Goal: Navigation & Orientation: Find specific page/section

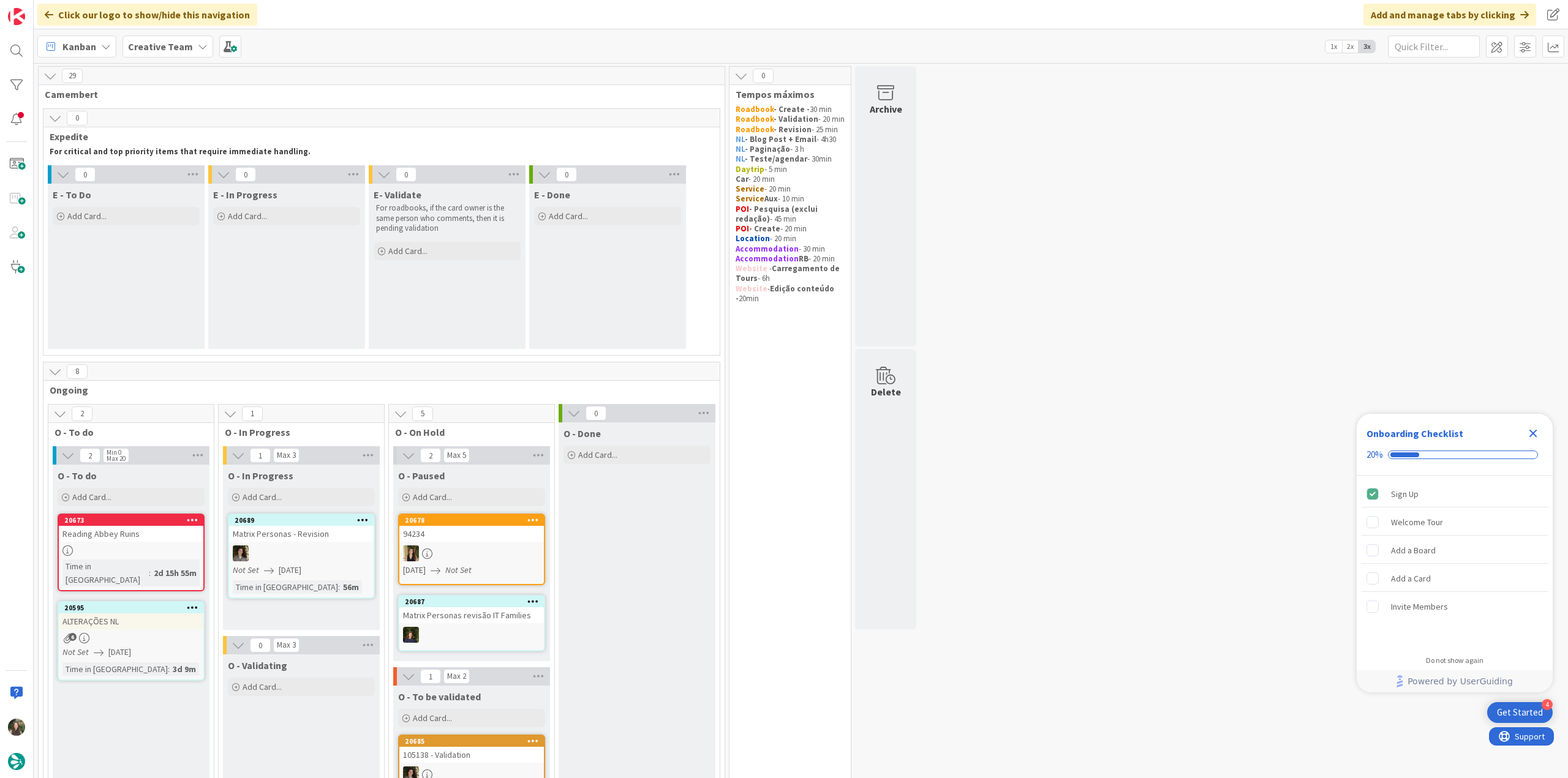
click at [1365, 426] on div "Close Checklist" at bounding box center [1532, 433] width 19 height 19
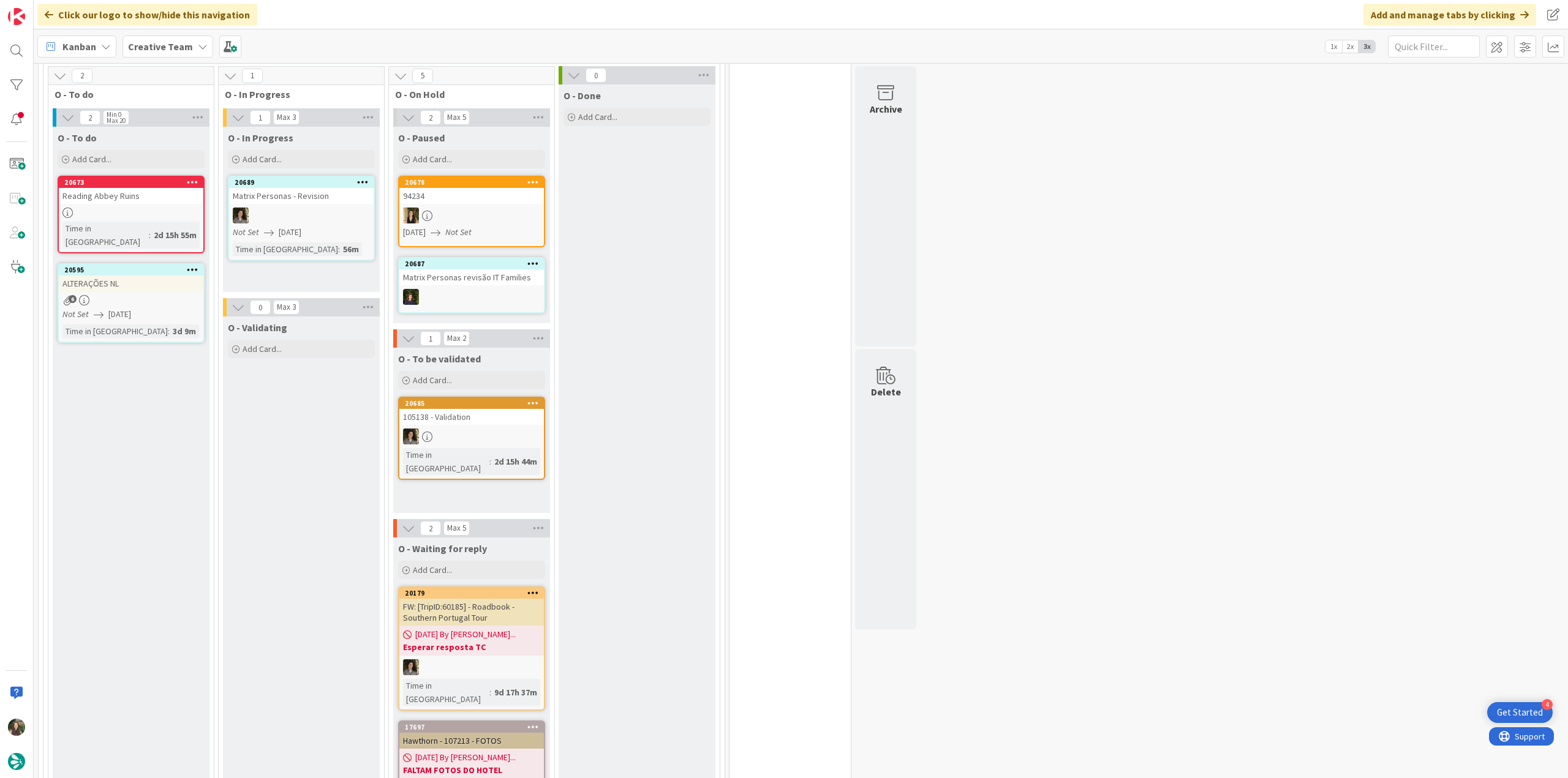
scroll to position [93, 0]
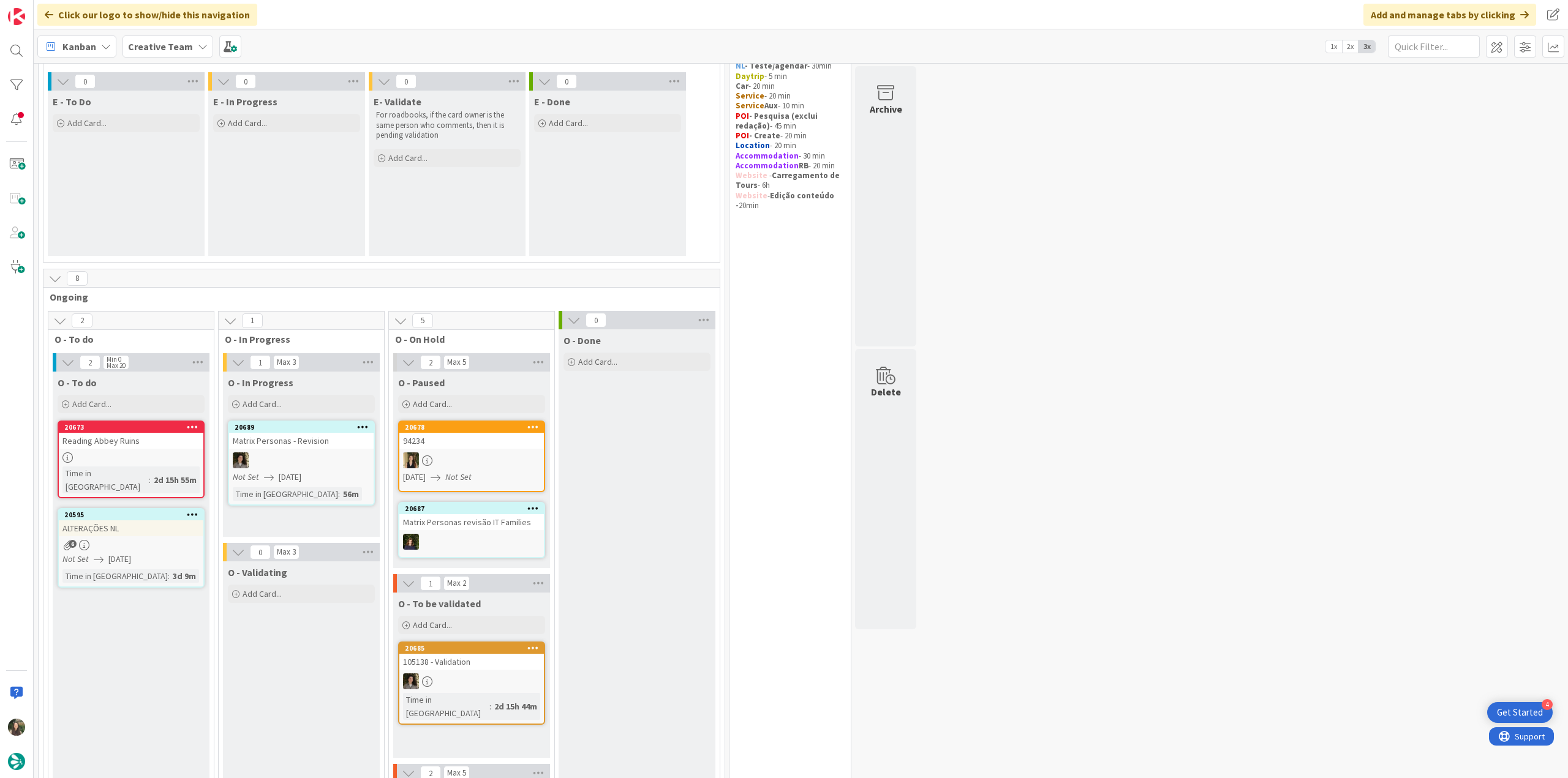
click at [151, 456] on div at bounding box center [130, 457] width 144 height 10
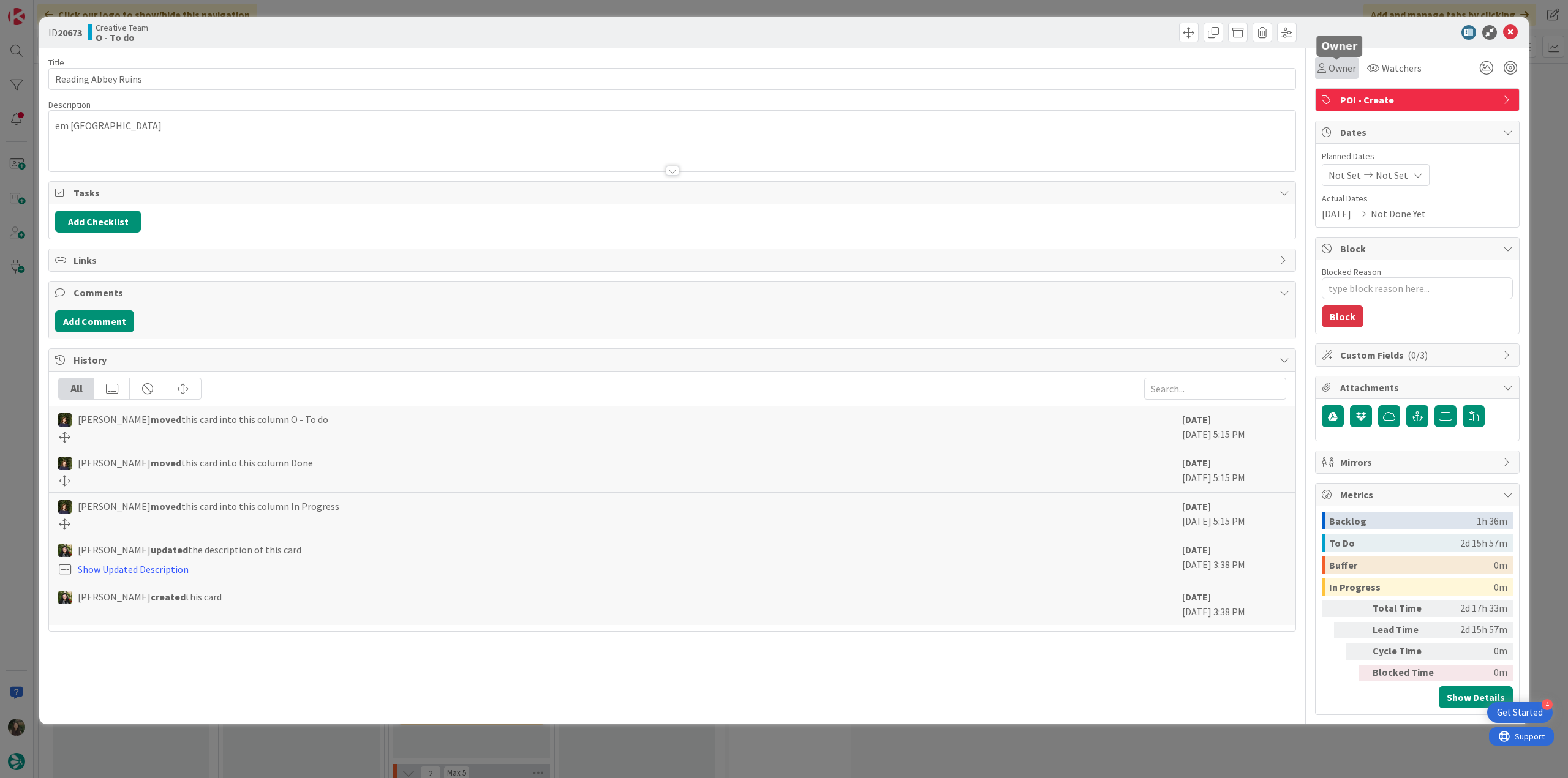
click at [1329, 72] on span "Owner" at bounding box center [1342, 68] width 27 height 15
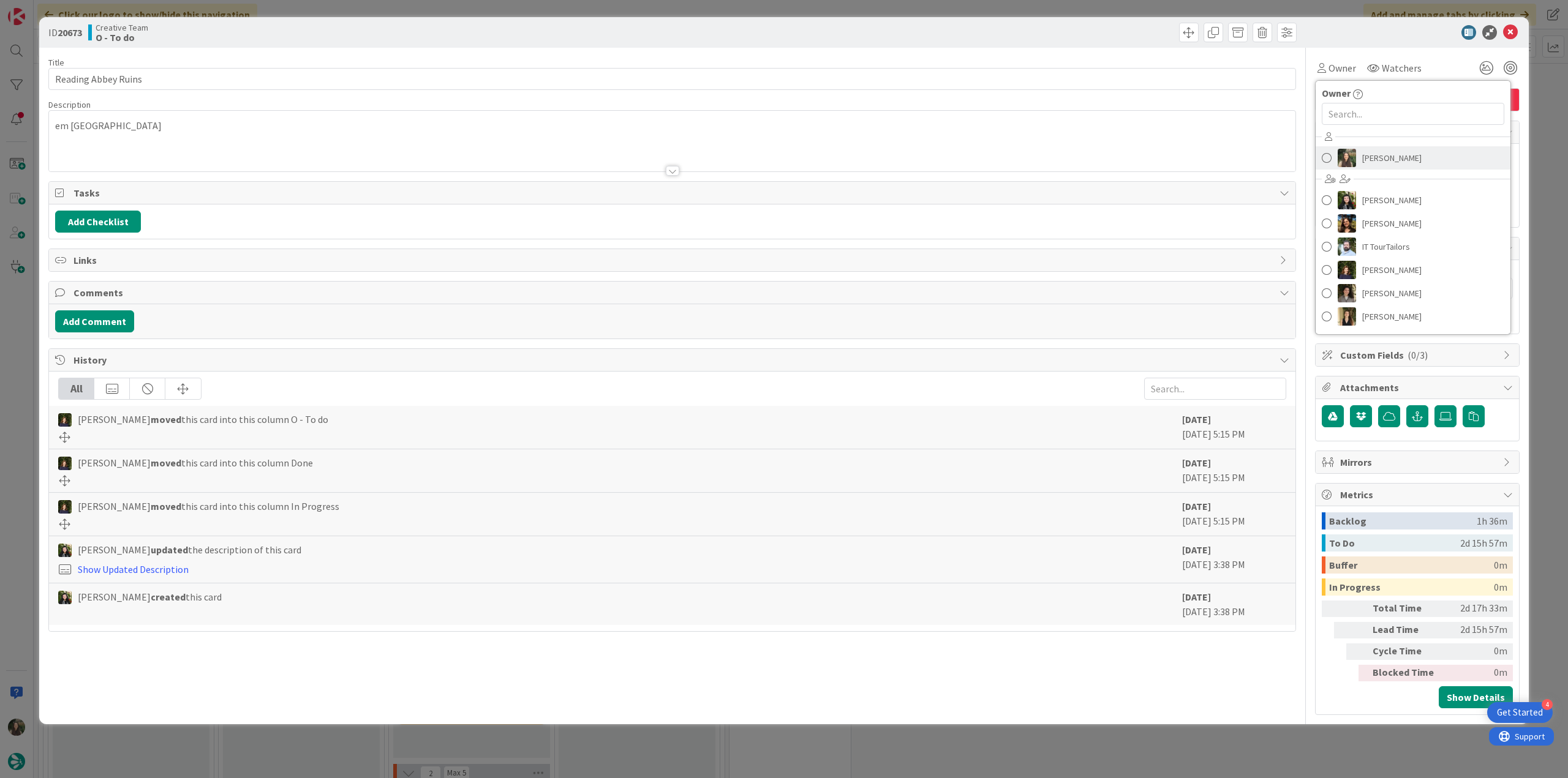
click at [1365, 156] on span "[PERSON_NAME]" at bounding box center [1392, 158] width 59 height 19
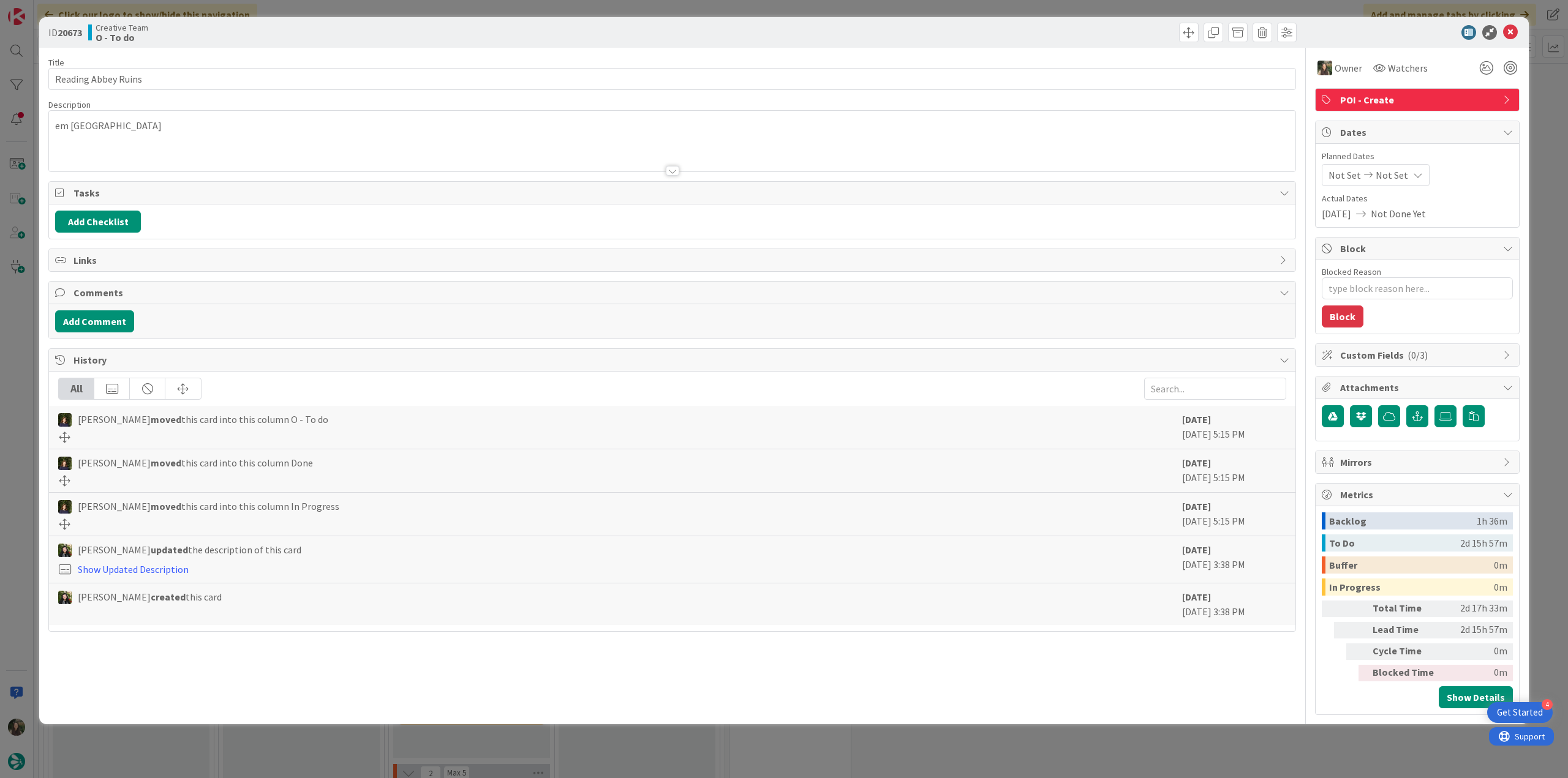
click at [1365, 100] on div "ID 20673 Creative Team O - To do Title 19 / 128 Reading Abbey Ruins Description…" at bounding box center [784, 389] width 1568 height 778
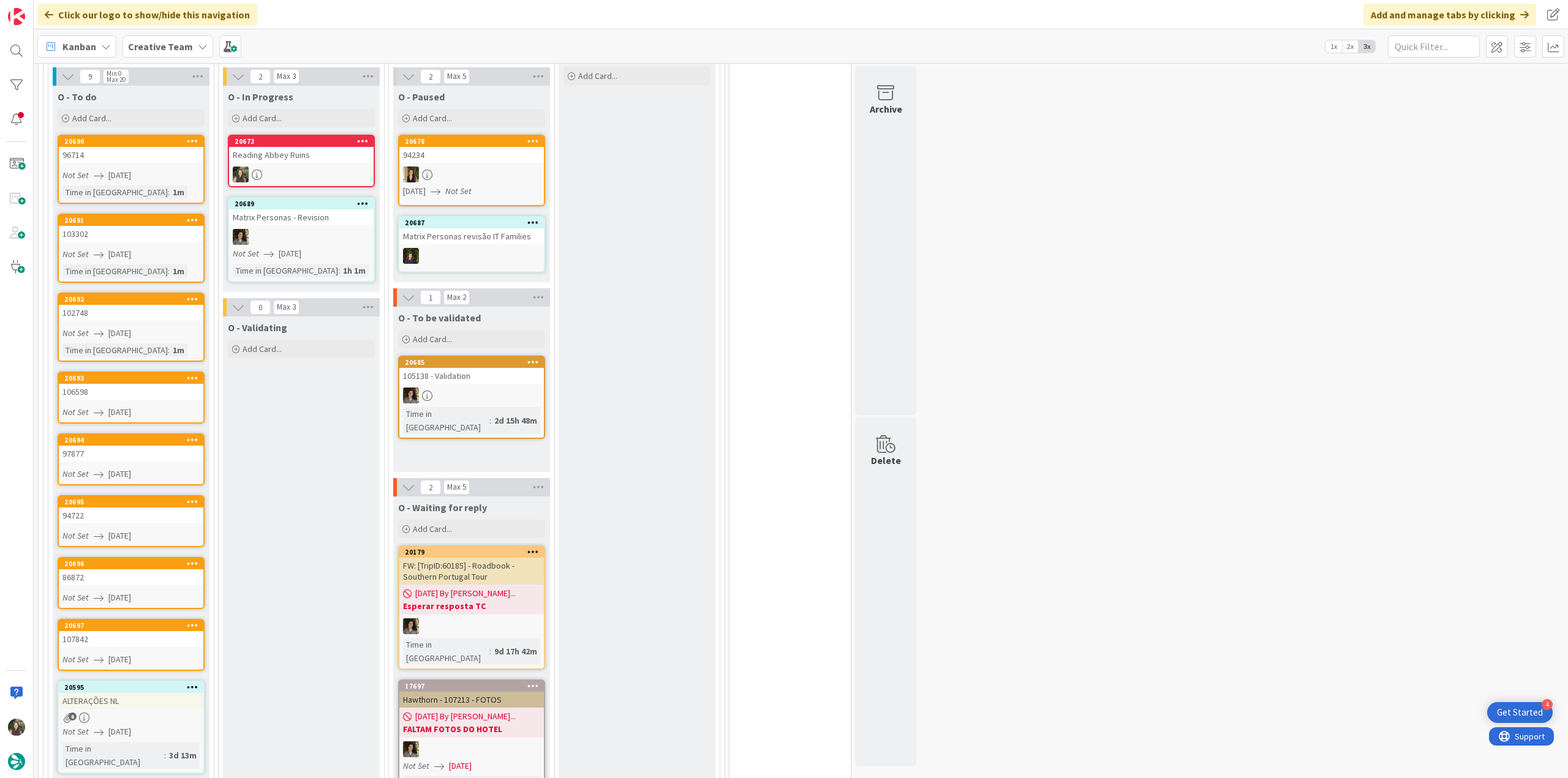
scroll to position [429, 0]
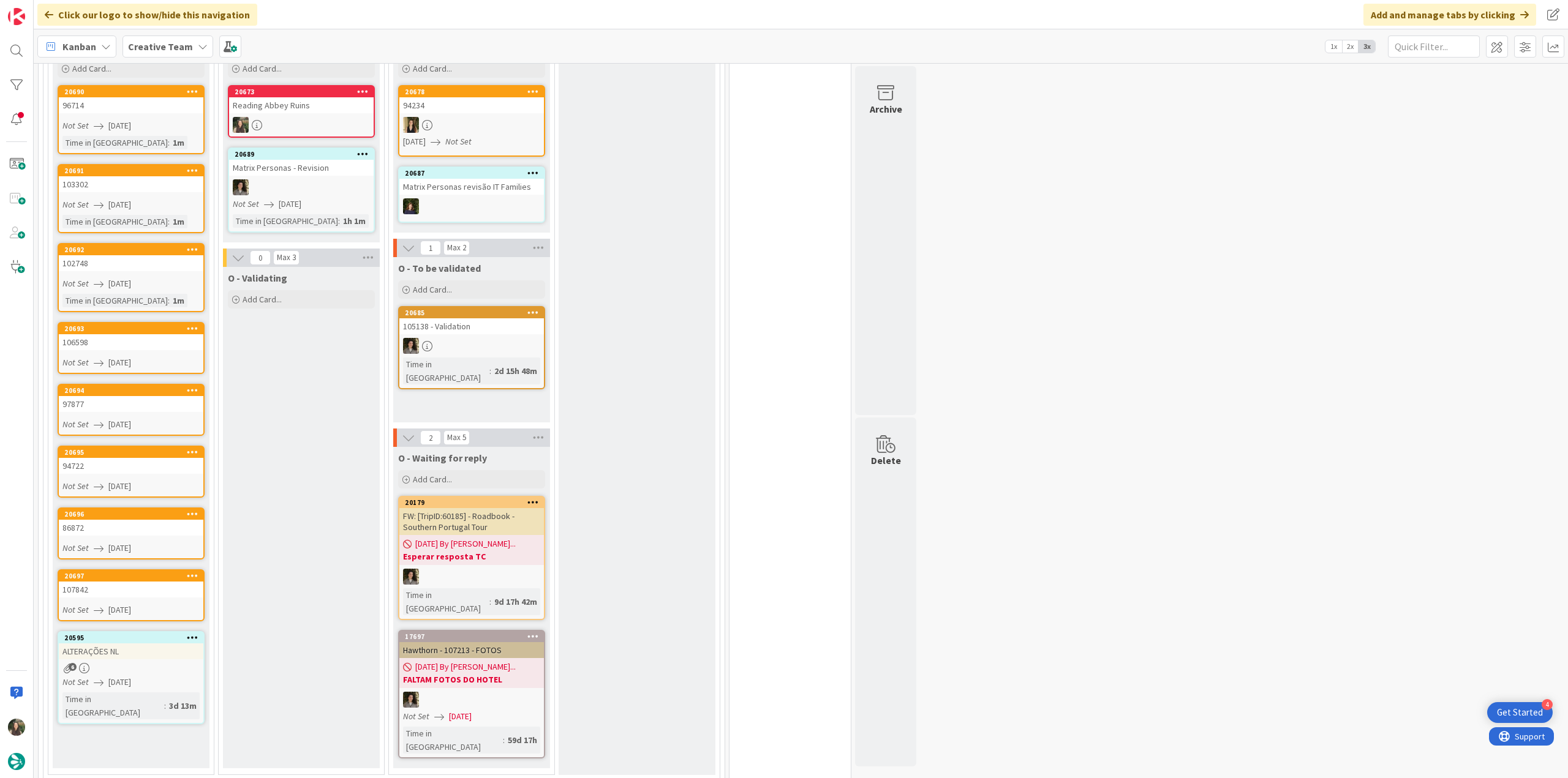
click at [159, 641] on div "Not Set 08/11/2025" at bounding box center [133, 682] width 141 height 12
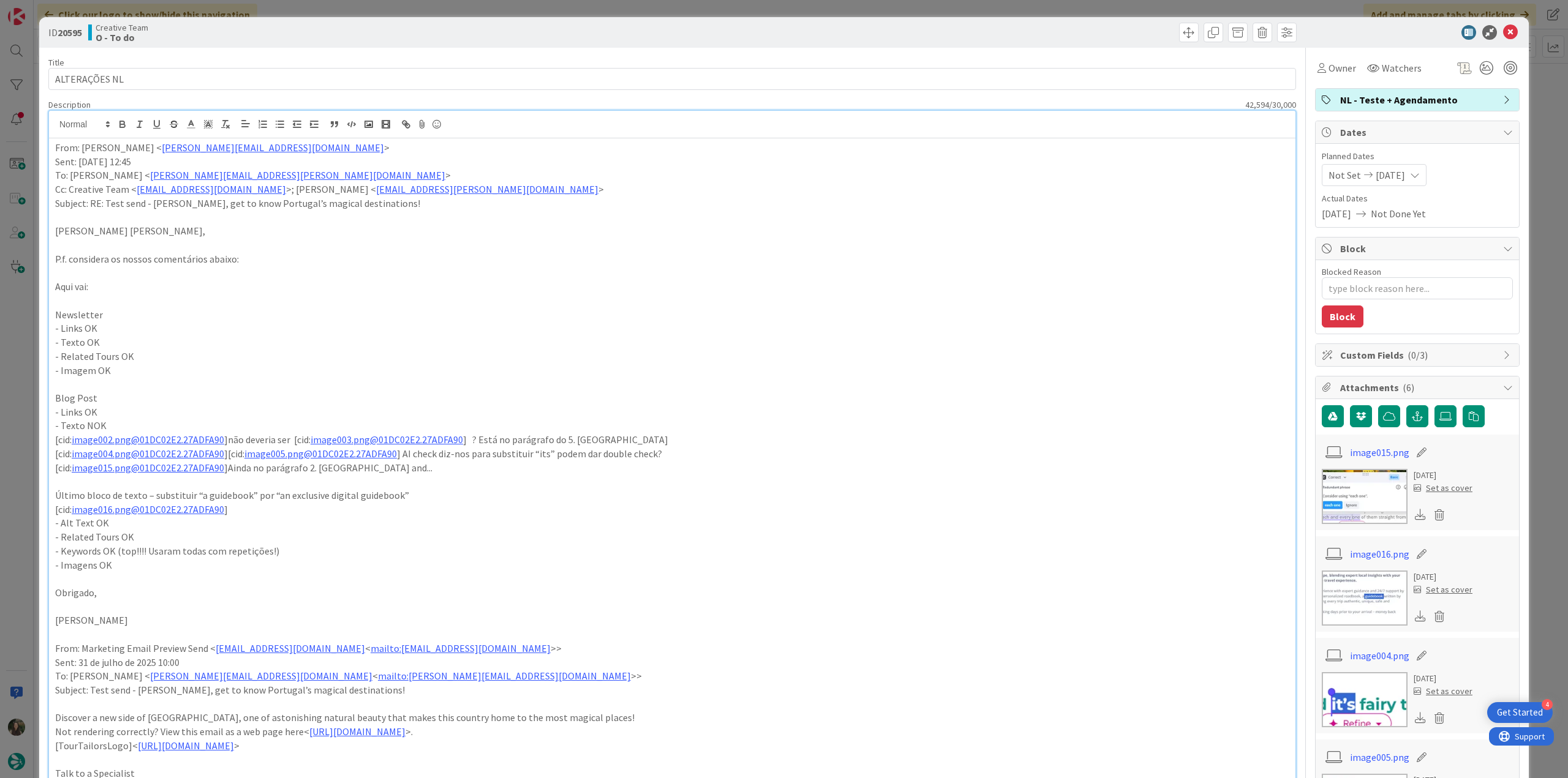
click at [27, 389] on div "ID 20595 Creative Team O - To do Title 13 / 128 ALTERAÇÕES NL Description 42,59…" at bounding box center [784, 389] width 1568 height 778
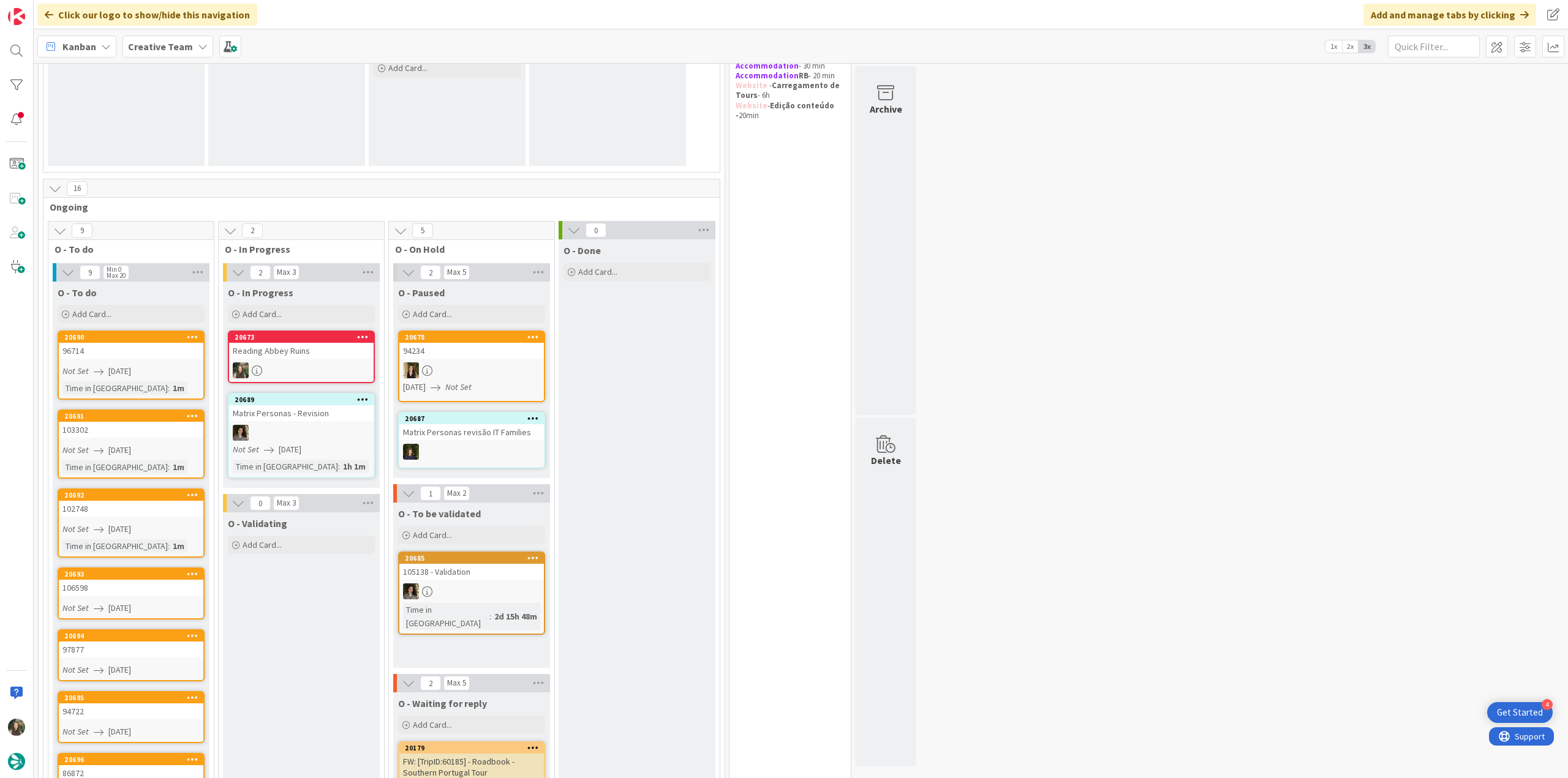
click at [327, 355] on div "Reading Abbey Ruins" at bounding box center [301, 351] width 144 height 16
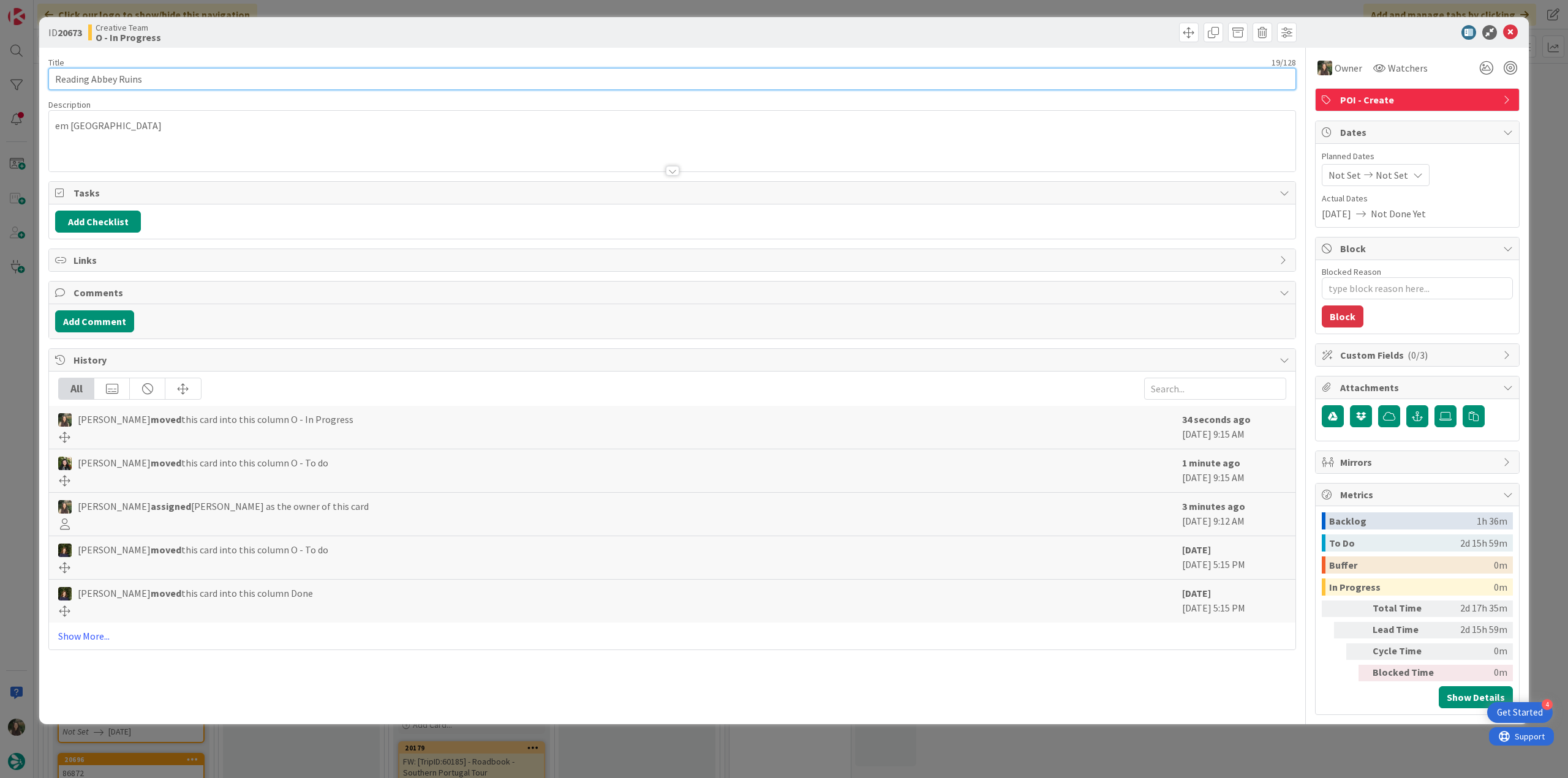
drag, startPoint x: 154, startPoint y: 76, endPoint x: 36, endPoint y: 80, distance: 118.1
click at [37, 80] on div "ID 20673 Creative Team O - In Progress Title 19 / 128 Reading Abbey Ruins Descr…" at bounding box center [784, 389] width 1568 height 778
click at [23, 380] on div "ID 20673 Creative Team O - In Progress Title 19 / 128 Reading Abbey Ruins Descr…" at bounding box center [784, 389] width 1568 height 778
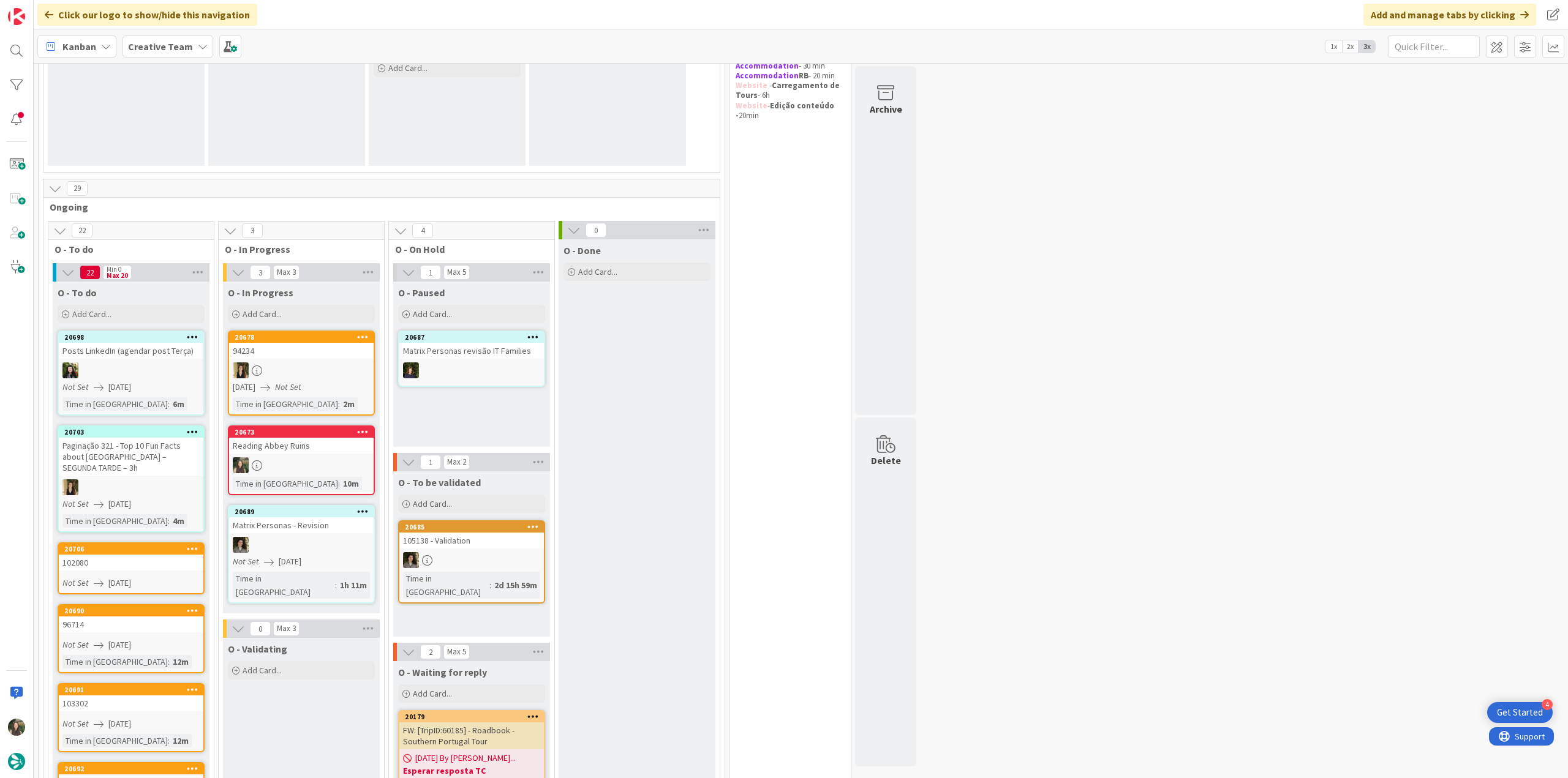
click at [333, 460] on div at bounding box center [301, 465] width 144 height 16
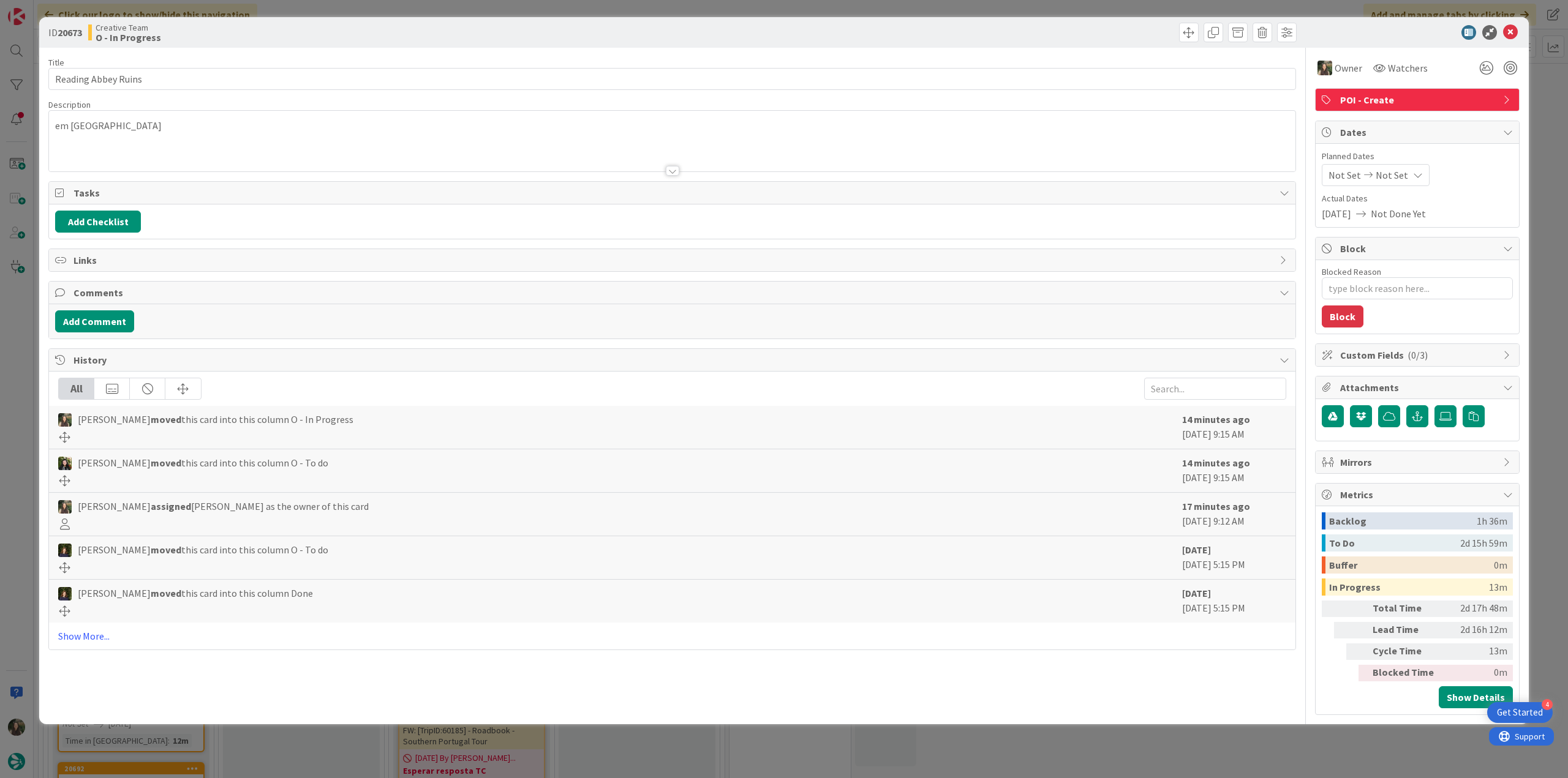
click at [1220, 641] on div "ID 20673 Creative Team O - In Progress Title 19 / 128 Reading Abbey Ruins Descr…" at bounding box center [784, 389] width 1568 height 778
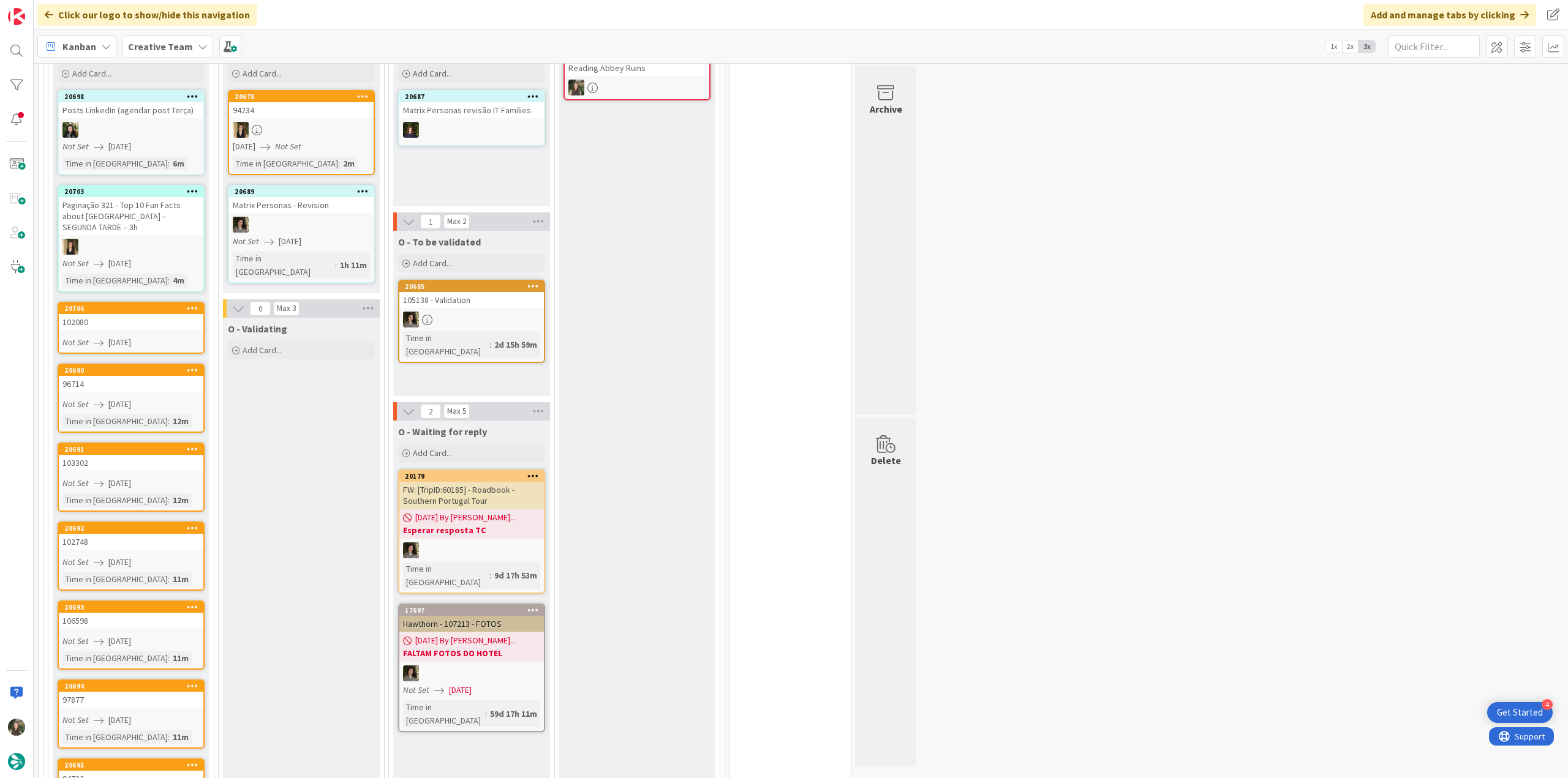
scroll to position [429, 0]
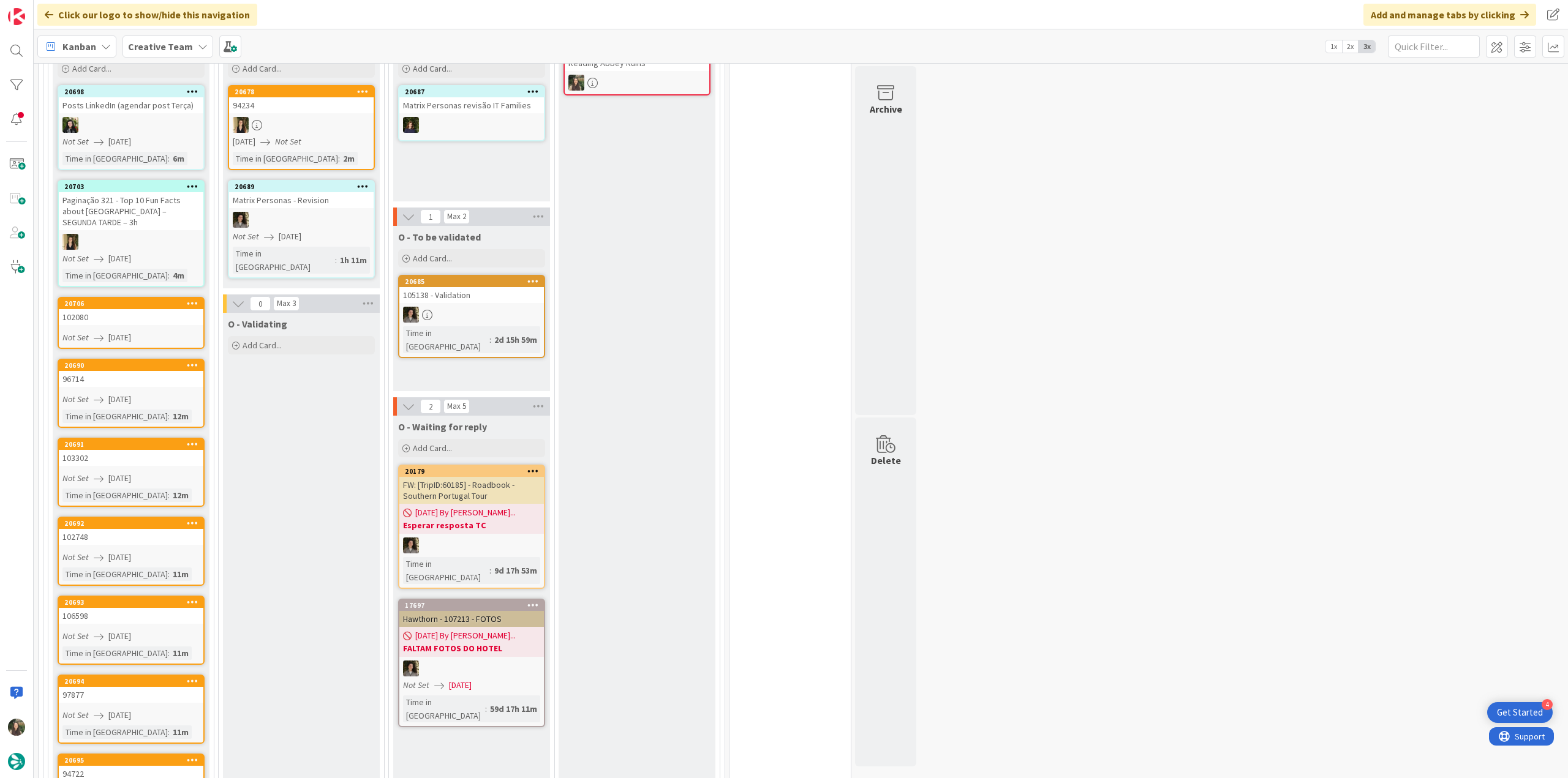
click at [139, 317] on link "20706 102080 Not Set 08/11/2025" at bounding box center [131, 323] width 147 height 52
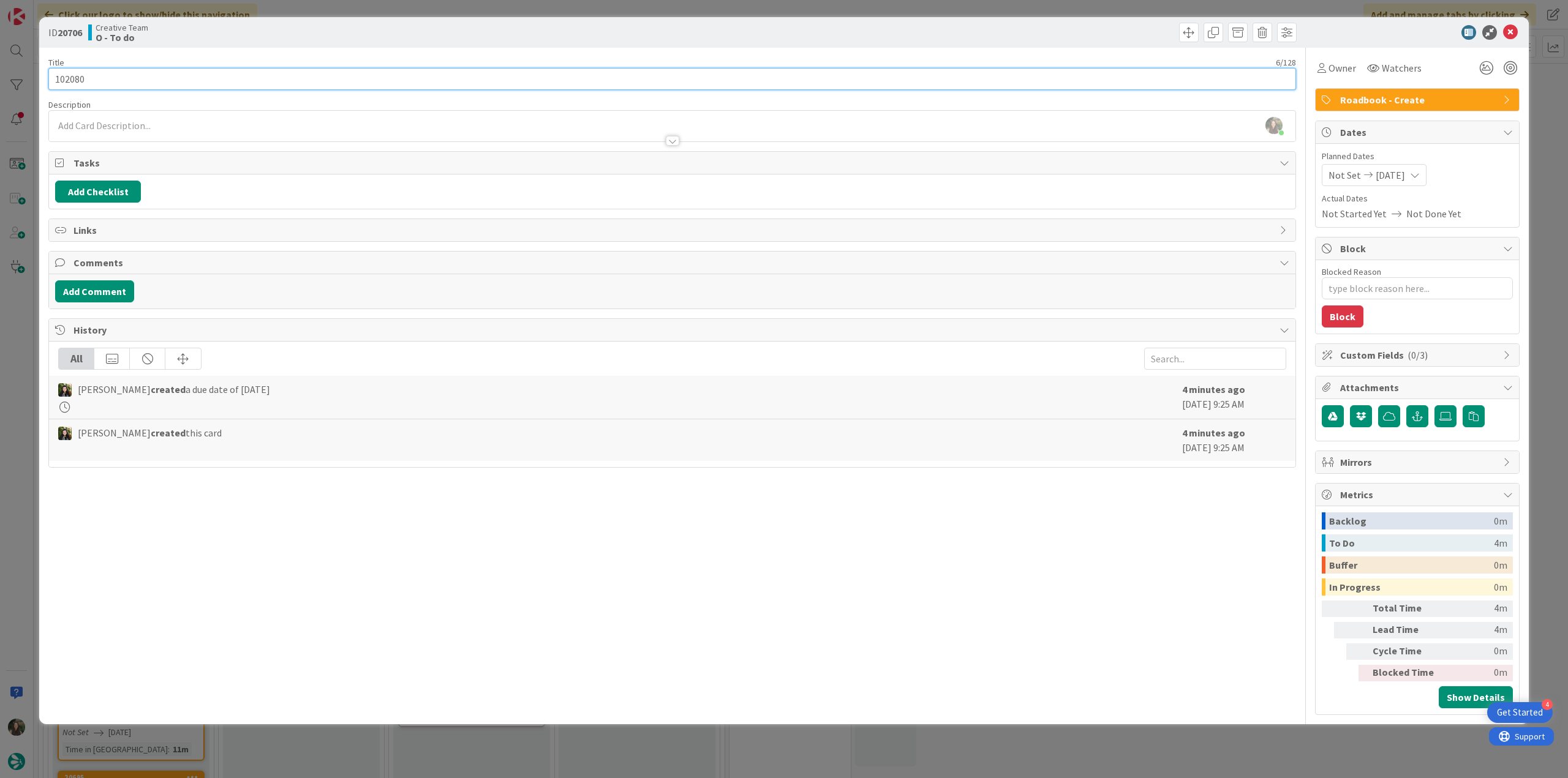
click at [73, 82] on input "102080" at bounding box center [672, 79] width 1248 height 22
click at [1337, 70] on span "Owner" at bounding box center [1342, 68] width 27 height 15
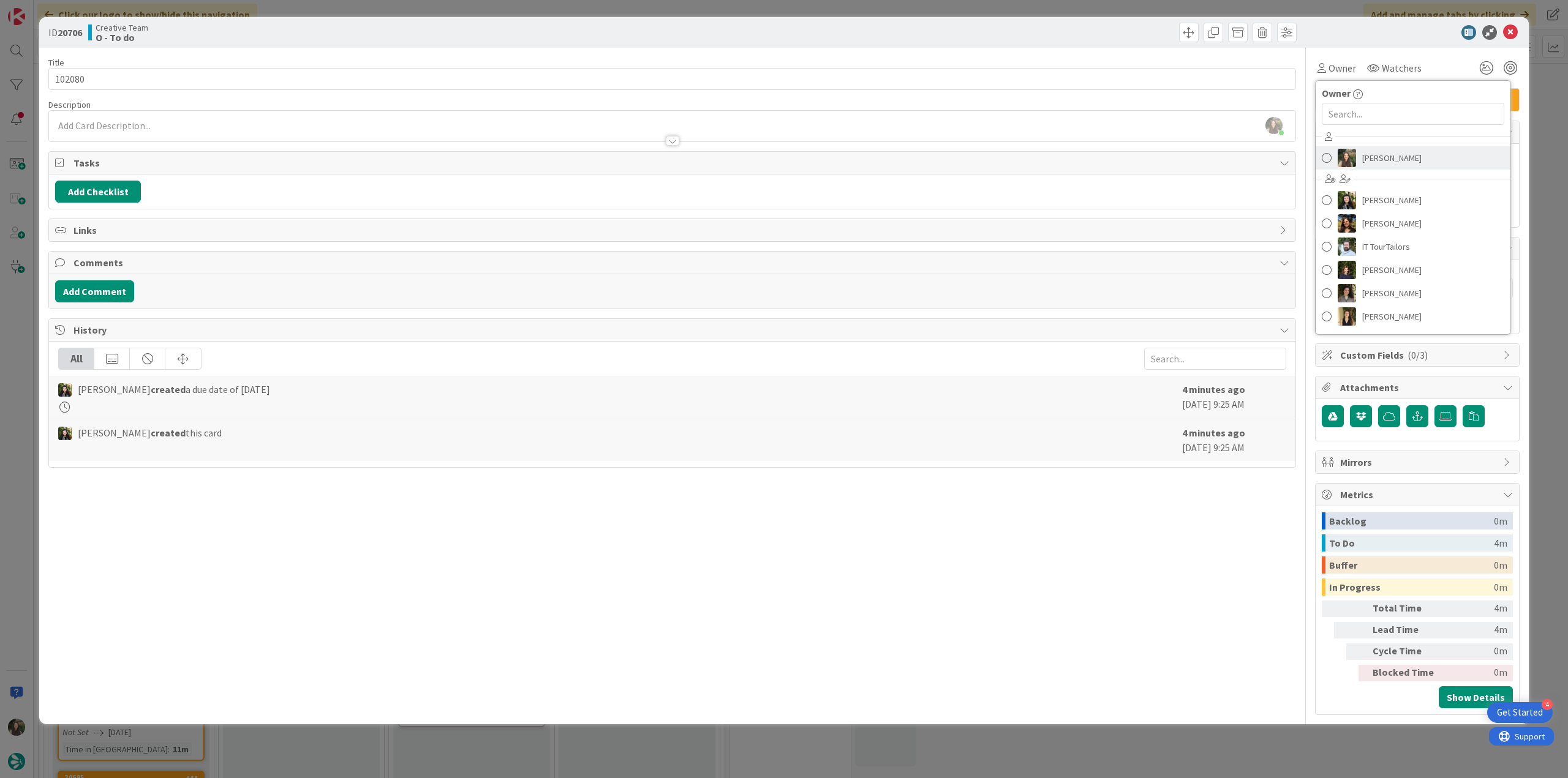
drag, startPoint x: 1379, startPoint y: 158, endPoint x: 1459, endPoint y: 159, distance: 80.0
click at [1365, 158] on span "[PERSON_NAME]" at bounding box center [1392, 158] width 59 height 19
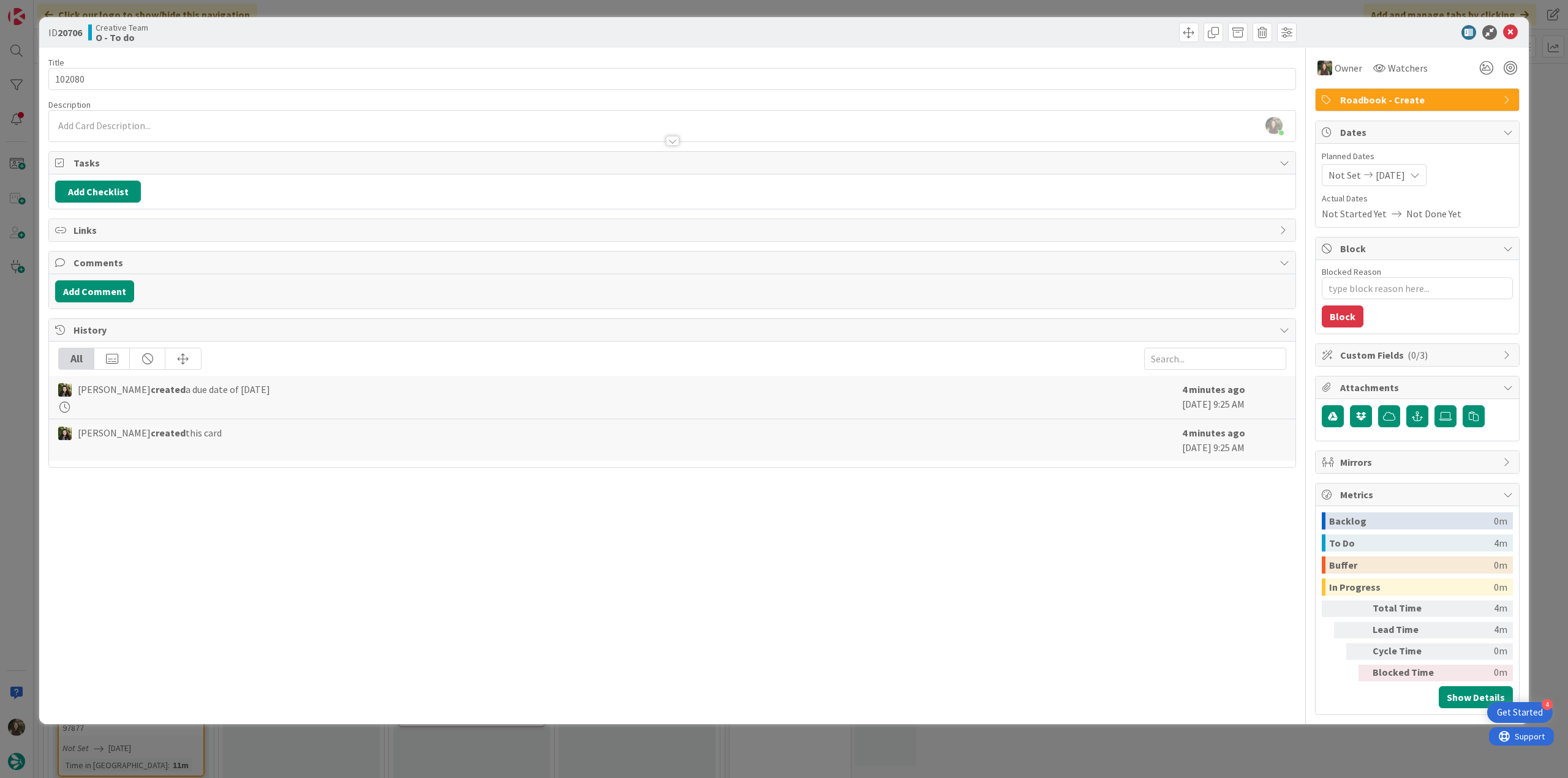
click at [1365, 131] on div "ID 20706 Creative Team O - To do Title 6 / 128 102080 Description Inês Gonçalve…" at bounding box center [784, 389] width 1568 height 778
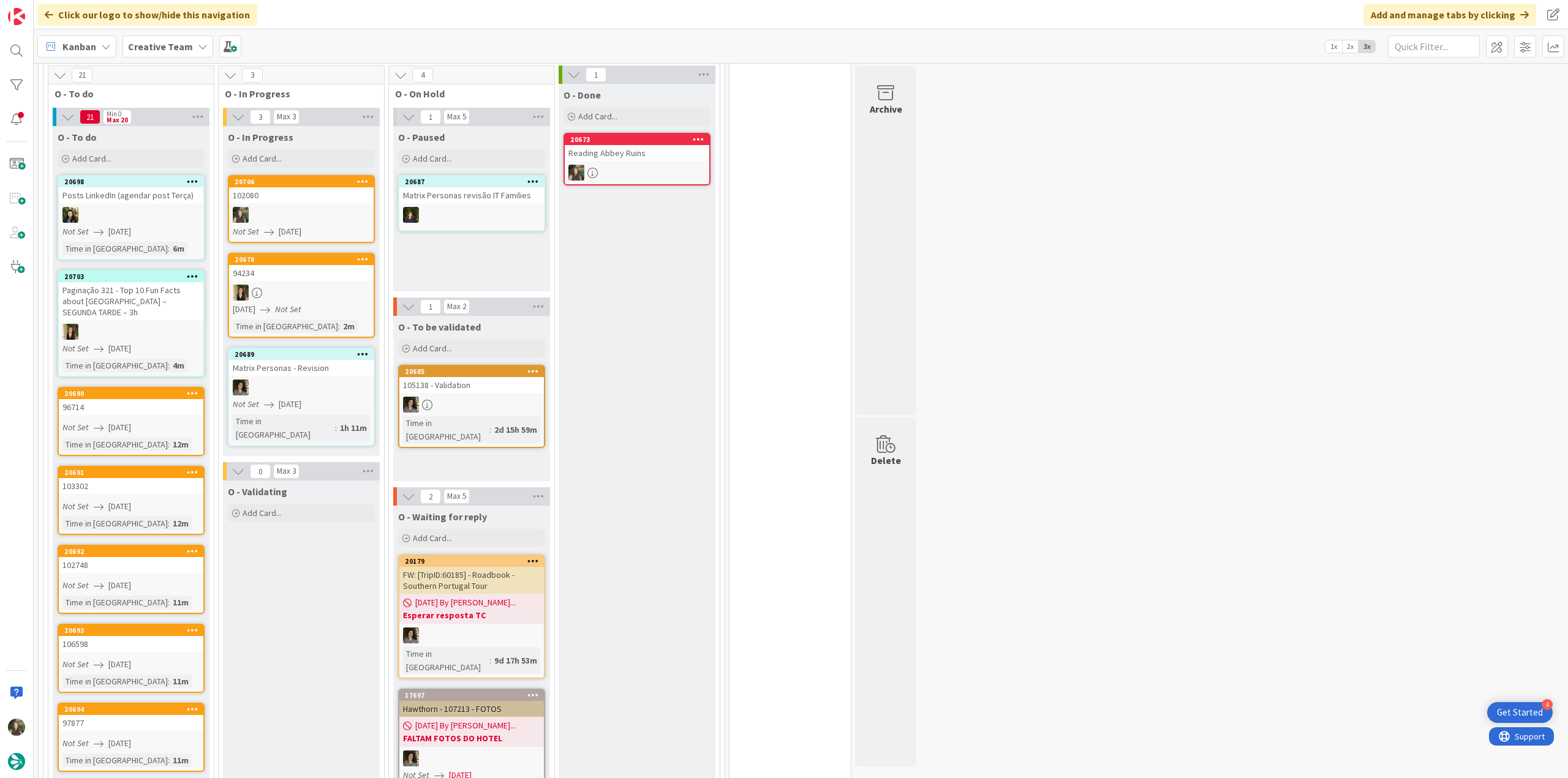
click at [339, 207] on div at bounding box center [301, 214] width 144 height 16
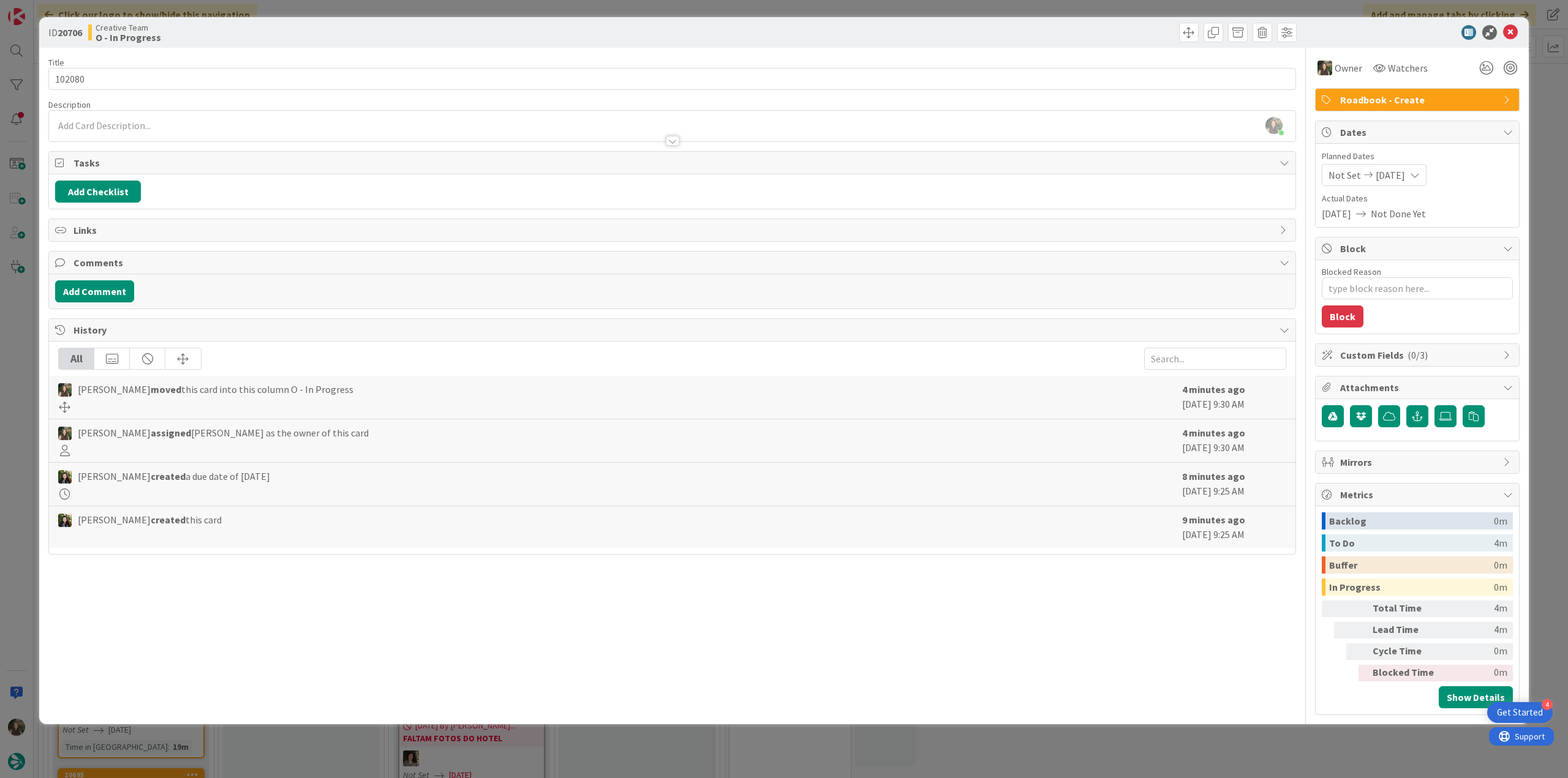
click at [27, 333] on div "ID 20706 Creative Team O - In Progress Title 6 / 128 102080 Description Inês Go…" at bounding box center [784, 389] width 1568 height 778
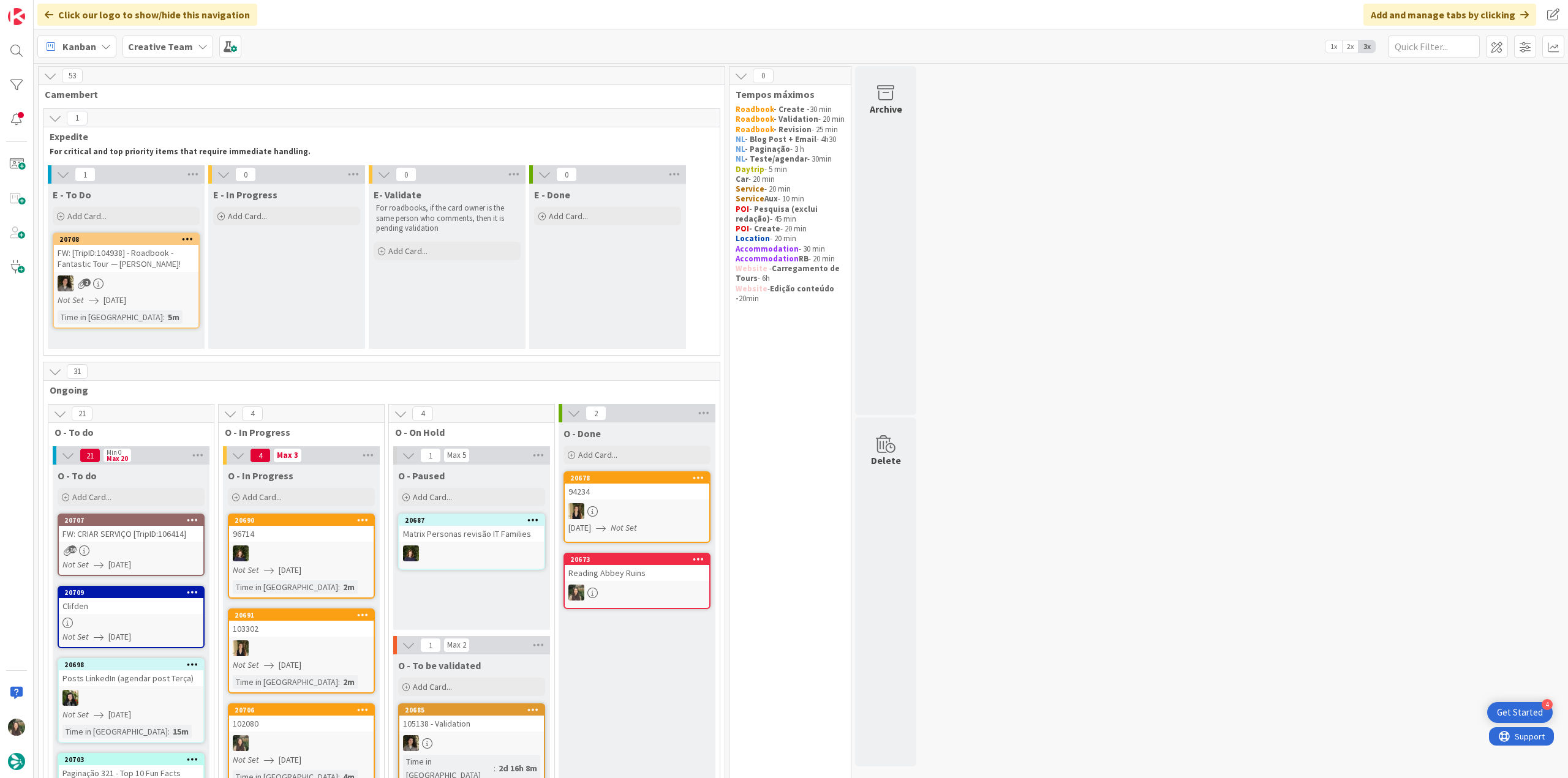
scroll to position [184, 0]
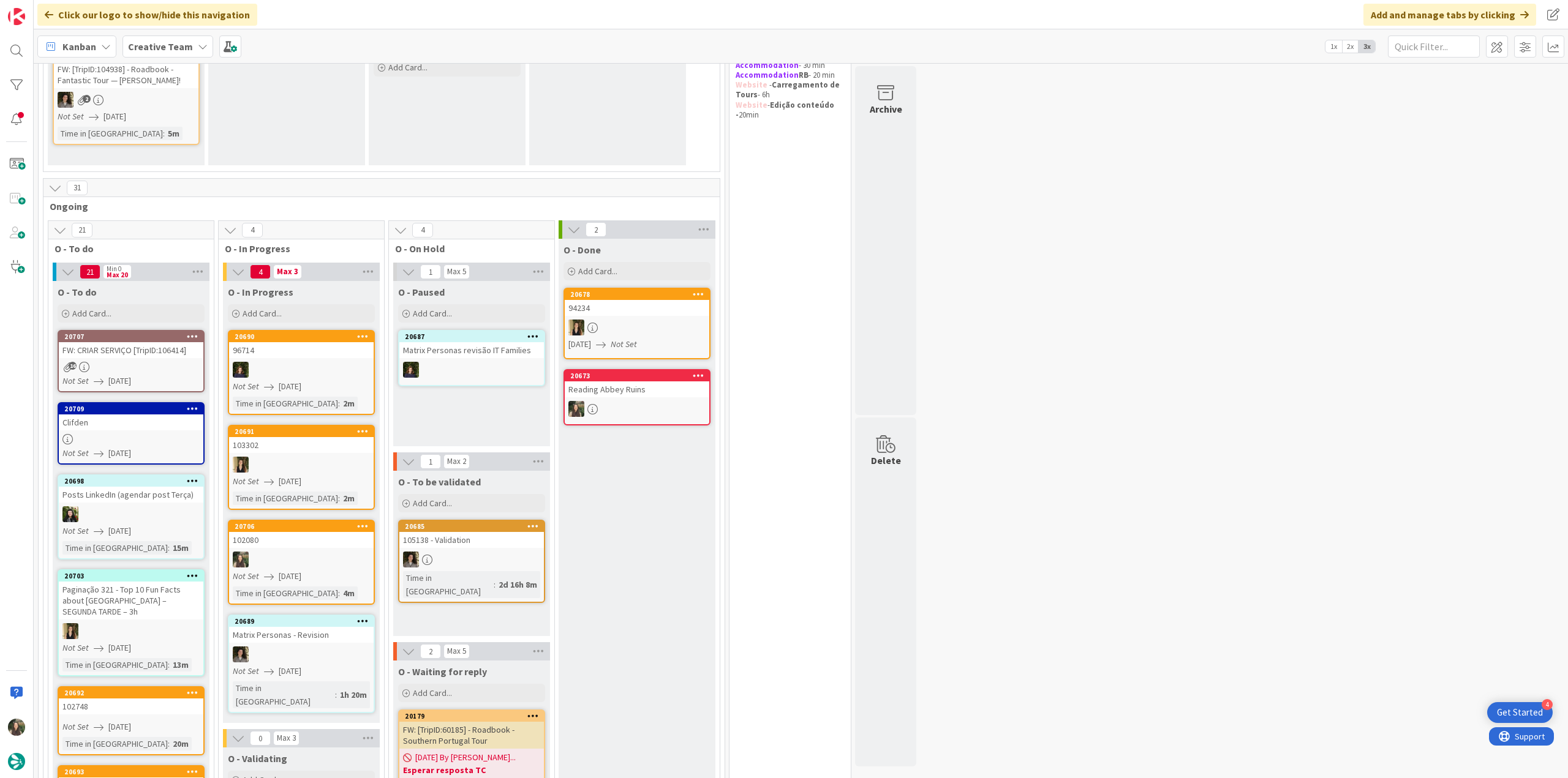
click at [160, 362] on div "16" at bounding box center [130, 366] width 144 height 10
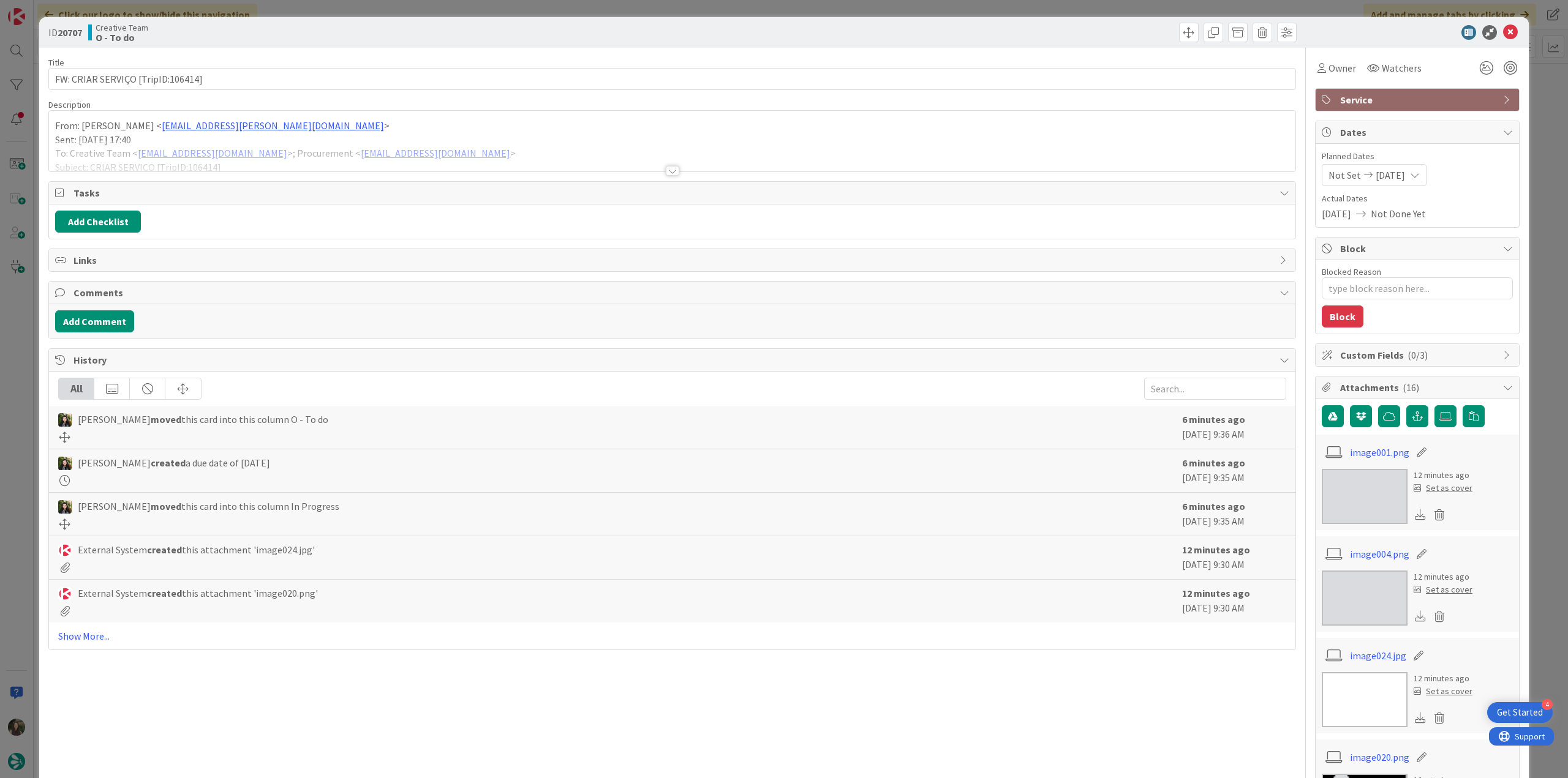
click at [533, 126] on div "From: [PERSON_NAME] < [EMAIL_ADDRESS][DOMAIN_NAME] > Sent: [DATE] 17:40 To: Cre…" at bounding box center [672, 141] width 1246 height 61
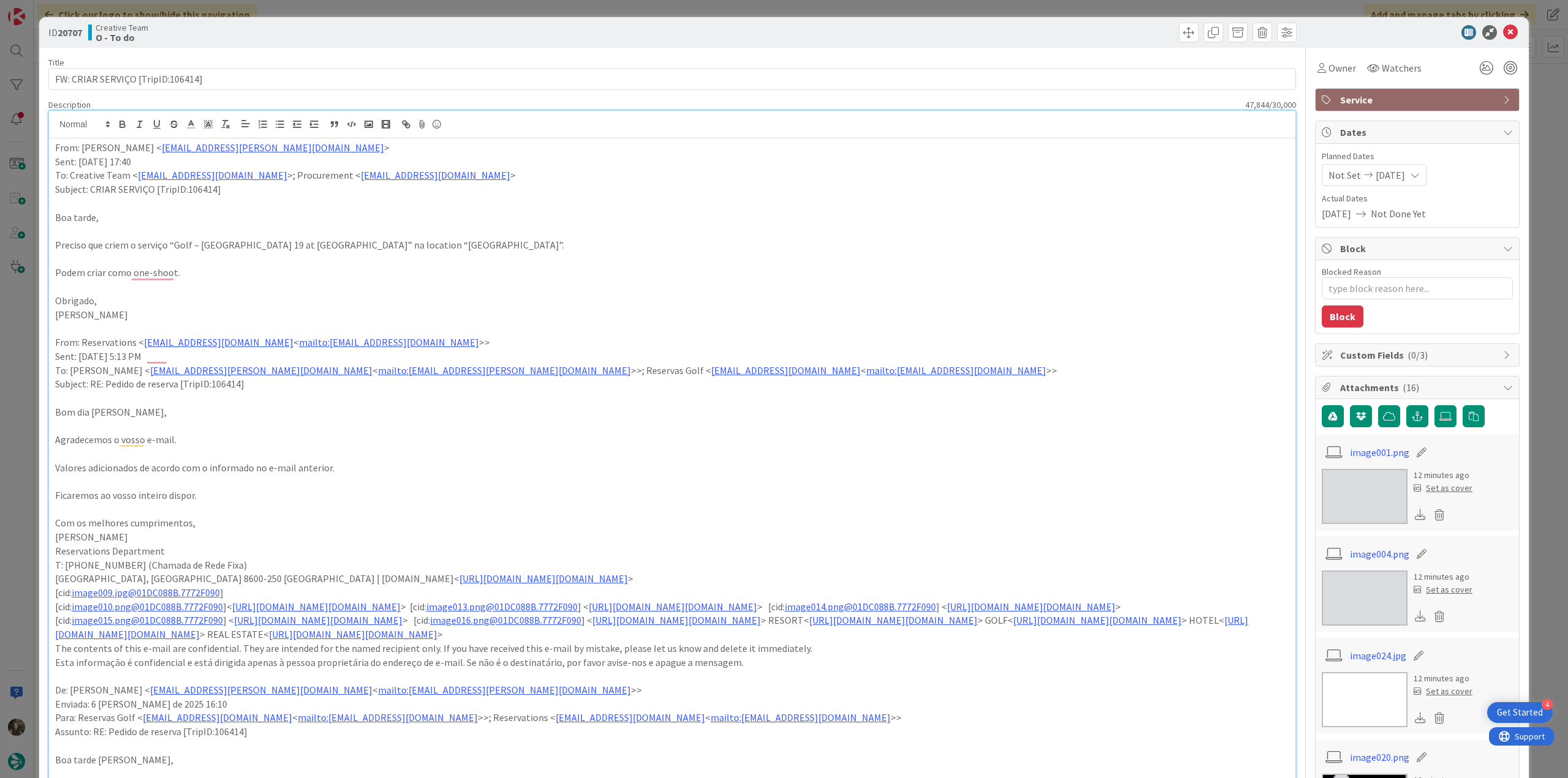
click at [21, 364] on div "ID 20707 Creative Team O - To do Title 33 / 128 FW: CRIAR SERVIÇO [TripID:10641…" at bounding box center [784, 389] width 1568 height 778
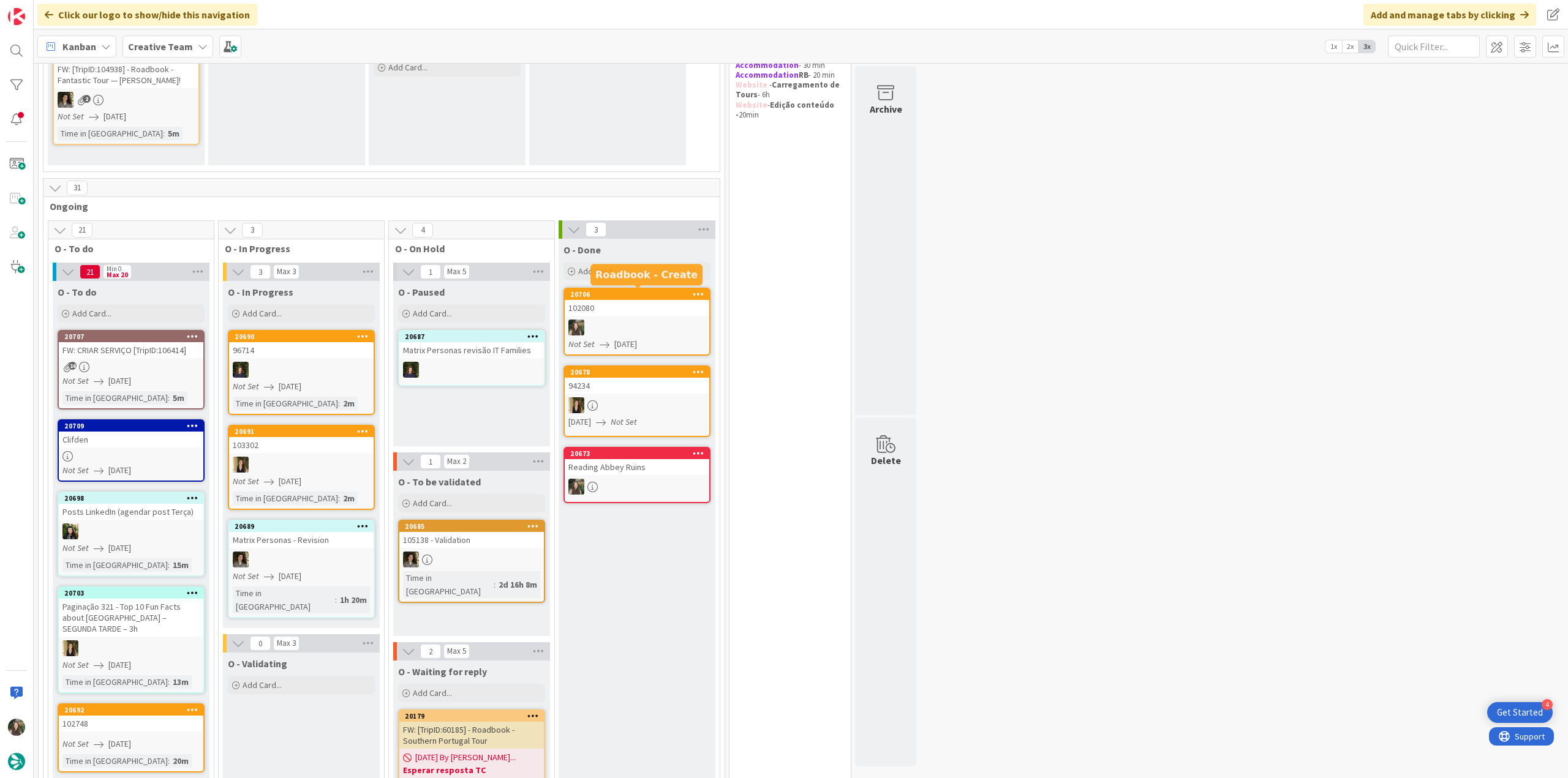
click at [653, 313] on div "102080" at bounding box center [636, 308] width 144 height 16
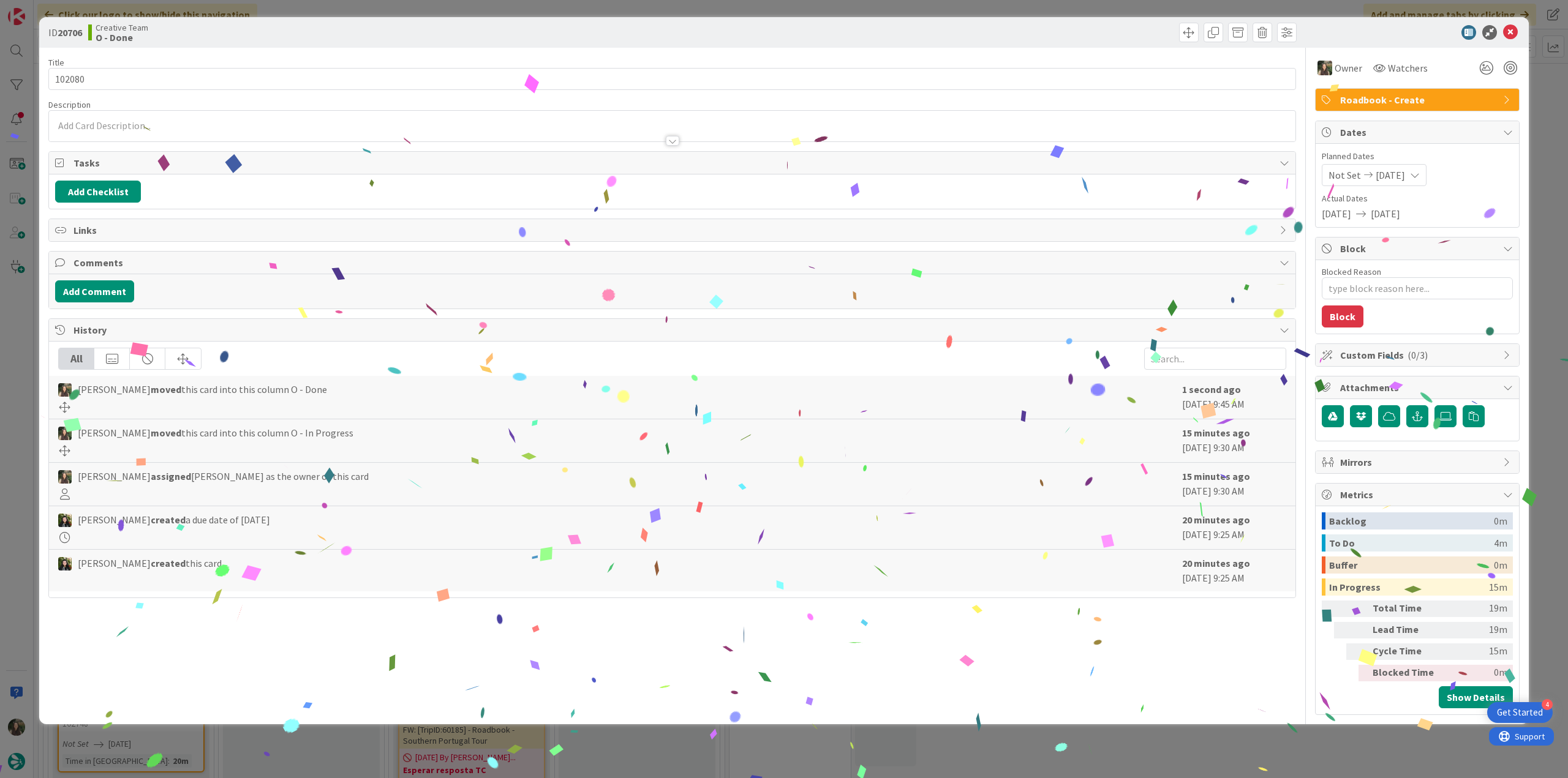
click at [1210, 641] on div "ID 20706 Creative Team O - Done Title 6 / 128 102080 Description Owner Watchers…" at bounding box center [784, 389] width 1568 height 778
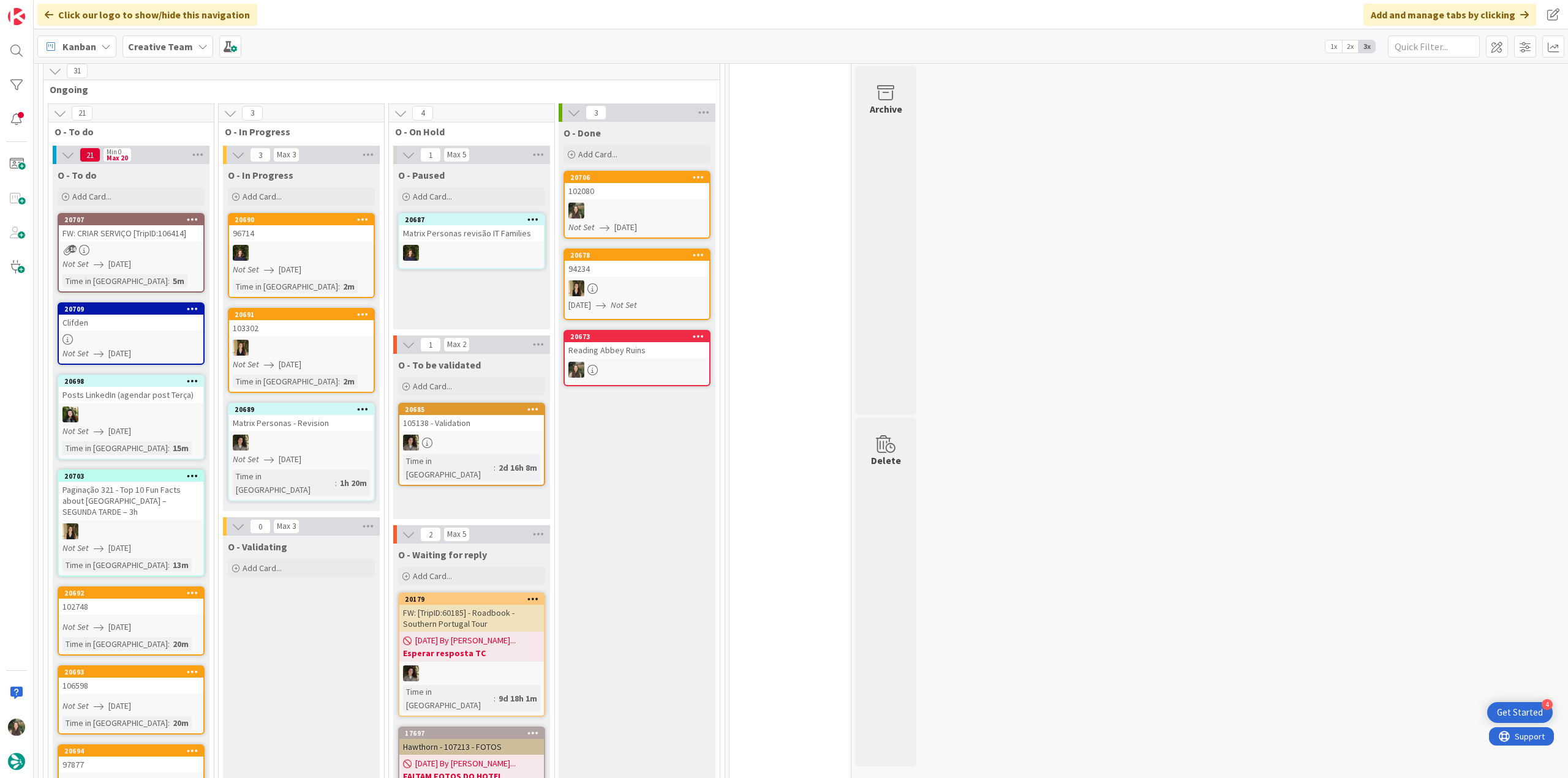
scroll to position [184, 0]
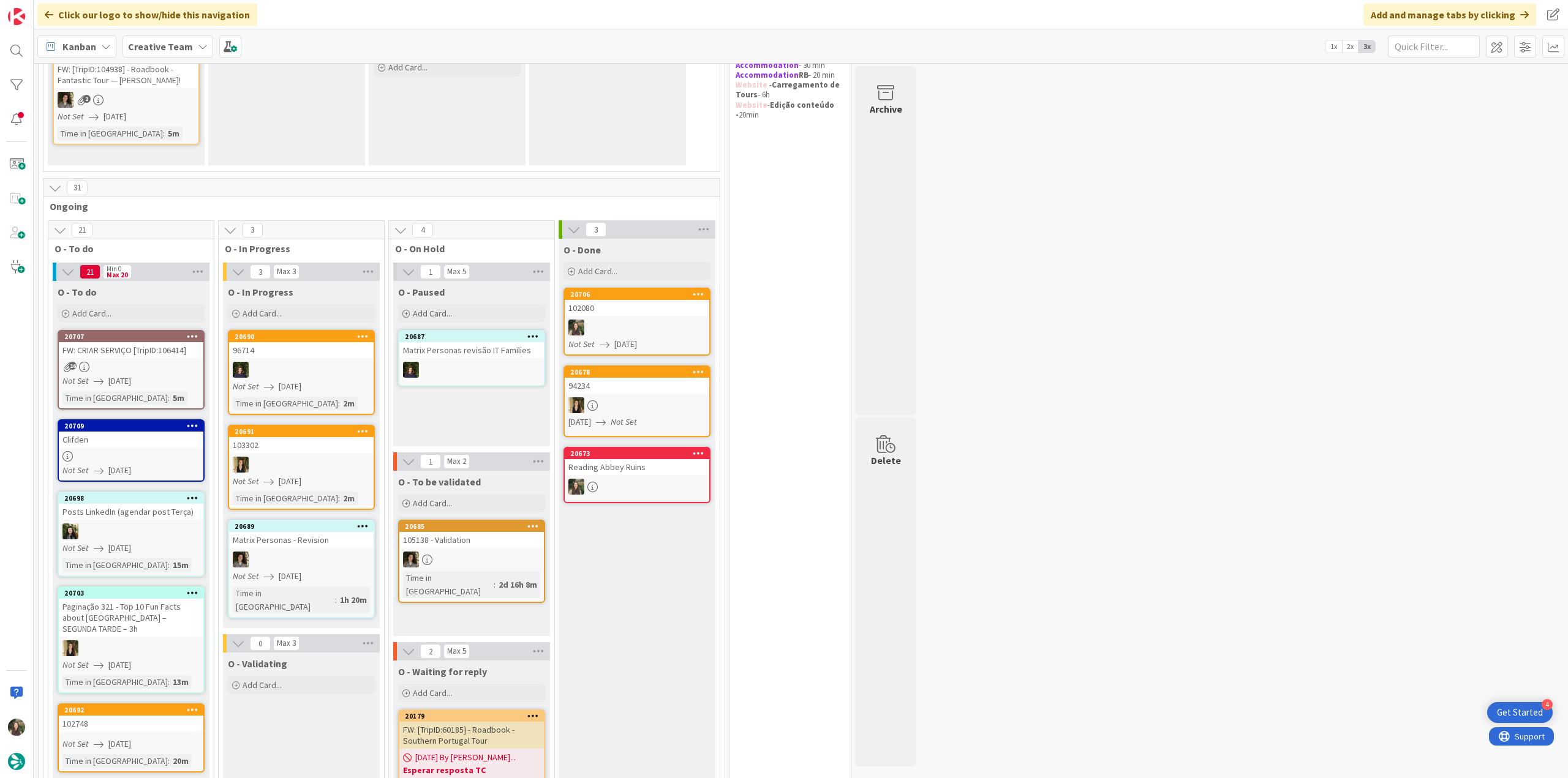
click at [167, 383] on div "Not Set 08/11/2025" at bounding box center [133, 381] width 141 height 12
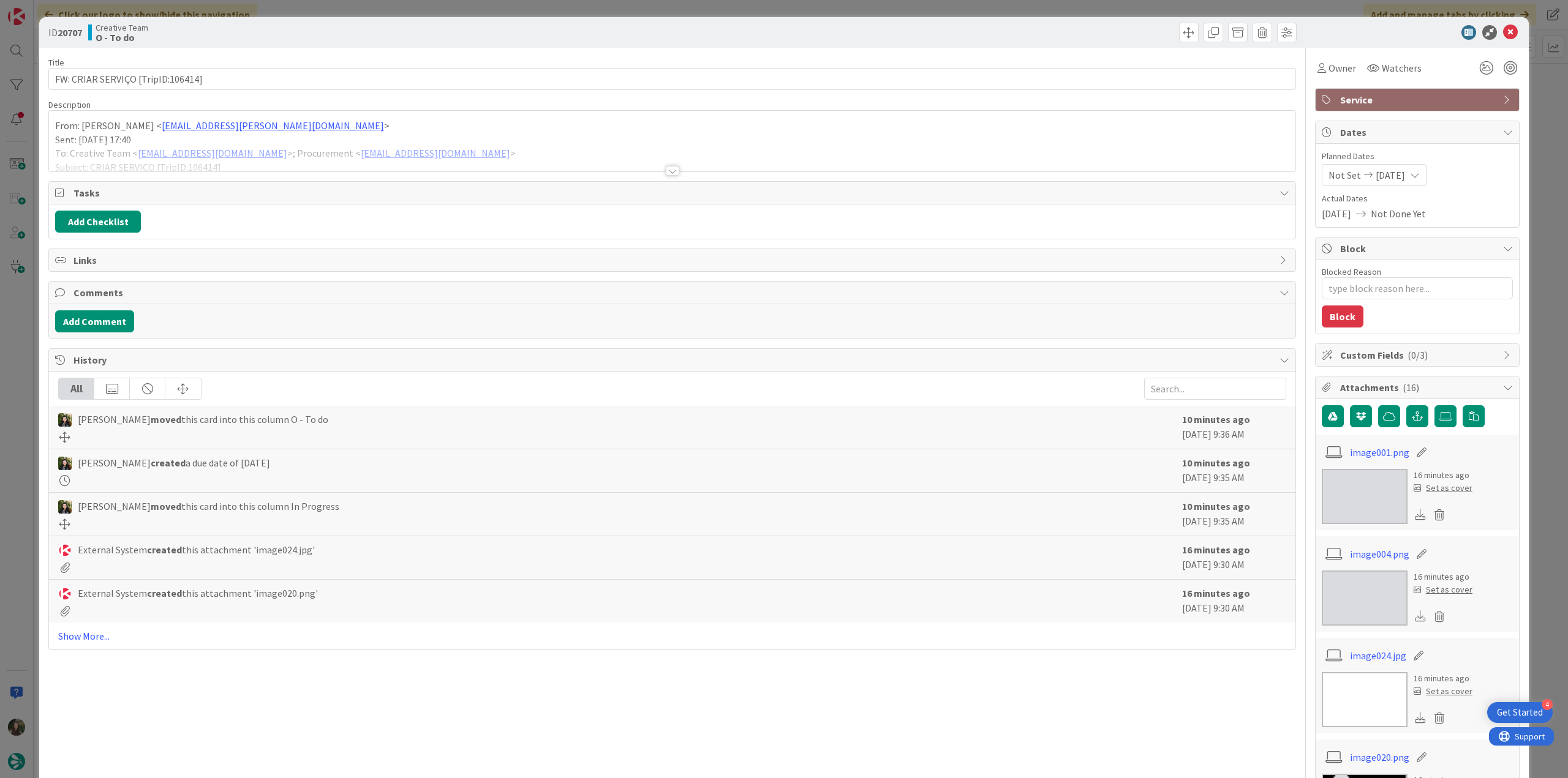
click at [524, 138] on p "Sent: [DATE] 17:40" at bounding box center [672, 140] width 1234 height 14
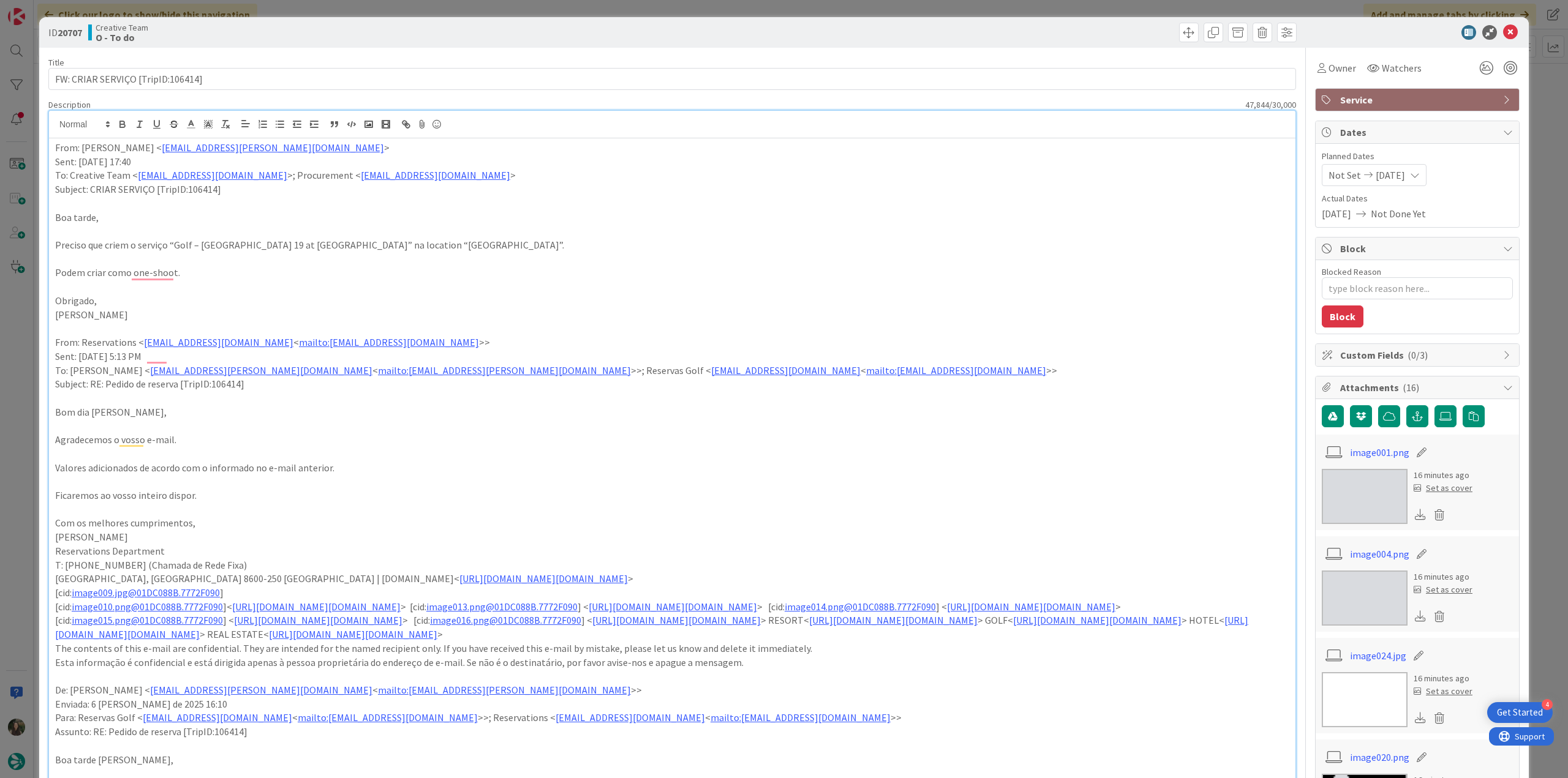
click at [26, 455] on div "ID 20707 Creative Team O - To do Title 33 / 128 FW: CRIAR SERVIÇO [TripID:10641…" at bounding box center [784, 389] width 1568 height 778
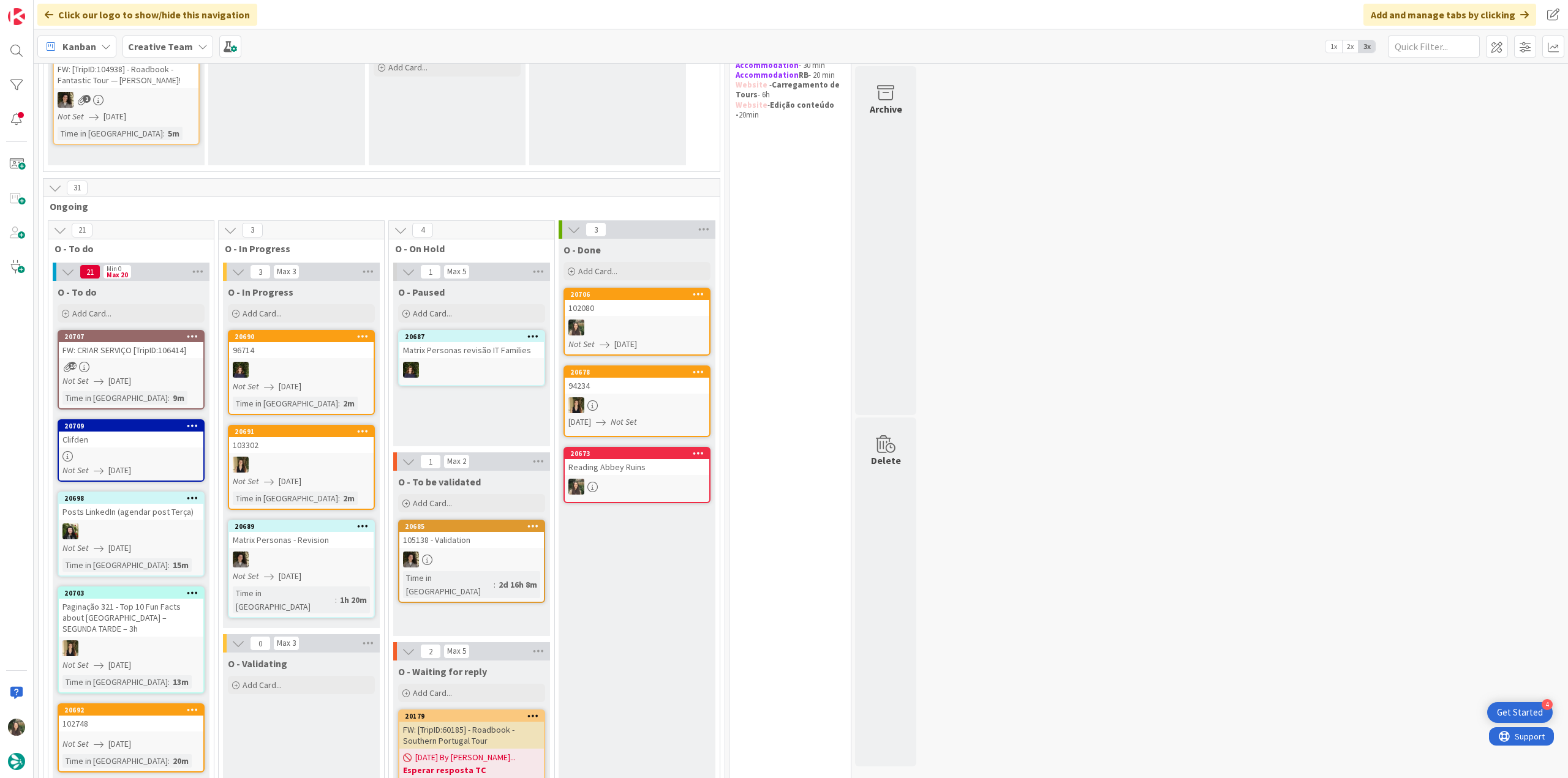
click at [141, 451] on div at bounding box center [130, 456] width 144 height 10
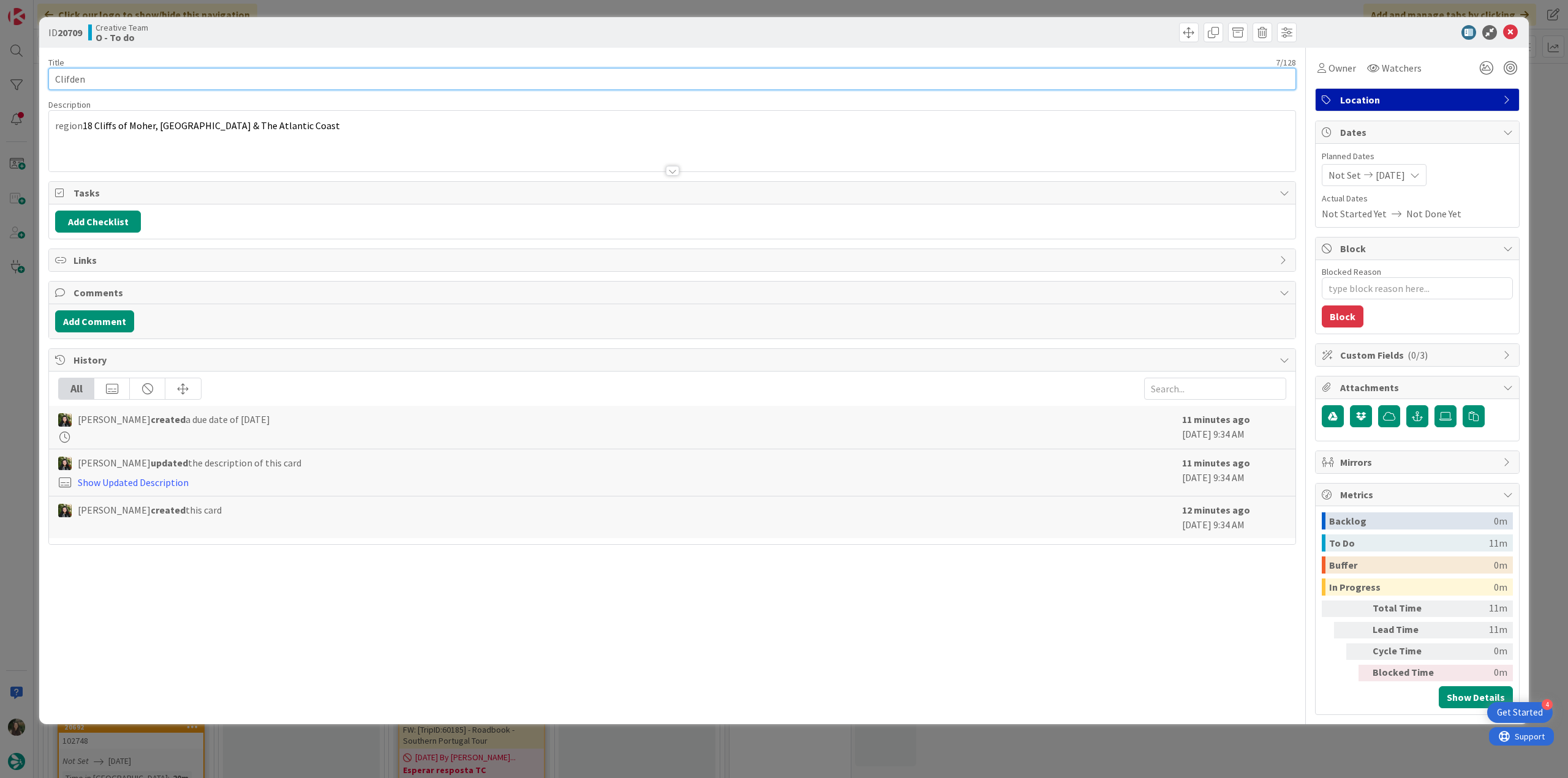
click at [67, 76] on input "Clifden" at bounding box center [672, 79] width 1248 height 22
drag, startPoint x: 1333, startPoint y: 67, endPoint x: 1340, endPoint y: 76, distance: 11.4
click at [1333, 67] on span "Owner" at bounding box center [1342, 68] width 27 height 15
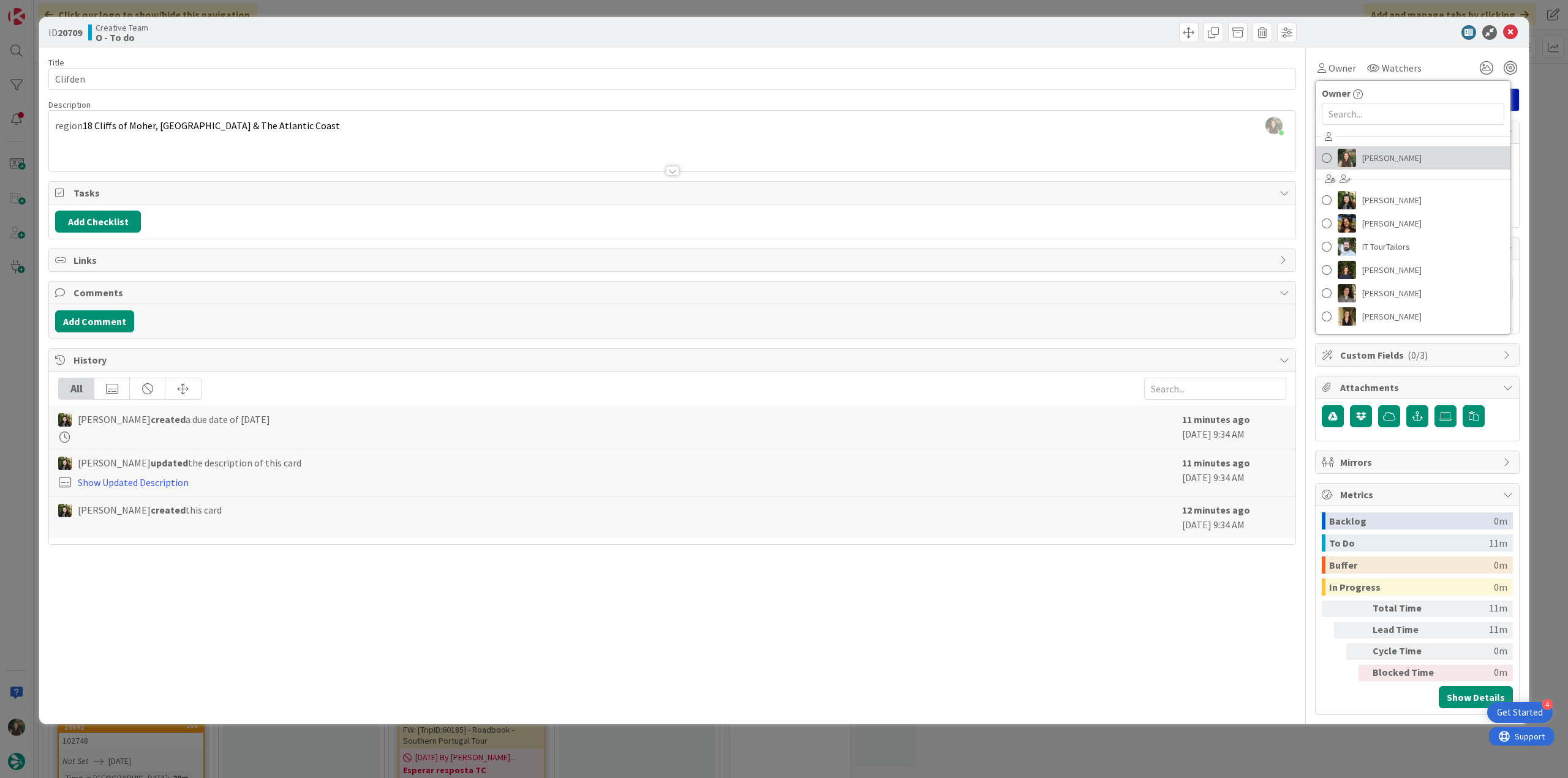
drag, startPoint x: 1385, startPoint y: 156, endPoint x: 1407, endPoint y: 157, distance: 22.0
click at [1365, 156] on span "[PERSON_NAME]" at bounding box center [1392, 158] width 59 height 19
type textarea "x"
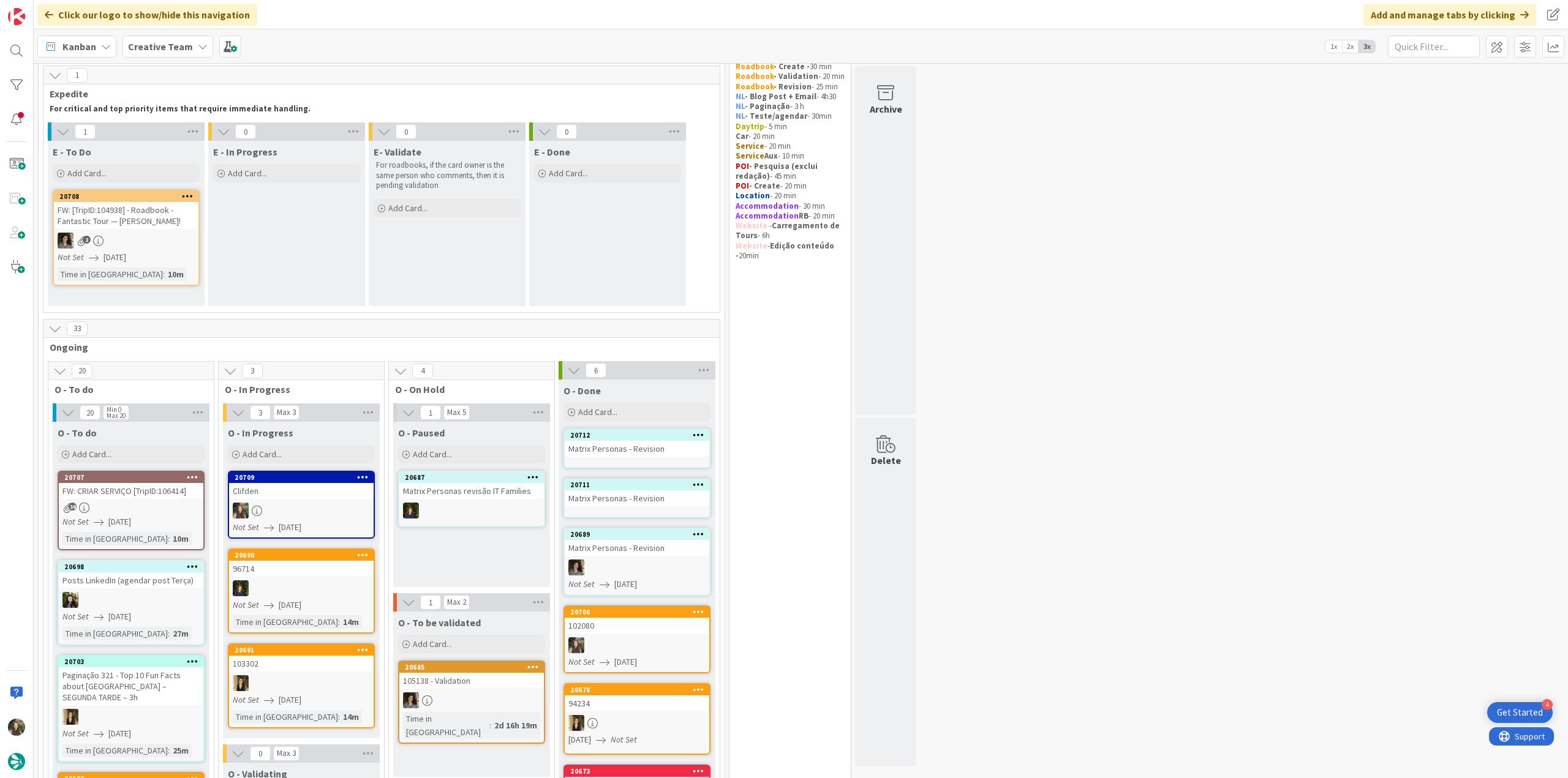
scroll to position [62, 0]
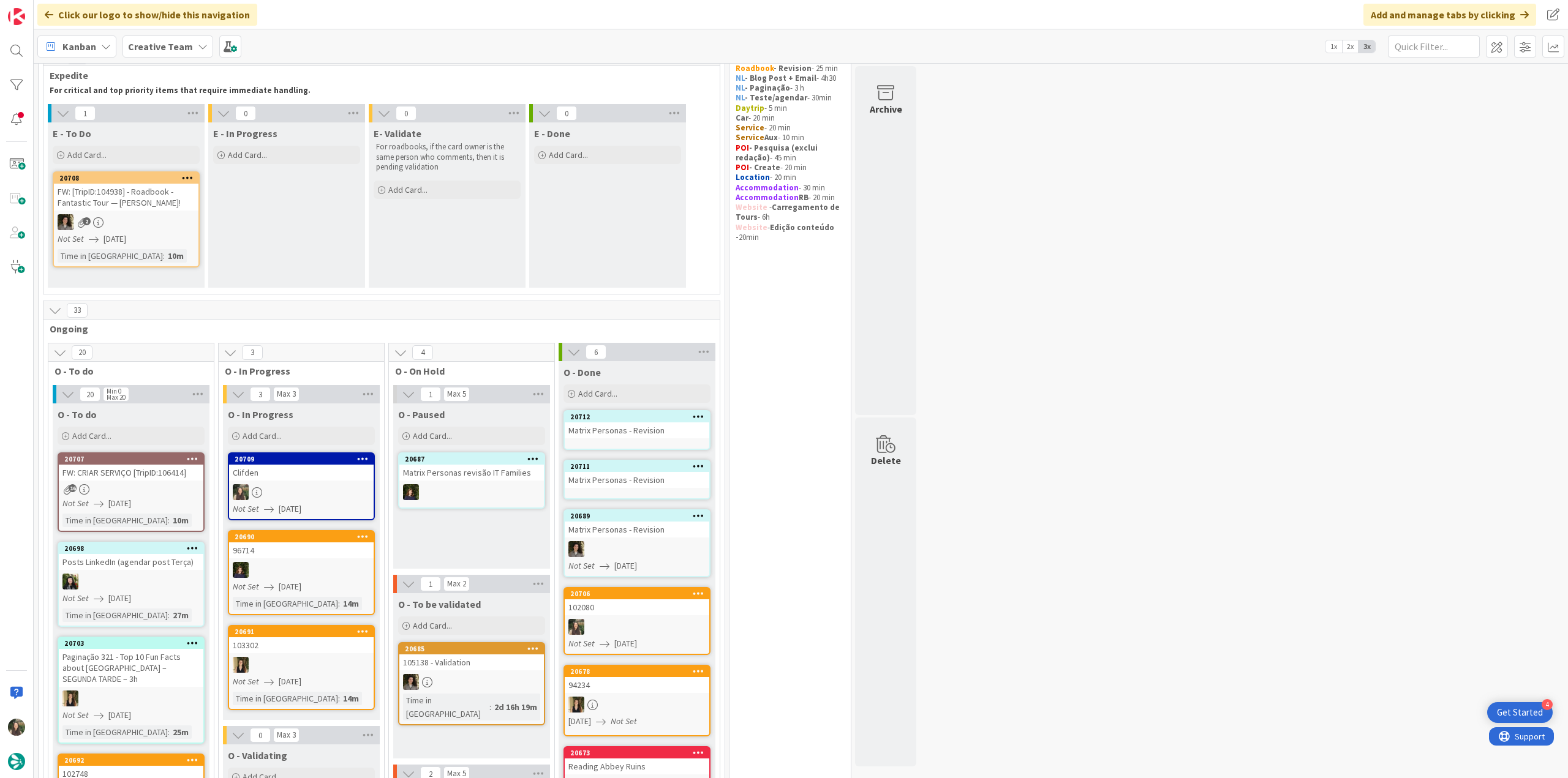
click at [321, 481] on link "20709 Clifden Not Set 08/11/2025" at bounding box center [301, 486] width 147 height 68
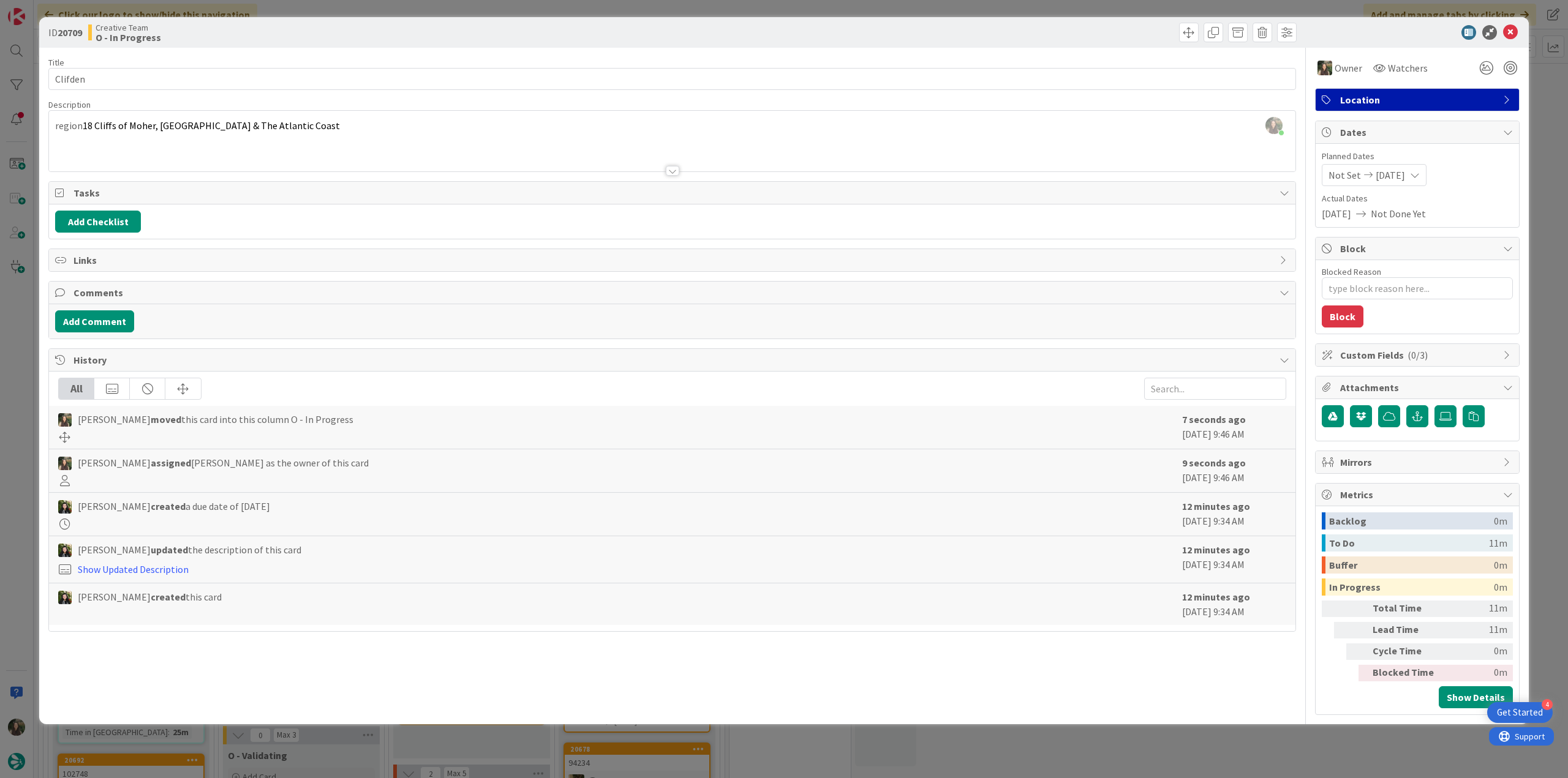
scroll to position [0, 0]
click at [65, 83] on input "Clifden" at bounding box center [672, 79] width 1248 height 22
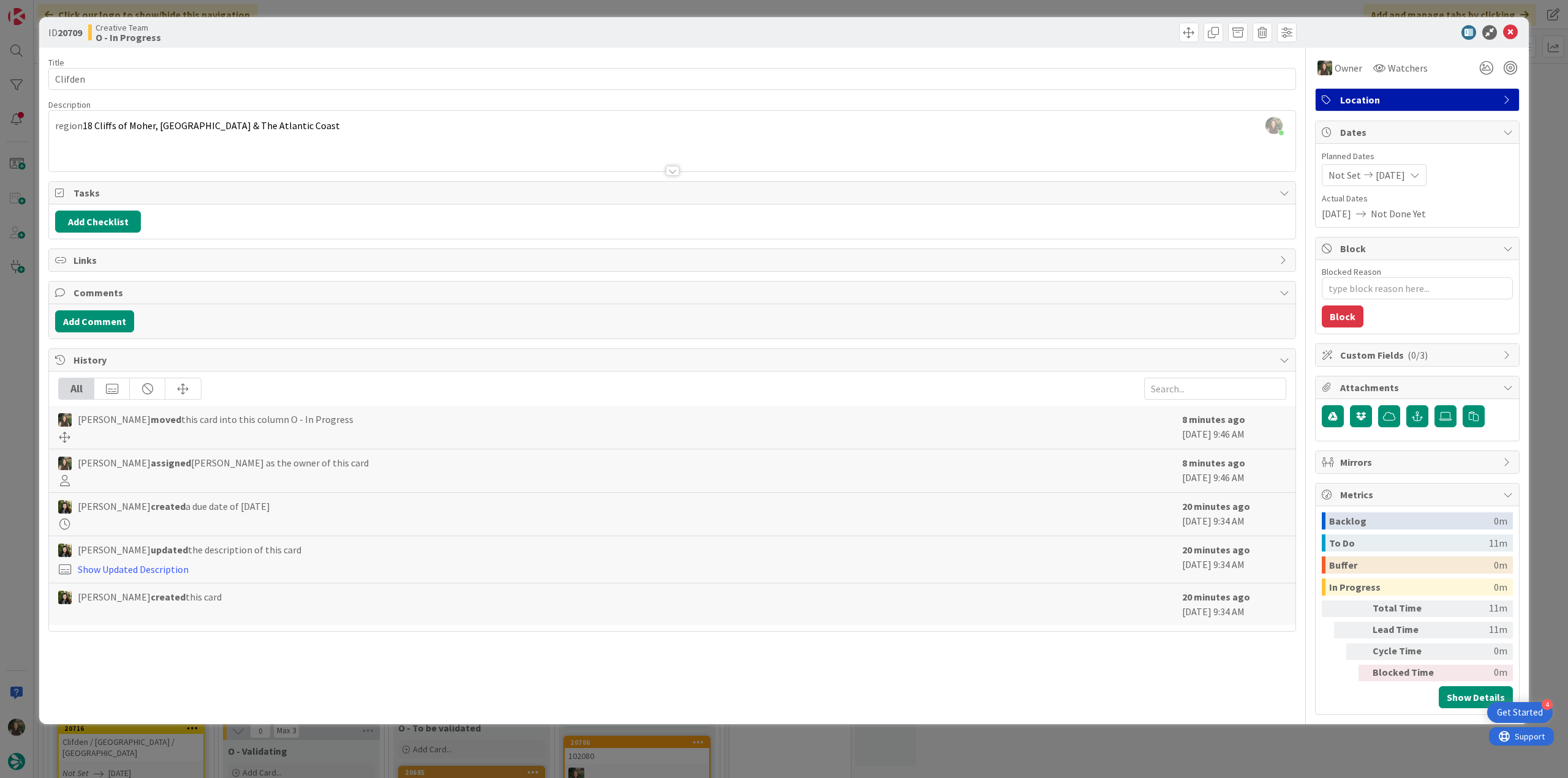
click at [16, 460] on div "ID 20709 Creative Team O - In Progress Title 7 / 128 Clifden Description Inês G…" at bounding box center [784, 389] width 1568 height 778
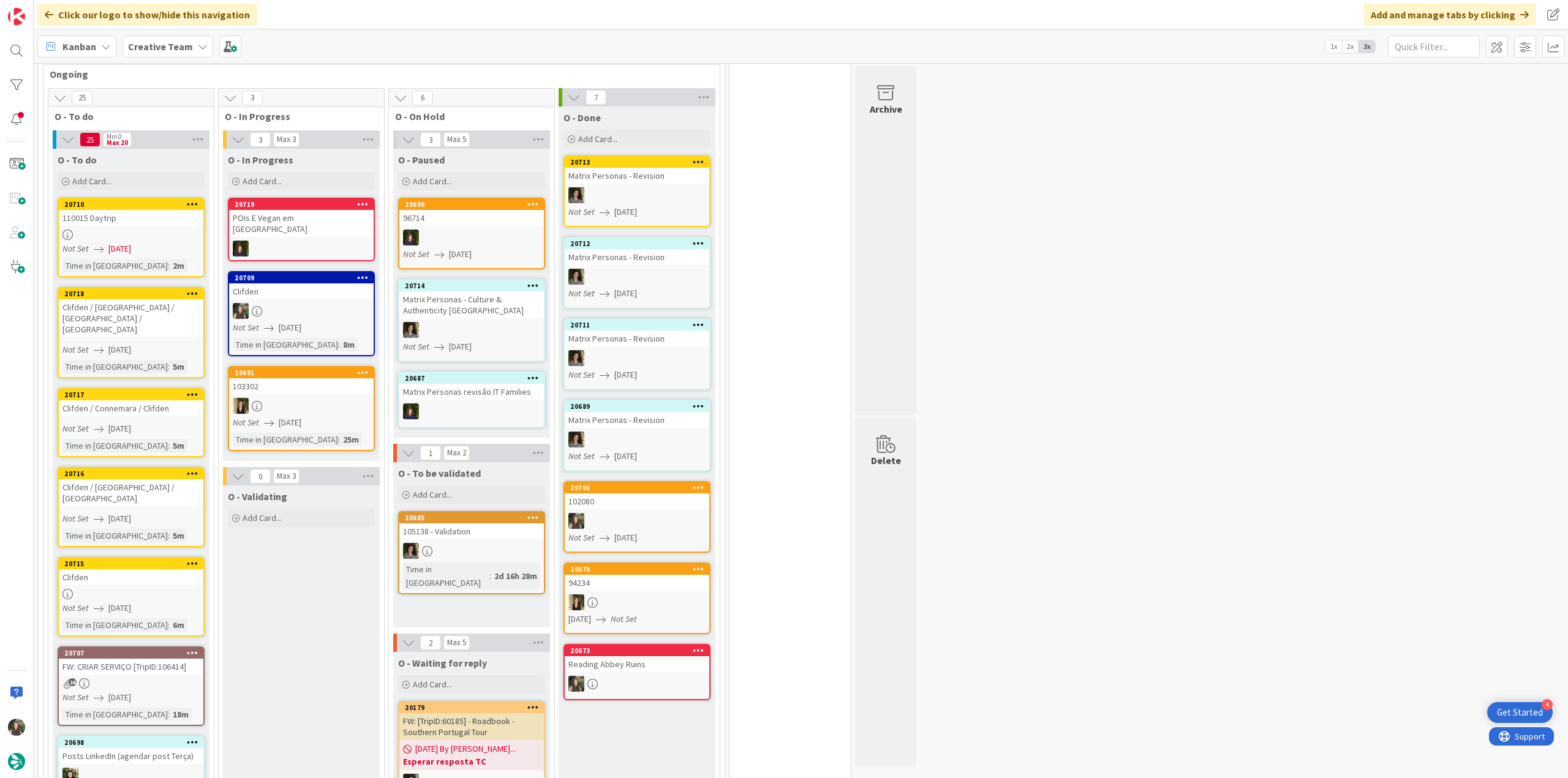
scroll to position [306, 0]
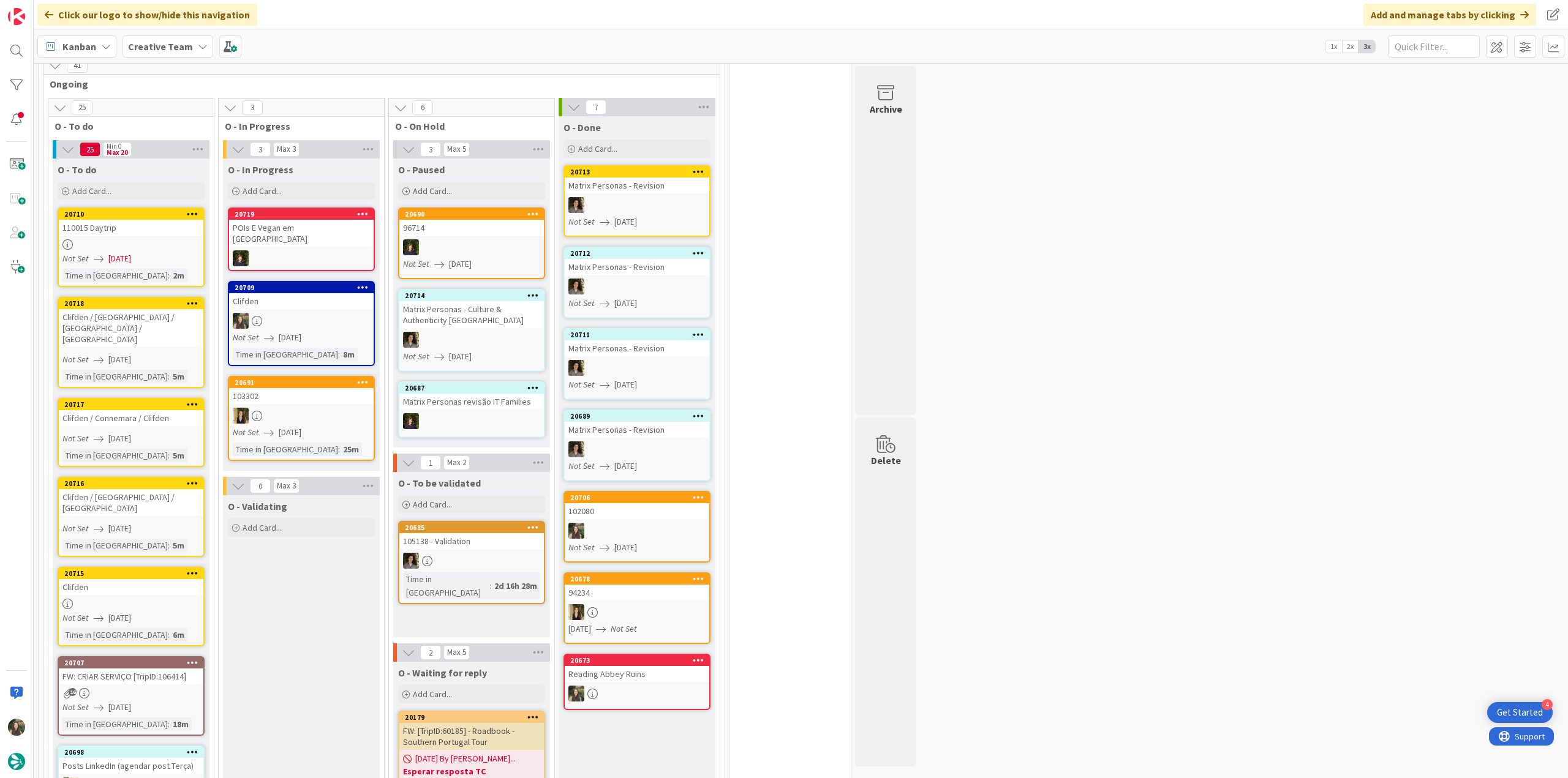
click at [176, 238] on link "20710 110015 Daytrip Not Set 08/11/2025 Time in Column : 2m" at bounding box center [131, 247] width 147 height 80
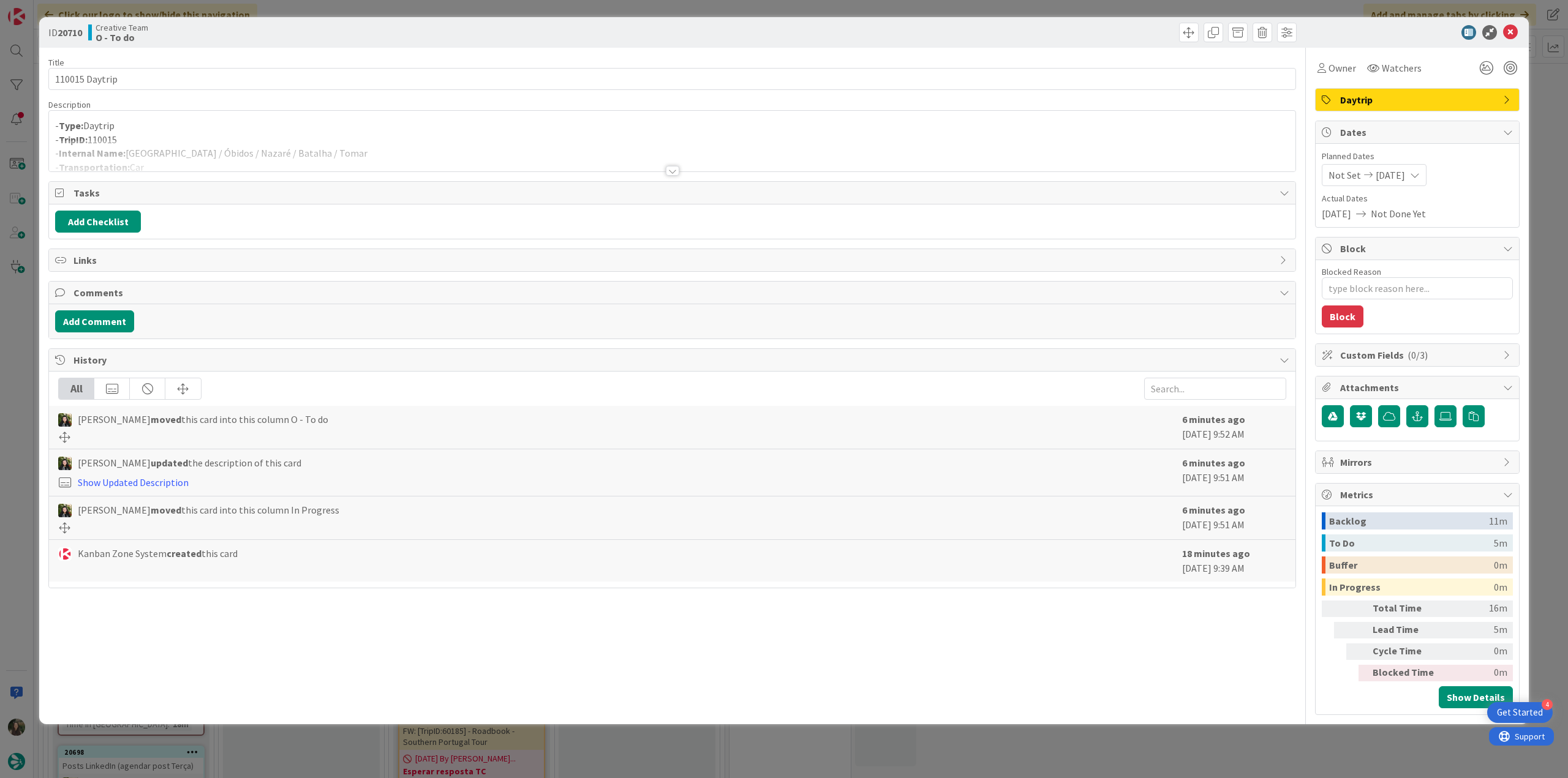
click at [4, 320] on div "ID 20710 Creative Team O - To do Title 14 / 128 110015 Daytrip Description - Ty…" at bounding box center [784, 389] width 1568 height 778
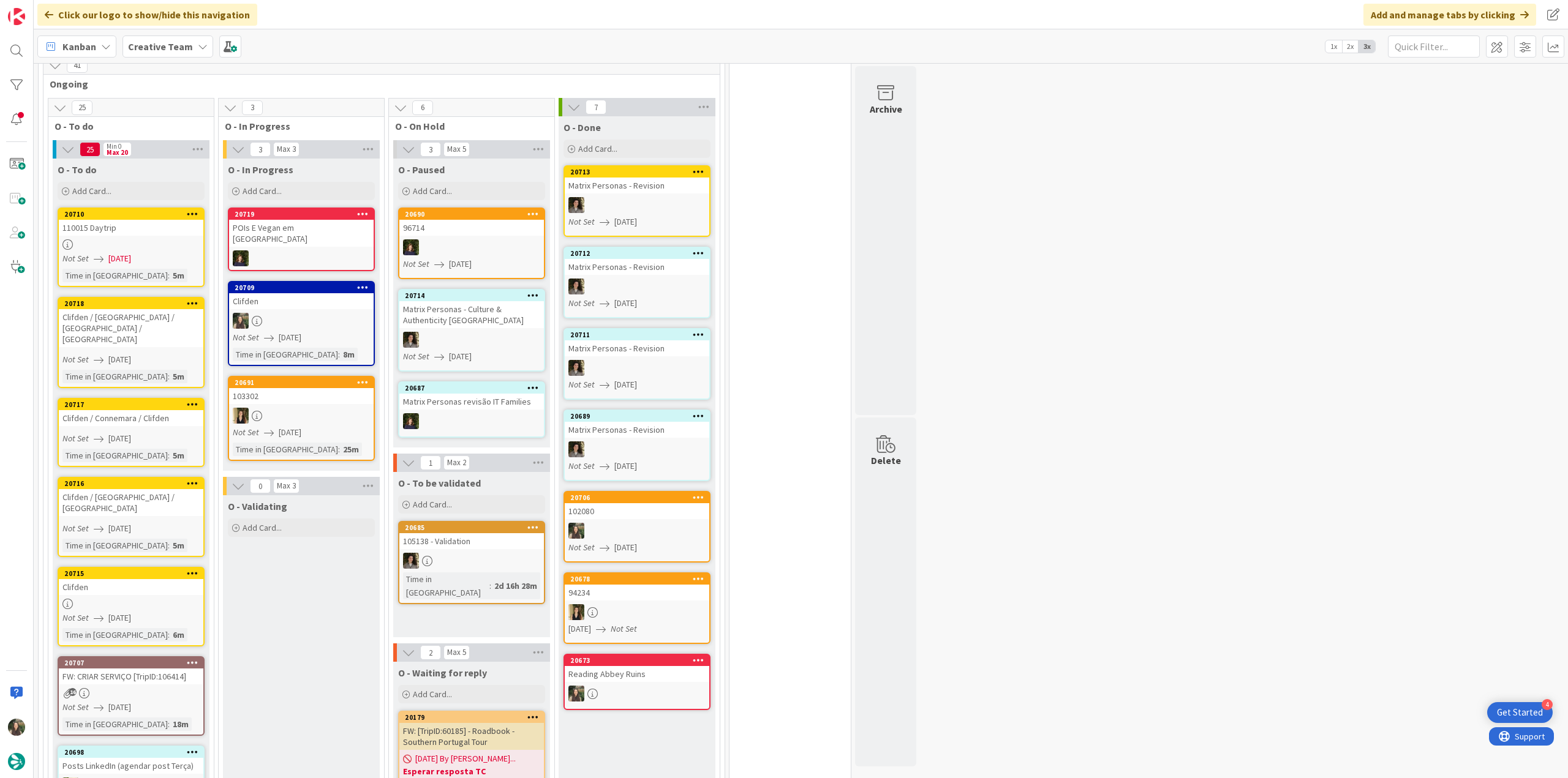
click at [157, 235] on link "20710 110015 Daytrip Not Set 08/11/2025 Time in Column : 5m" at bounding box center [131, 247] width 147 height 80
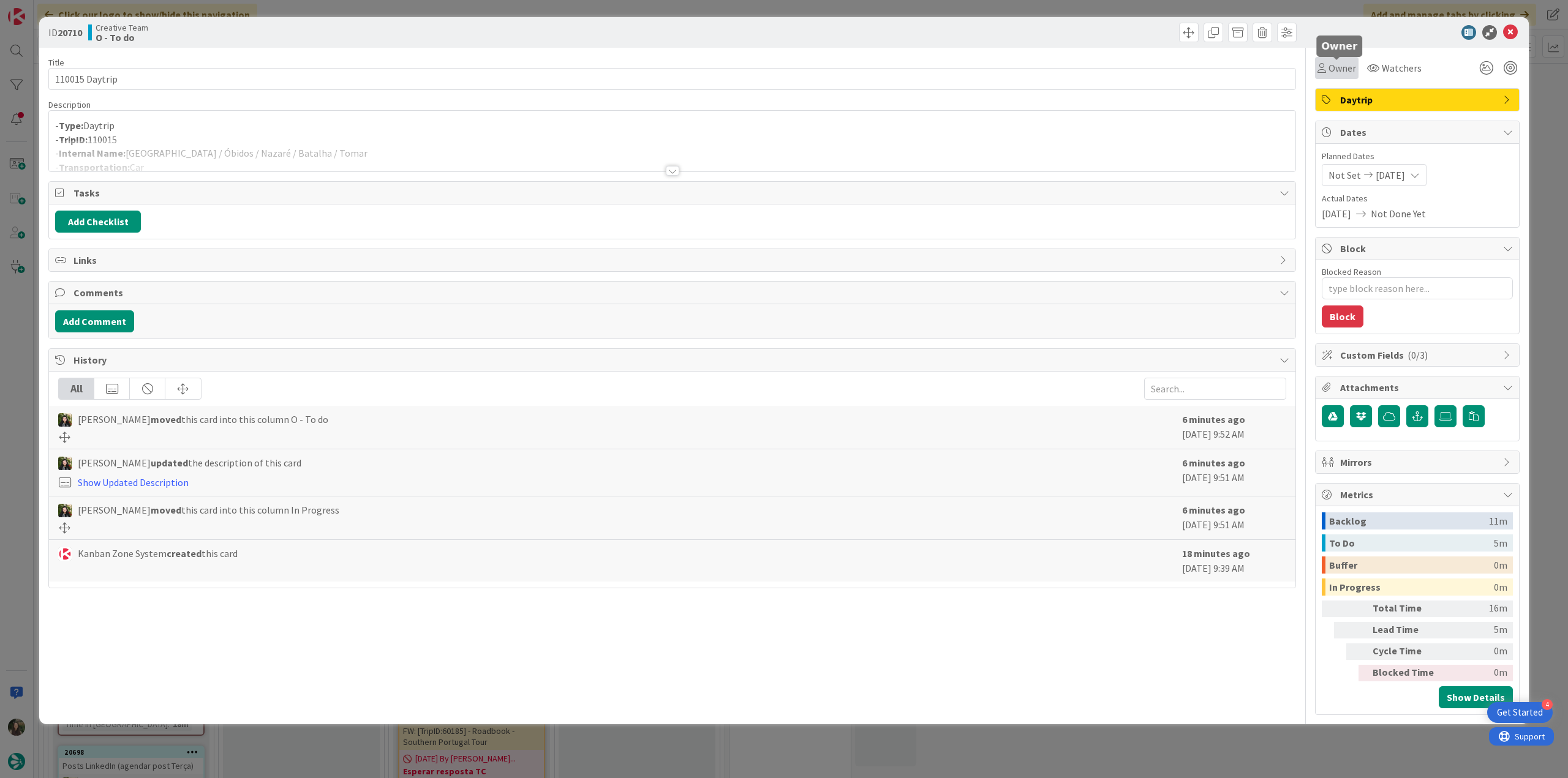
click at [1340, 71] on span "Owner" at bounding box center [1342, 68] width 27 height 15
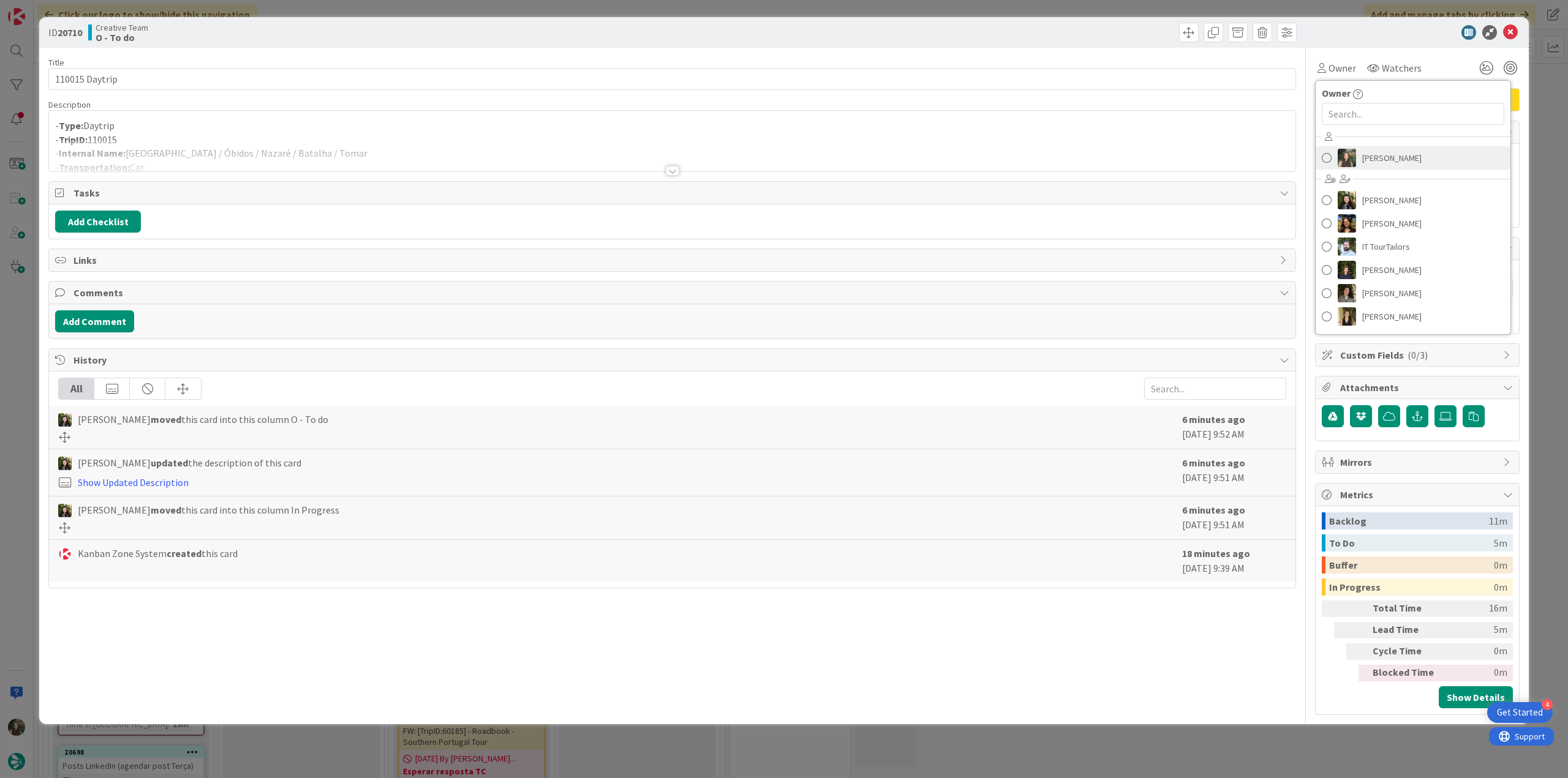
click at [1363, 155] on span "[PERSON_NAME]" at bounding box center [1392, 158] width 59 height 19
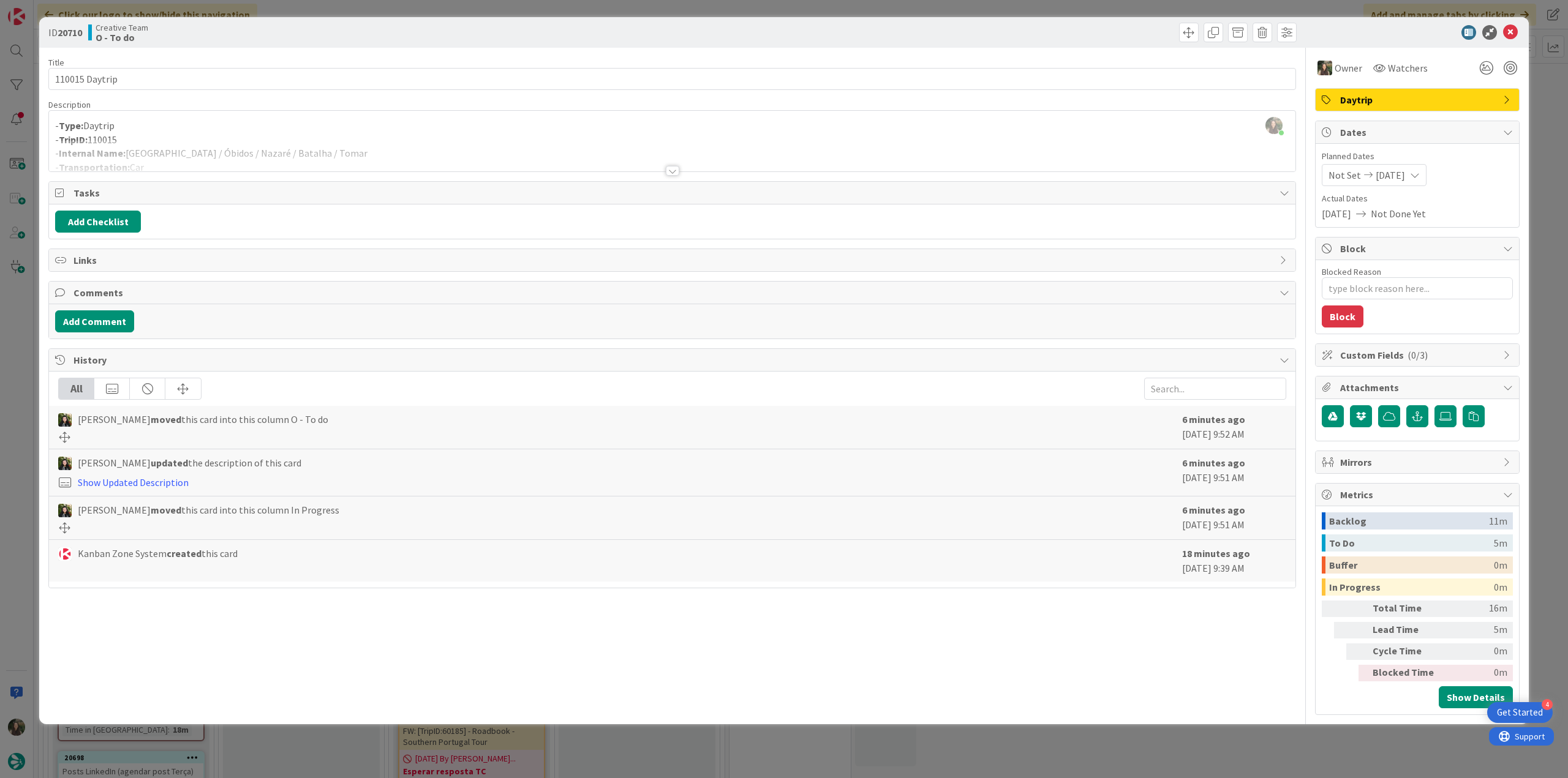
click at [18, 343] on div "ID 20710 Creative Team O - To do Title 14 / 128 110015 Daytrip Description Inês…" at bounding box center [784, 389] width 1568 height 778
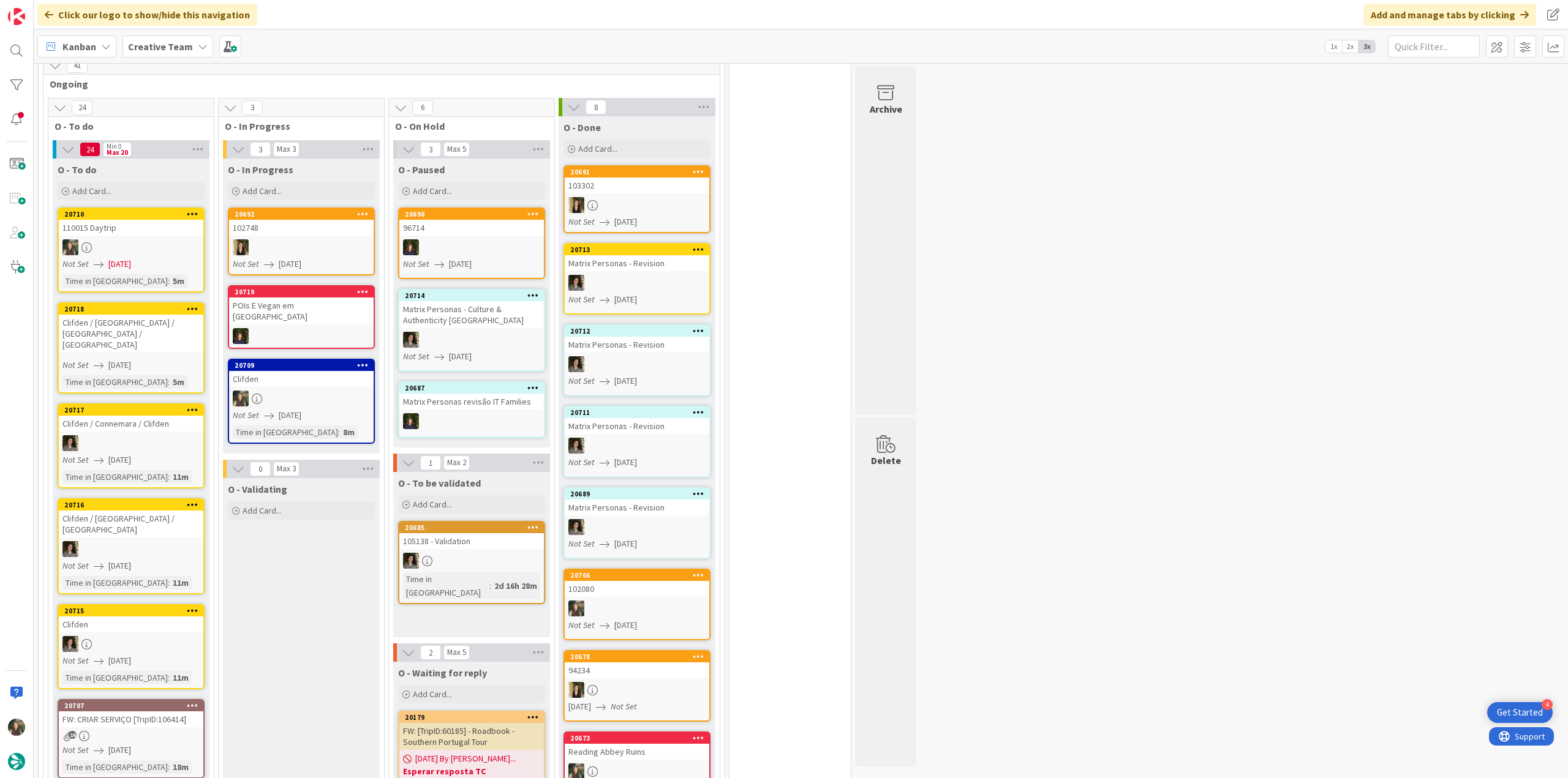
click at [184, 333] on link "20718 Clifden / Westport / Castlebar / Sligo Not Set 08/11/2025 Time in Column …" at bounding box center [131, 348] width 147 height 91
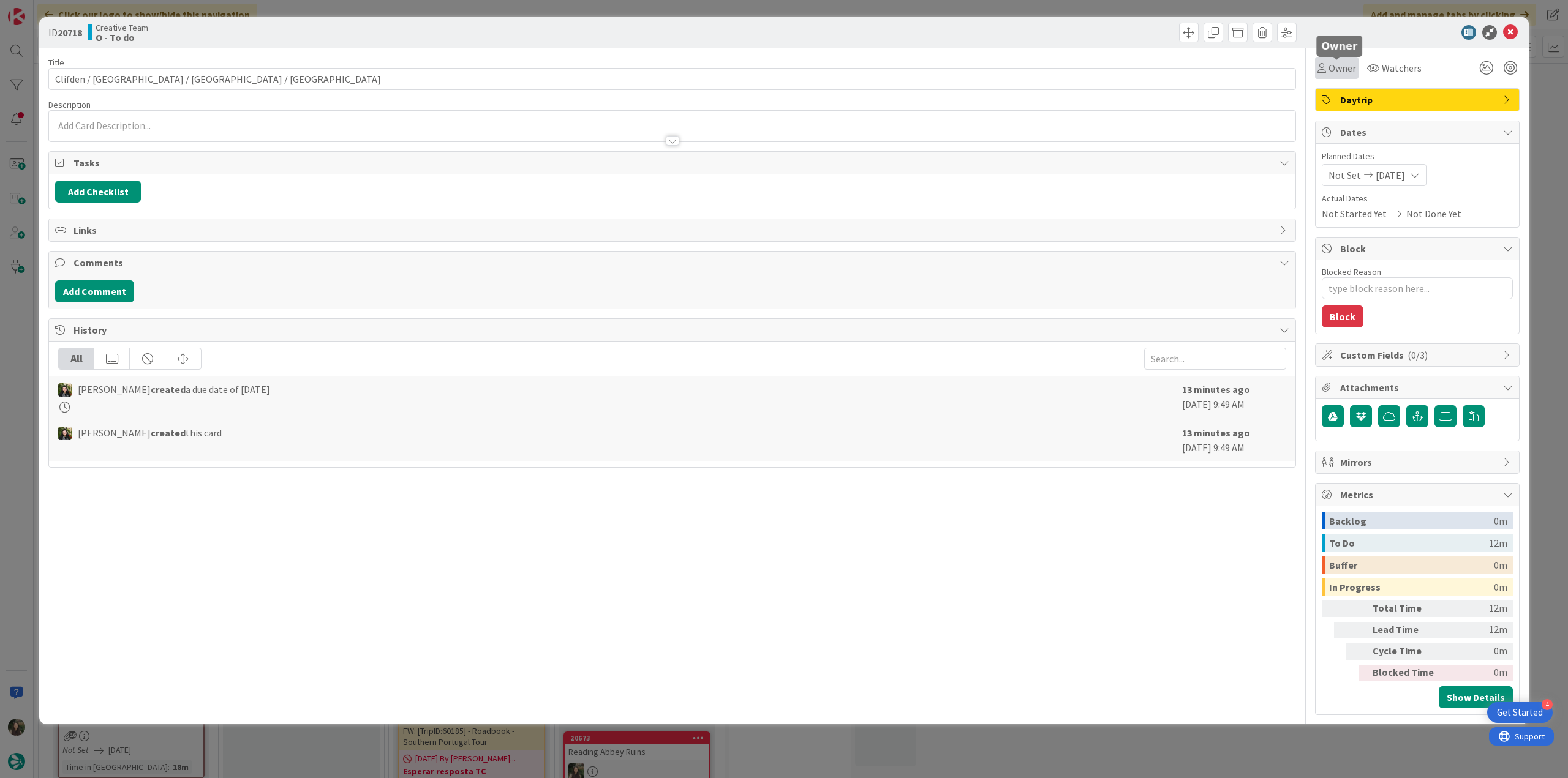
click at [1348, 70] on span "Owner" at bounding box center [1342, 68] width 27 height 15
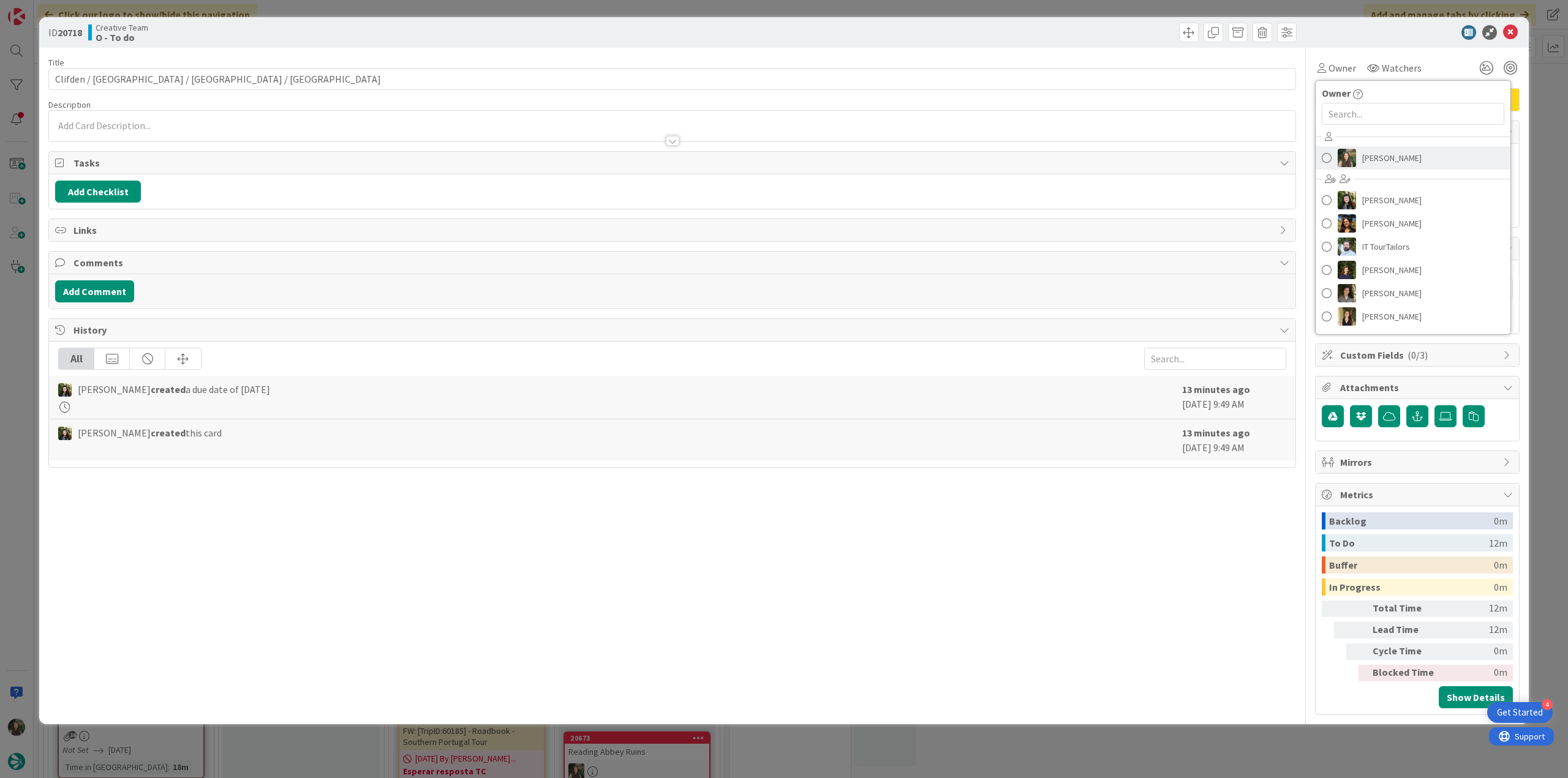
click at [1368, 153] on span "[PERSON_NAME]" at bounding box center [1392, 158] width 59 height 19
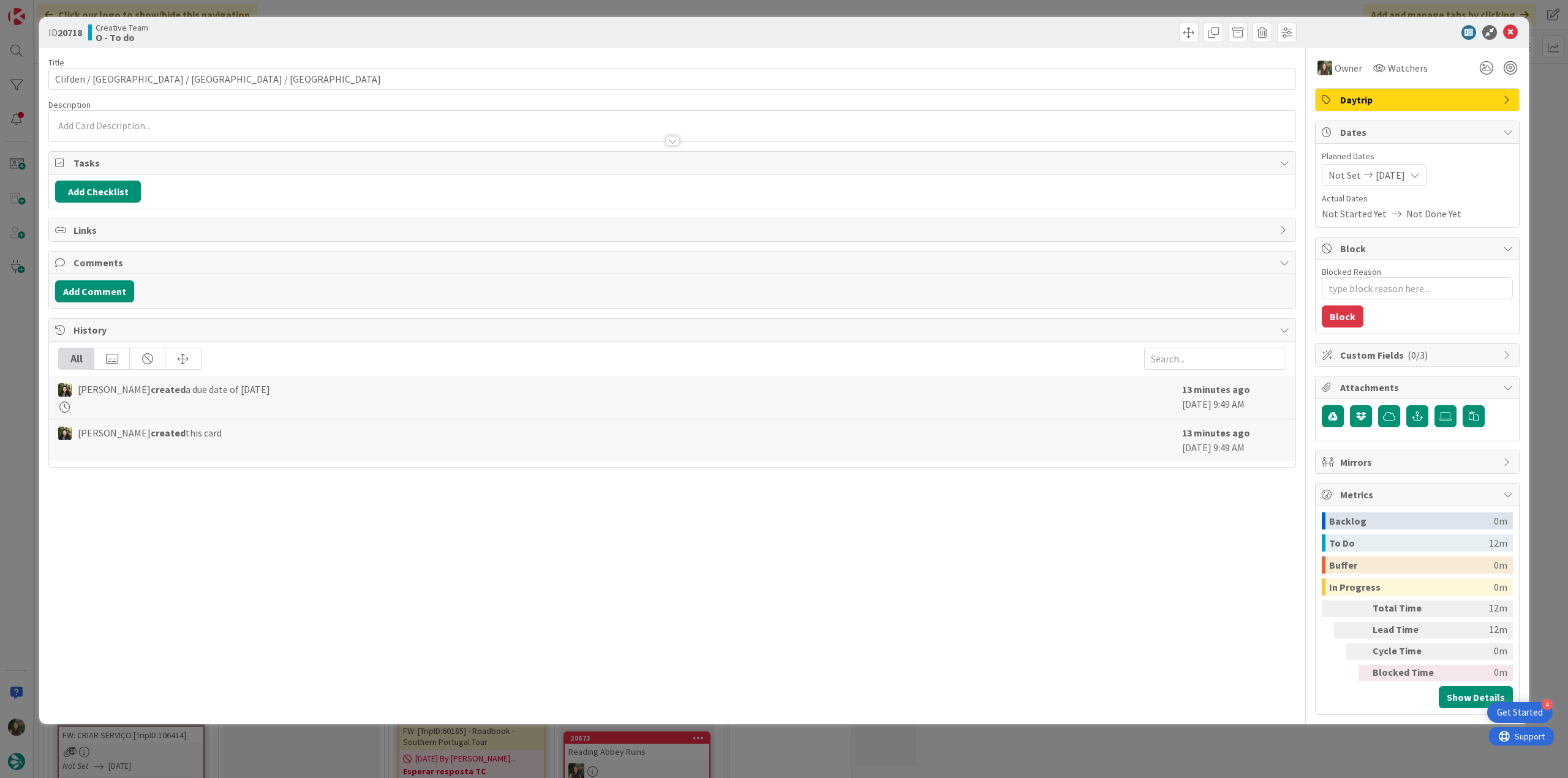
click at [1546, 151] on div "ID 20718 Creative Team O - To do Title 38 / 128 Clifden / Westport / Castlebar …" at bounding box center [784, 389] width 1568 height 778
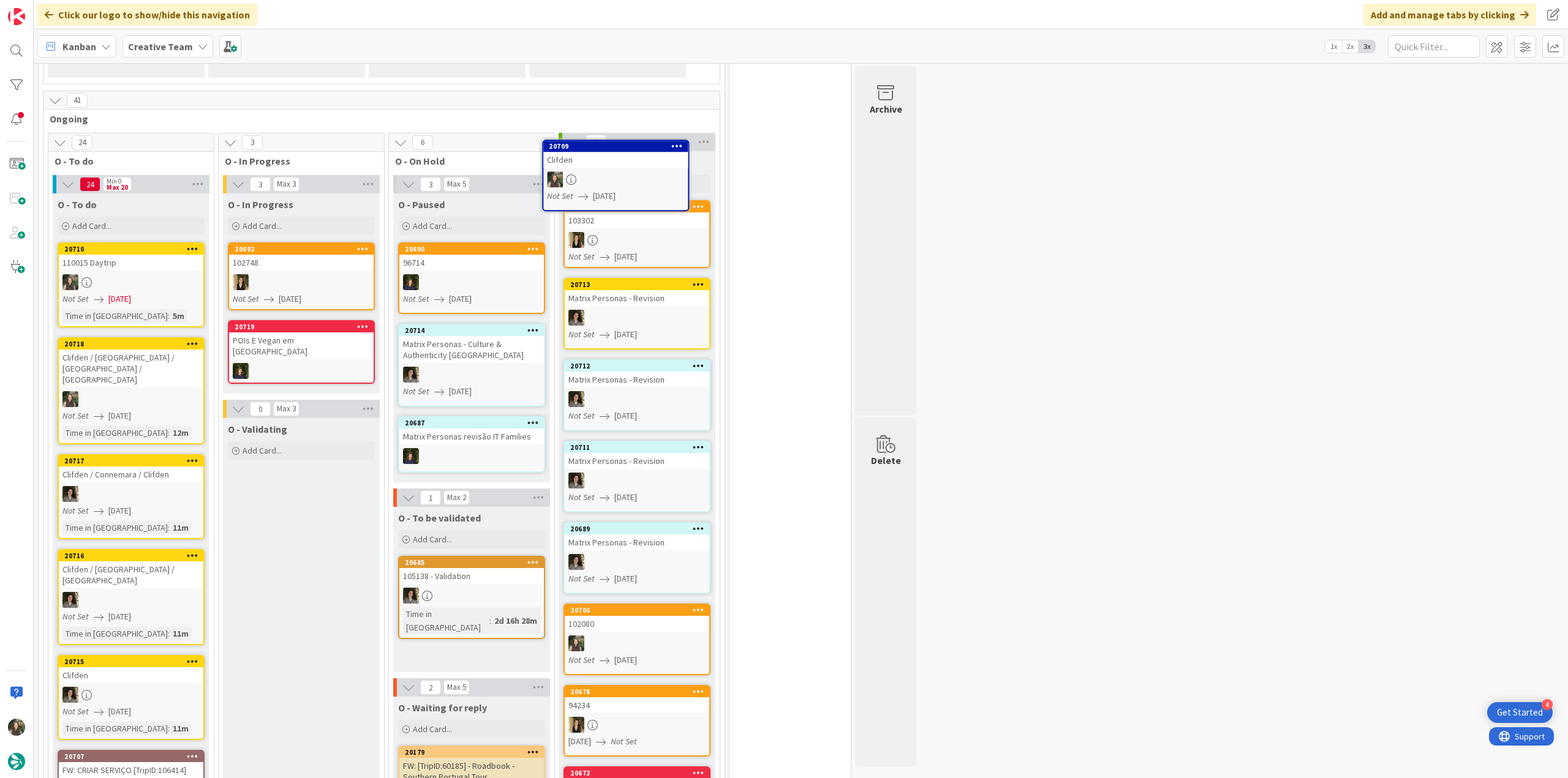
scroll to position [239, 0]
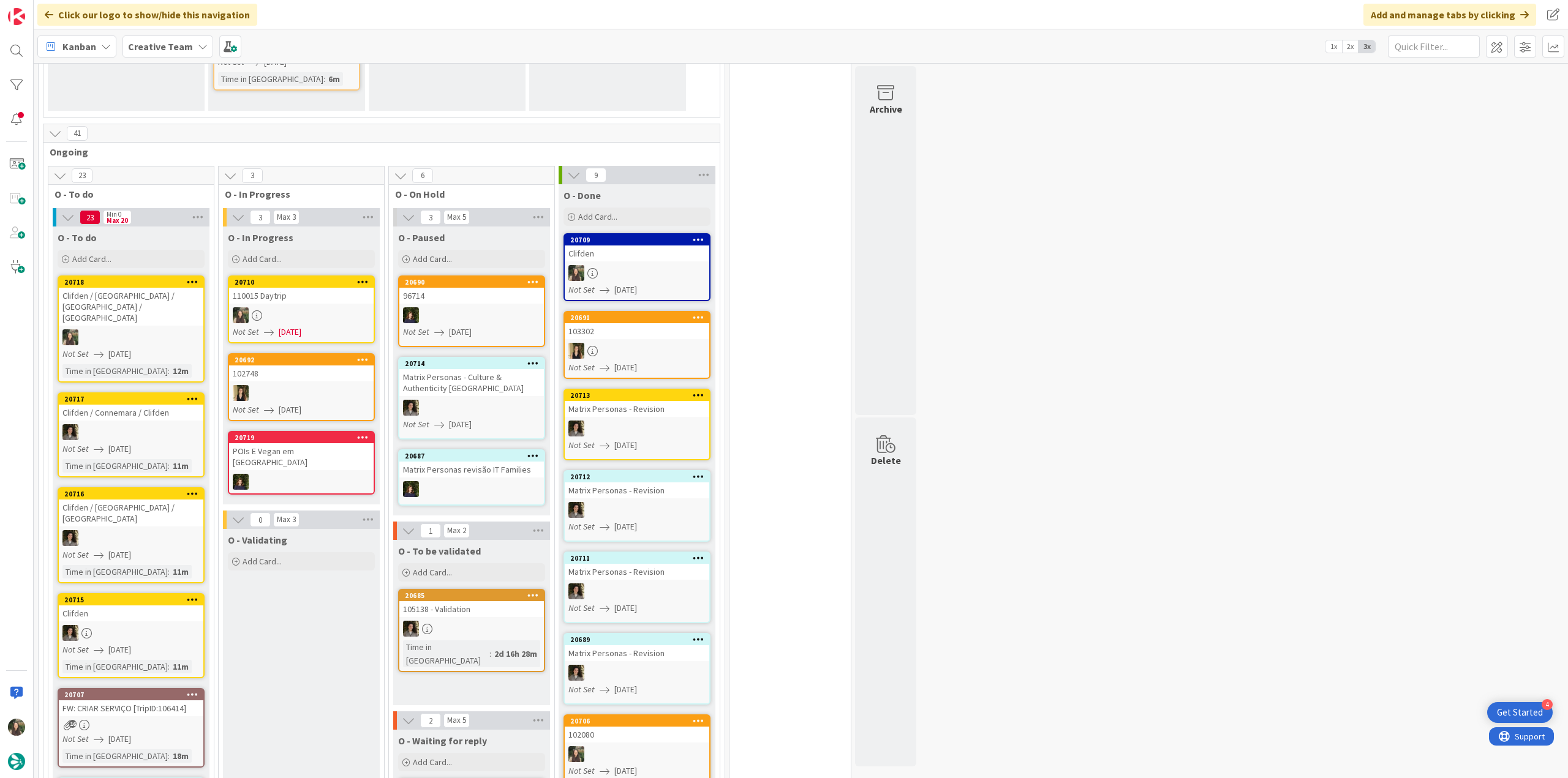
click at [334, 306] on link "20710 110015 Daytrip Not Set 08/11/2025" at bounding box center [301, 309] width 147 height 68
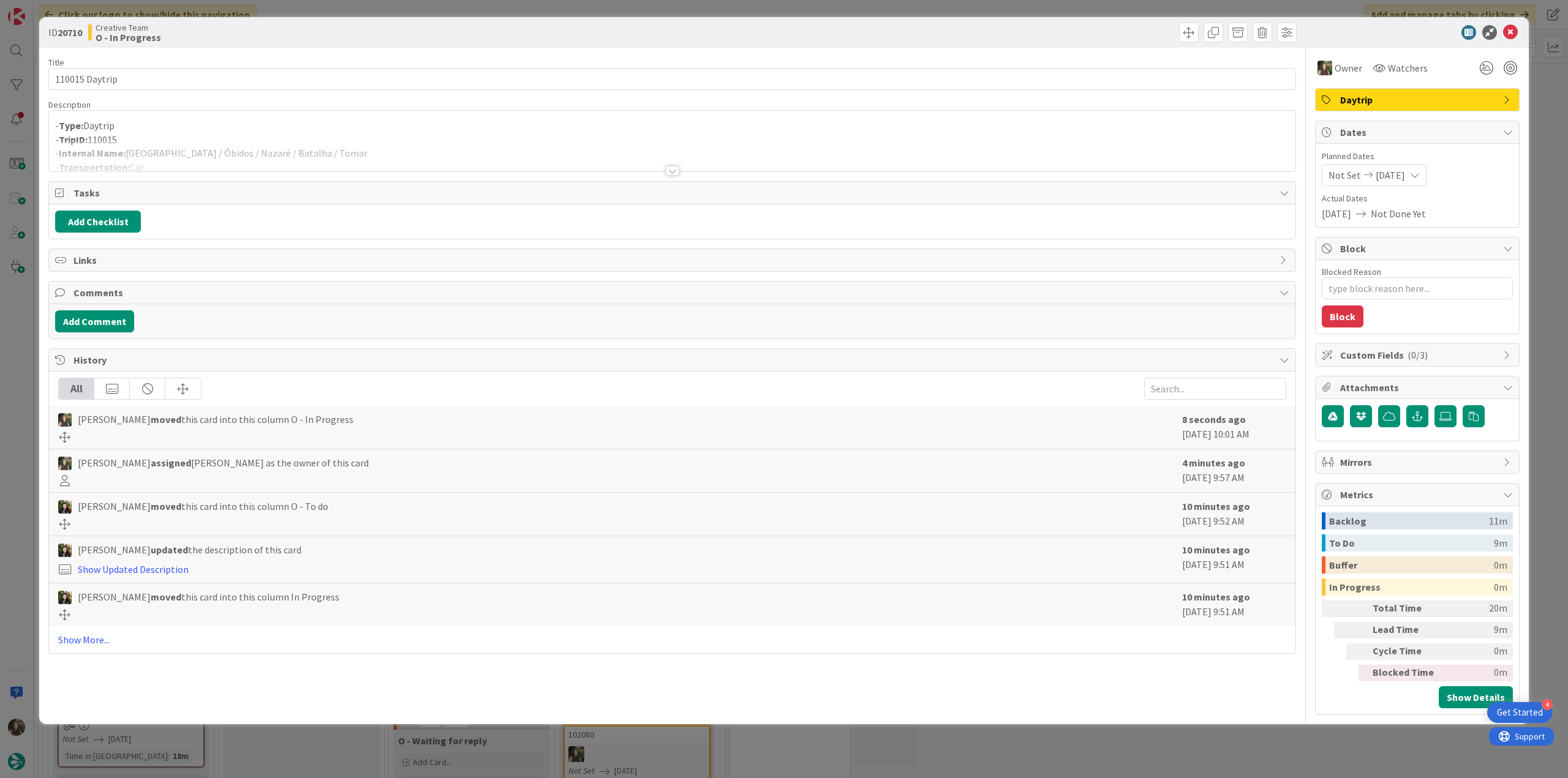
click at [264, 123] on p "- Type: Daytrip" at bounding box center [672, 126] width 1234 height 14
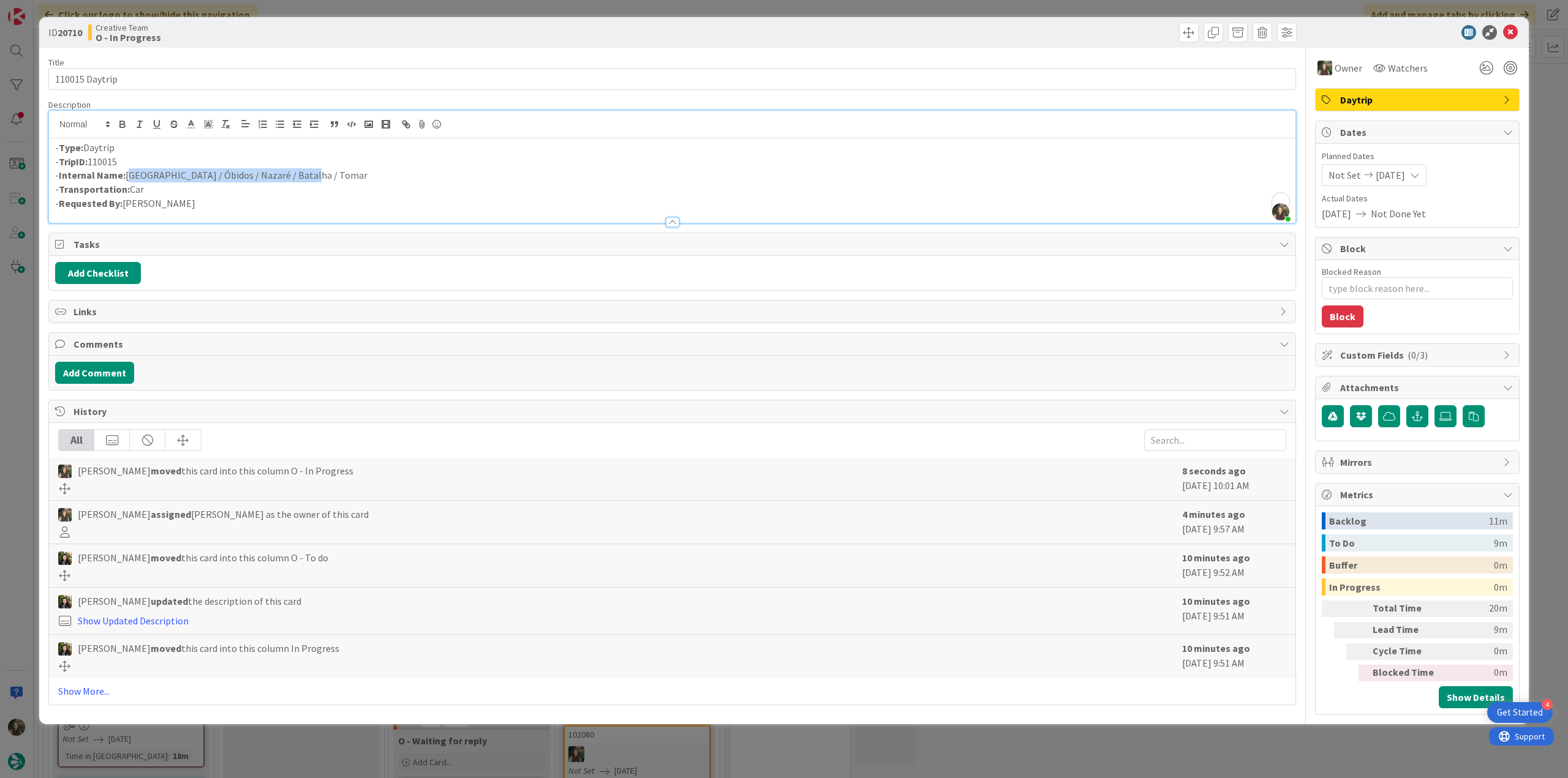
drag, startPoint x: 304, startPoint y: 175, endPoint x: 127, endPoint y: 173, distance: 177.0
click at [127, 173] on p "- Internal Name: Lisbon / Óbidos / Nazaré / Batalha / Tomar" at bounding box center [672, 175] width 1234 height 14
copy p "Lisbon / Óbidos / Nazaré / Batalha / Tomar"
drag, startPoint x: 182, startPoint y: 84, endPoint x: -2, endPoint y: 395, distance: 361.4
click at [0, 395] on html "4 Get Started Click our logo to show/hide this navigation Add and manage tabs b…" at bounding box center [784, 389] width 1568 height 778
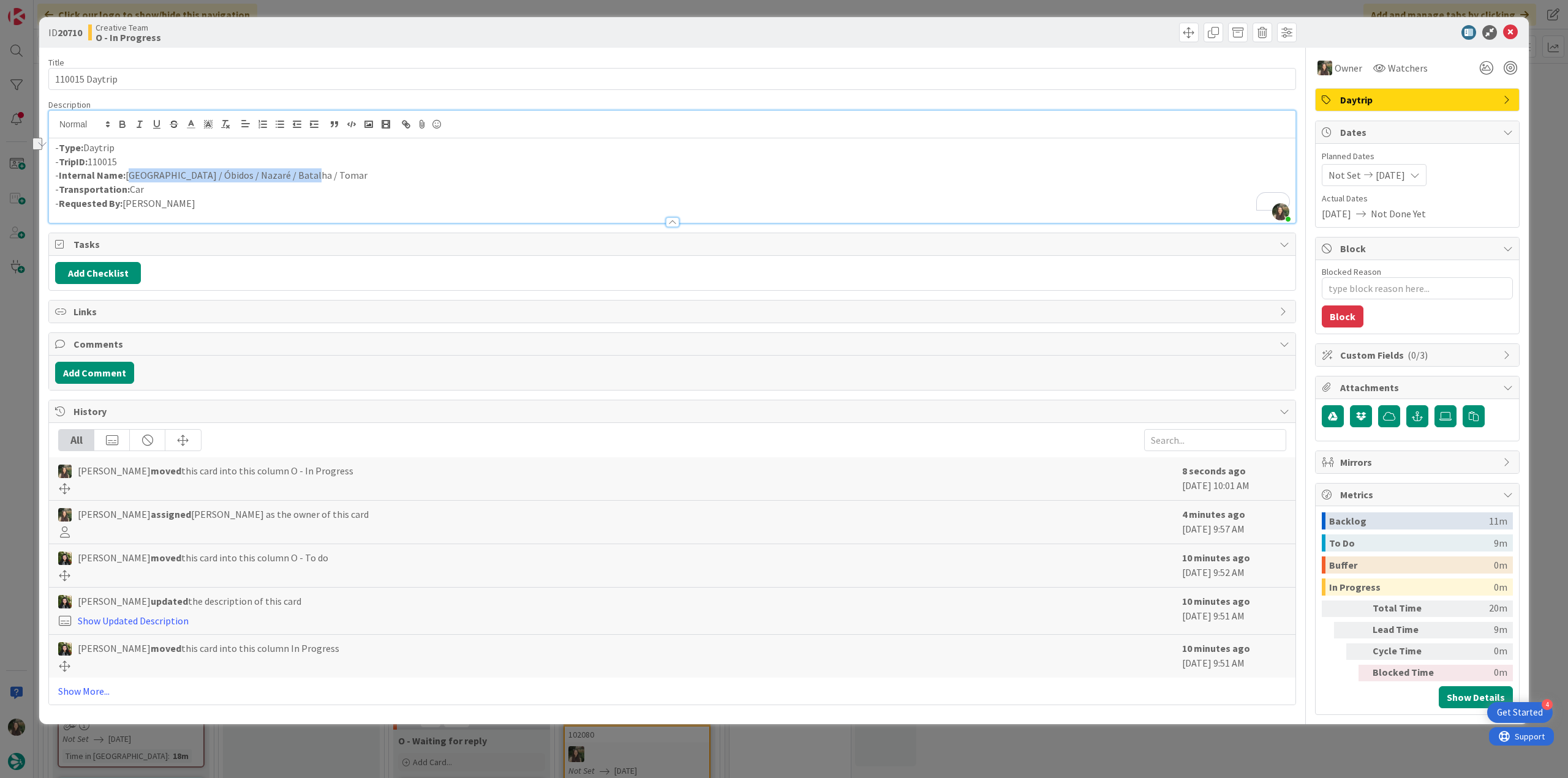
drag, startPoint x: 313, startPoint y: 172, endPoint x: 126, endPoint y: 172, distance: 187.0
click at [126, 172] on p "- Internal Name: Lisbon / Óbidos / Nazaré / Batalha / Tomar" at bounding box center [672, 175] width 1234 height 14
click at [16, 444] on div "ID 20710 Creative Team O - In Progress Title 14 / 128 110015 Daytrip Descriptio…" at bounding box center [784, 389] width 1568 height 778
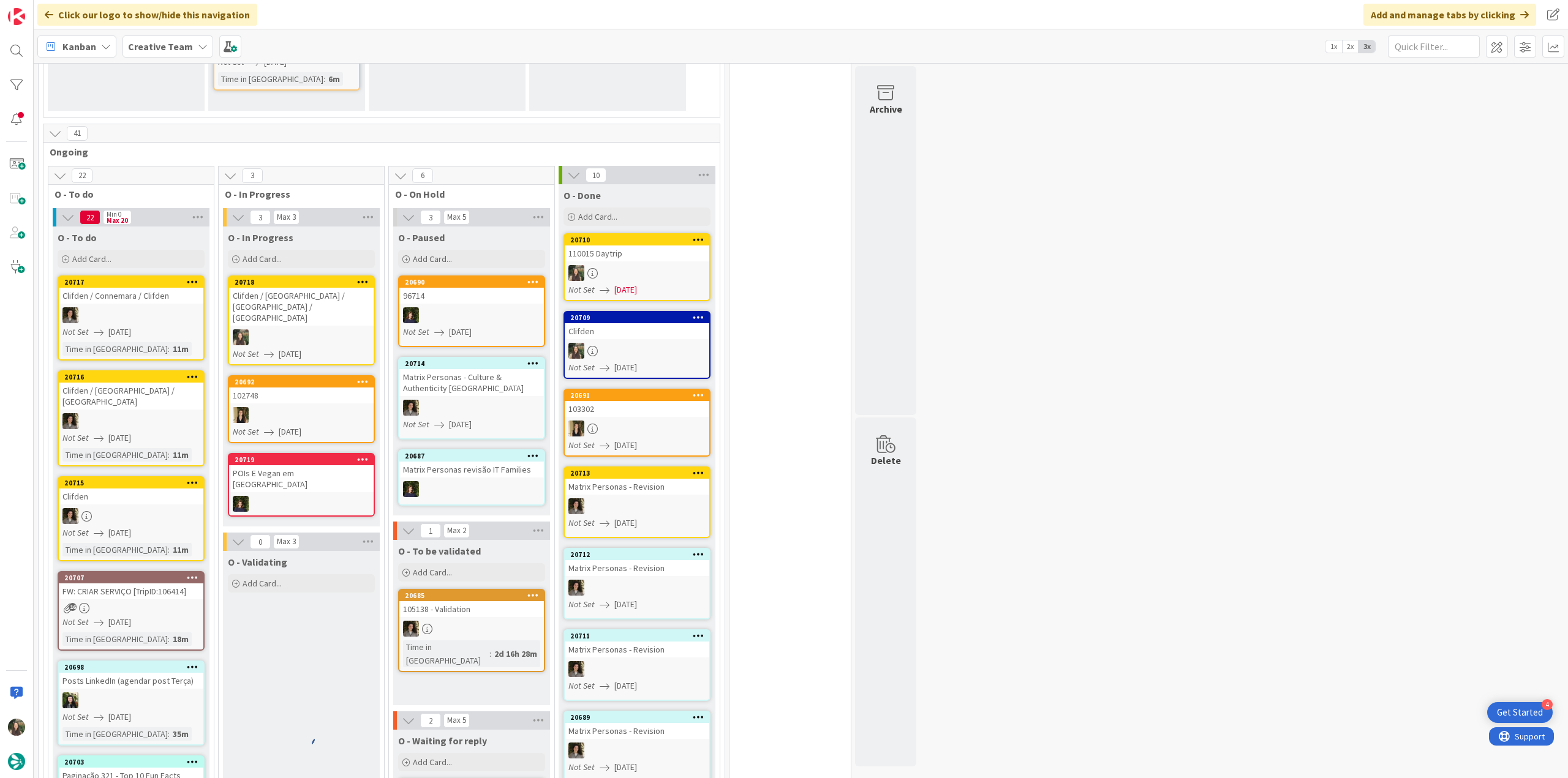
click at [321, 290] on div "Clifden / [GEOGRAPHIC_DATA] / [GEOGRAPHIC_DATA] / [GEOGRAPHIC_DATA]" at bounding box center [301, 306] width 144 height 38
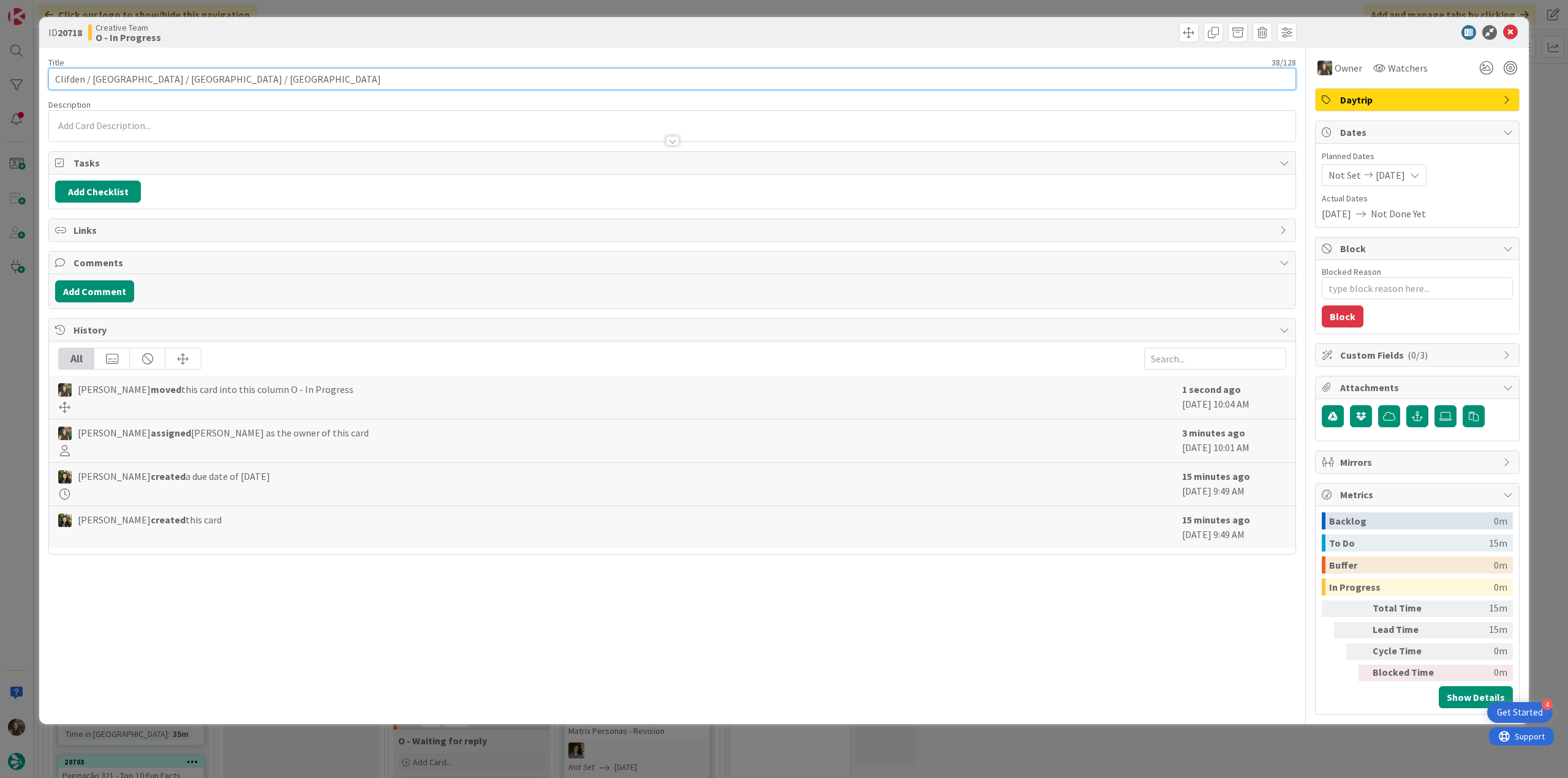
drag, startPoint x: 229, startPoint y: 74, endPoint x: 7, endPoint y: 79, distance: 222.1
click at [7, 79] on div "ID 20718 Creative Team O - In Progress Title 38 / 128 Clifden / Westport / Cast…" at bounding box center [784, 389] width 1568 height 778
click at [19, 338] on div "ID 20718 Creative Team O - In Progress Title 38 / 128 Clifden / Westport / Cast…" at bounding box center [784, 389] width 1568 height 778
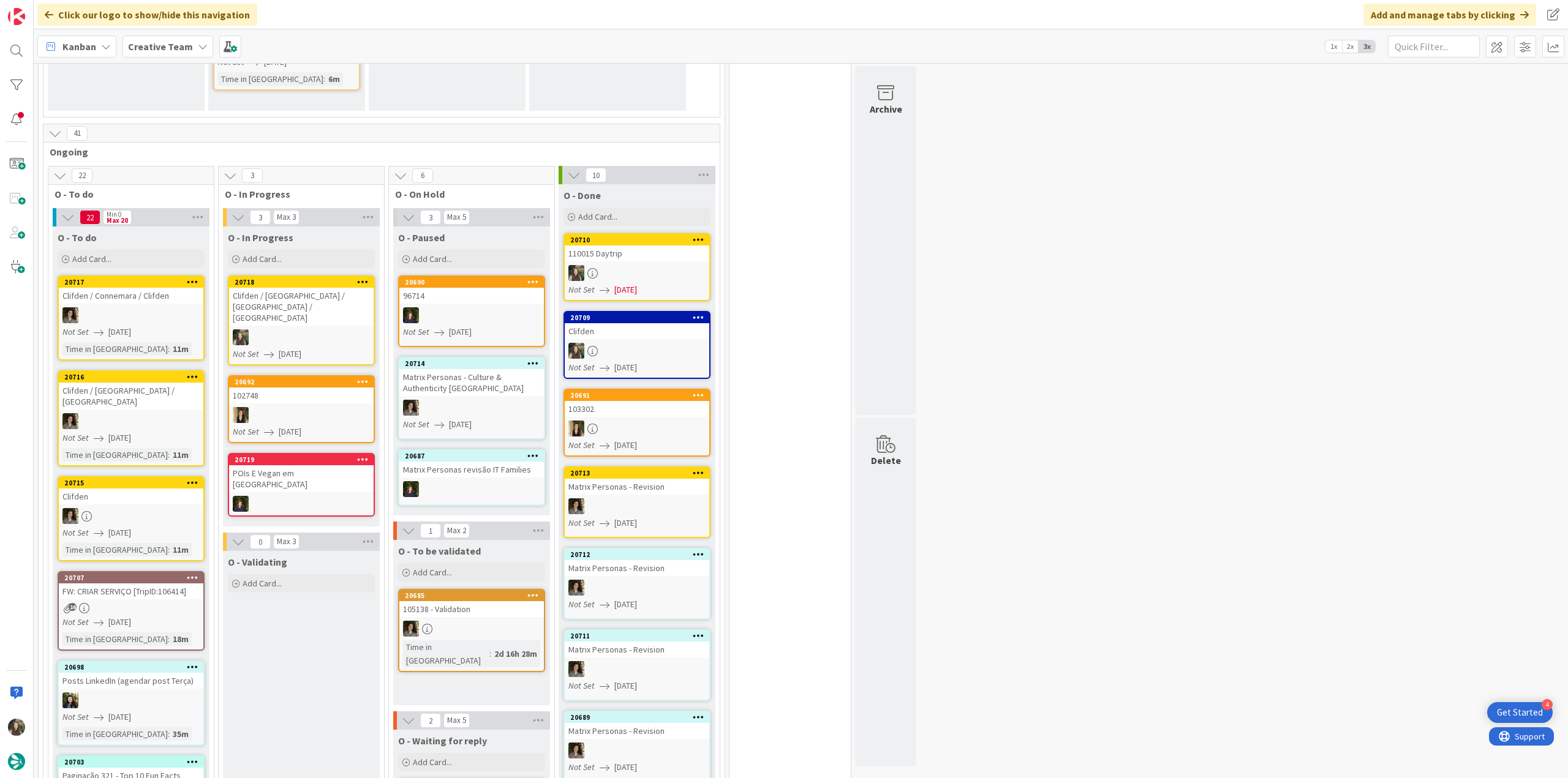
click at [321, 330] on div at bounding box center [301, 338] width 144 height 16
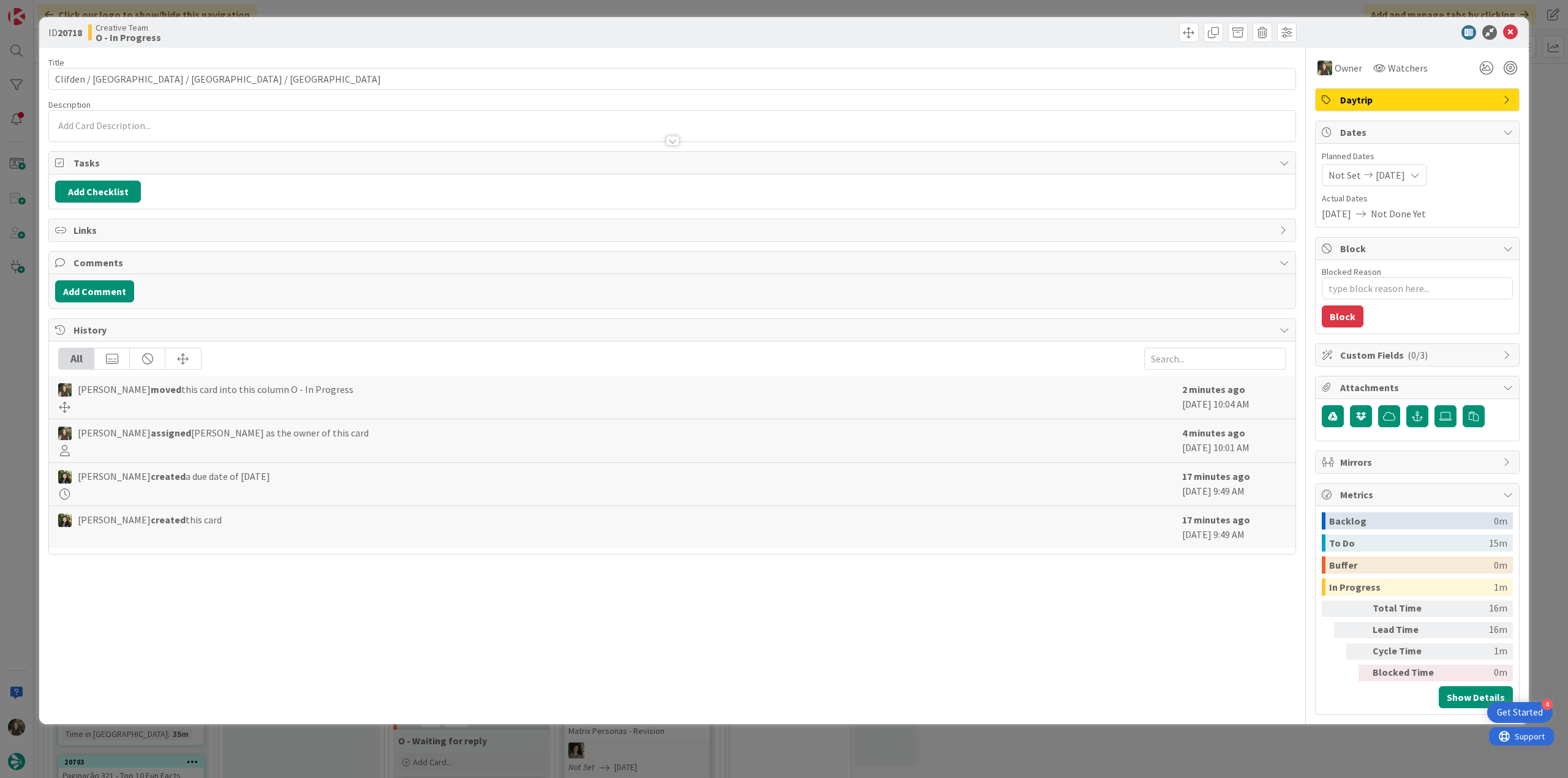
click at [12, 316] on div "ID 20718 Creative Team O - In Progress Title 38 / 128 Clifden / Westport / Cast…" at bounding box center [784, 389] width 1568 height 778
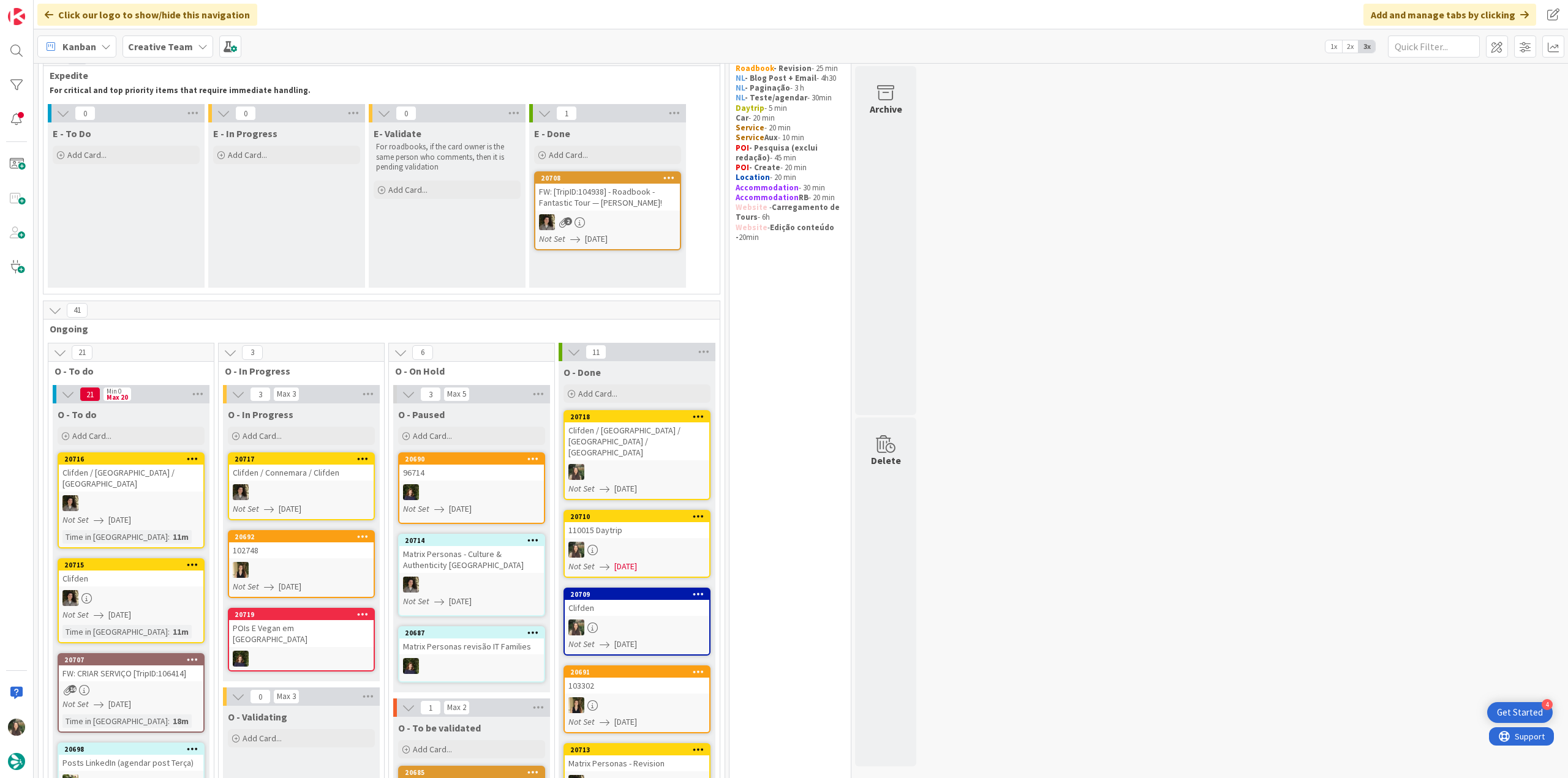
scroll to position [245, 0]
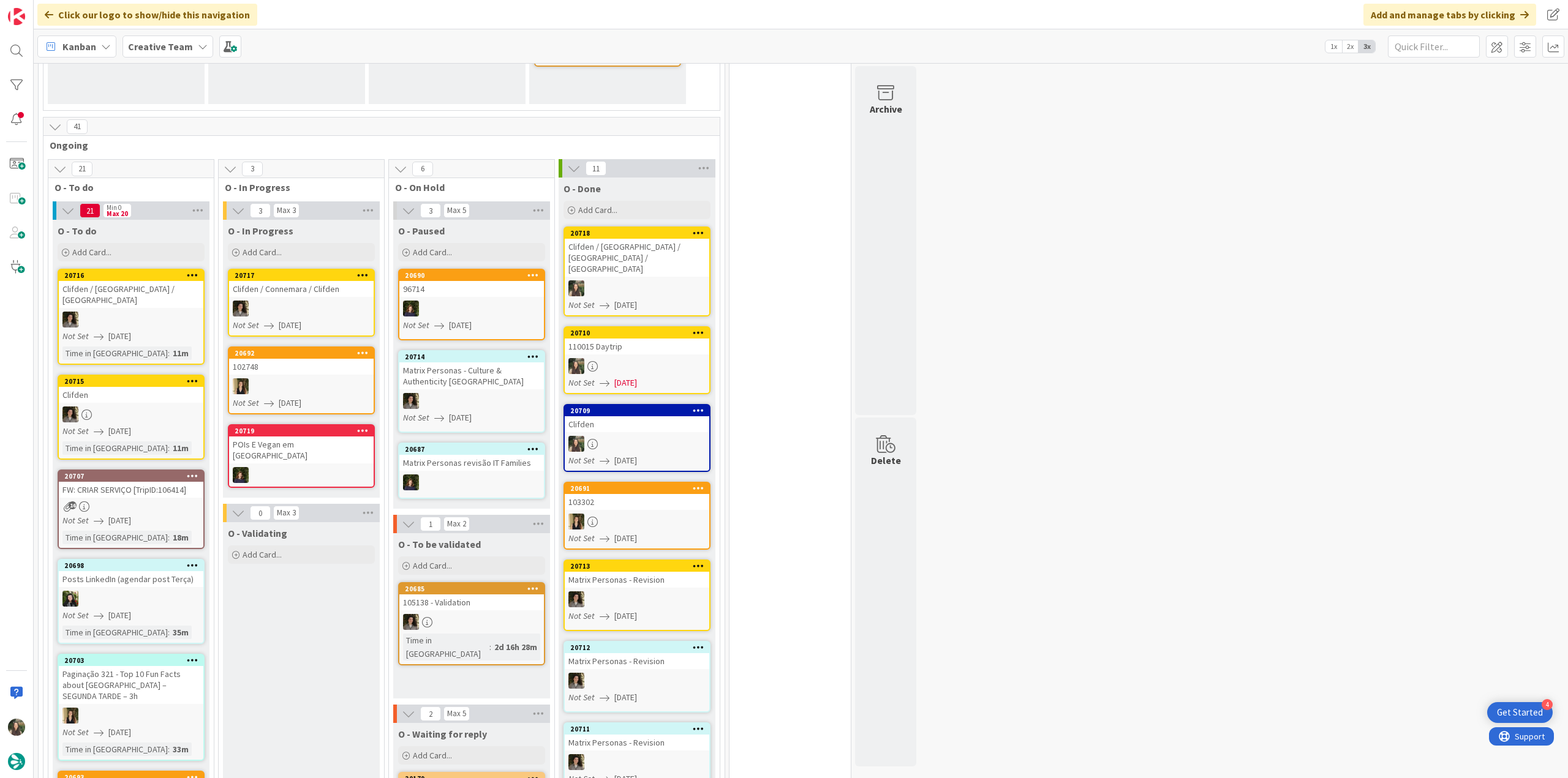
click at [153, 501] on div "16" at bounding box center [130, 506] width 144 height 10
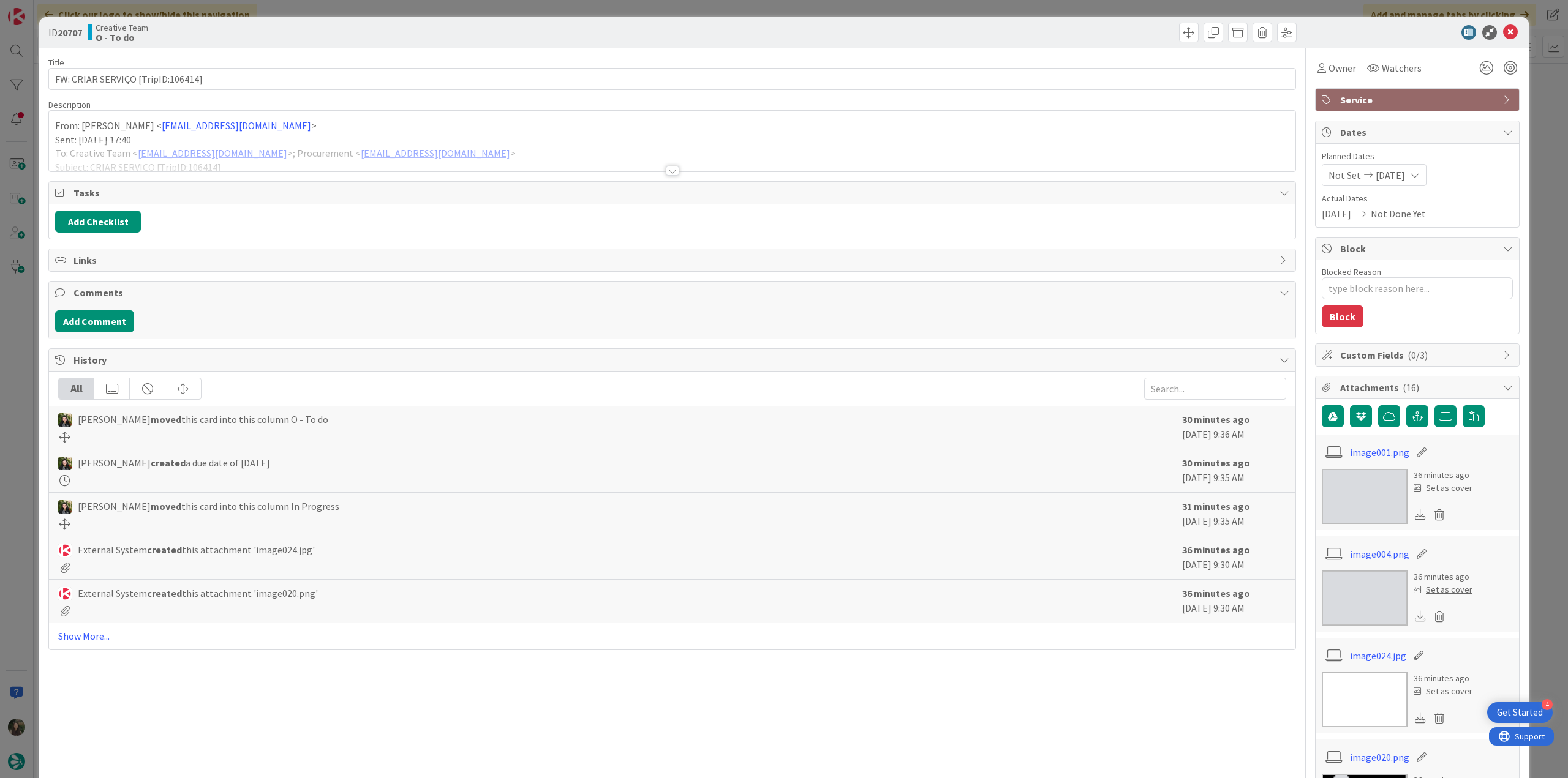
type textarea "x"
click at [523, 157] on div at bounding box center [672, 156] width 1246 height 31
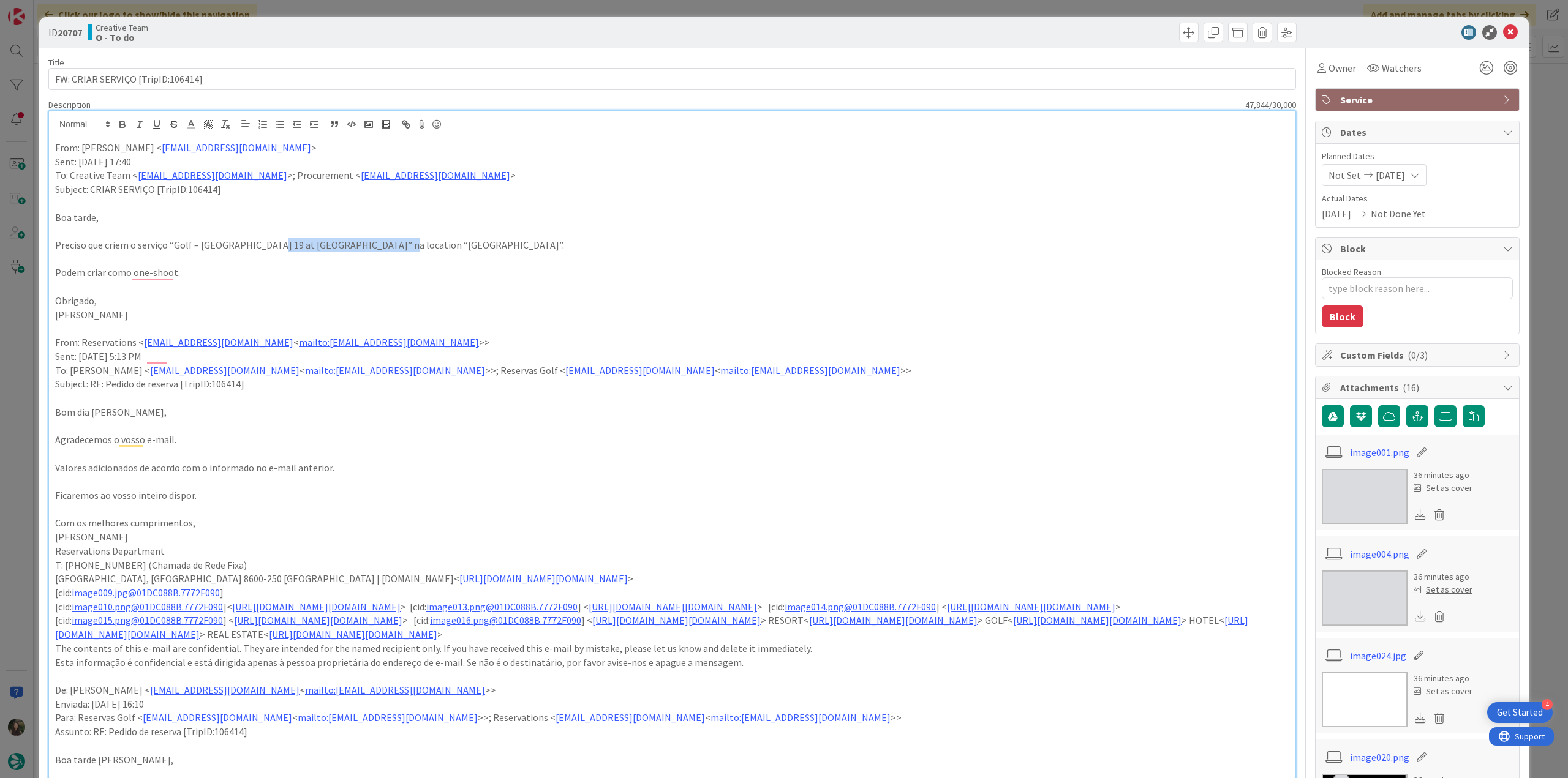
drag, startPoint x: 258, startPoint y: 247, endPoint x: 377, endPoint y: 246, distance: 119.0
click at [377, 246] on p "Preciso que criem o serviço “Golf – [GEOGRAPHIC_DATA] 19 at [GEOGRAPHIC_DATA]” …" at bounding box center [672, 246] width 1234 height 14
copy p "Palmares Beach & Golf Resort"
click at [1329, 68] on span "Owner" at bounding box center [1342, 68] width 27 height 15
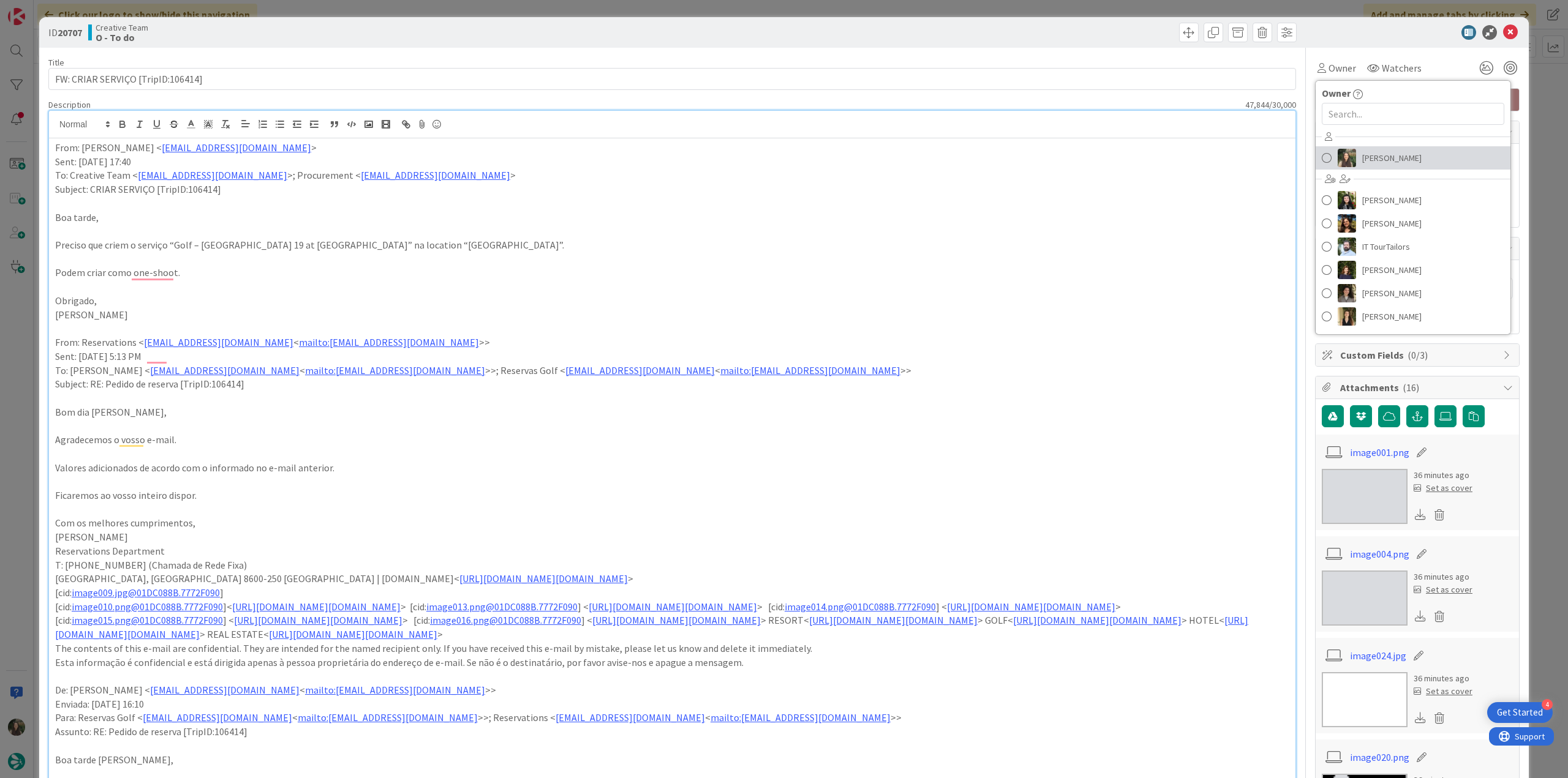
click at [1362, 154] on span "[PERSON_NAME]" at bounding box center [1392, 158] width 59 height 19
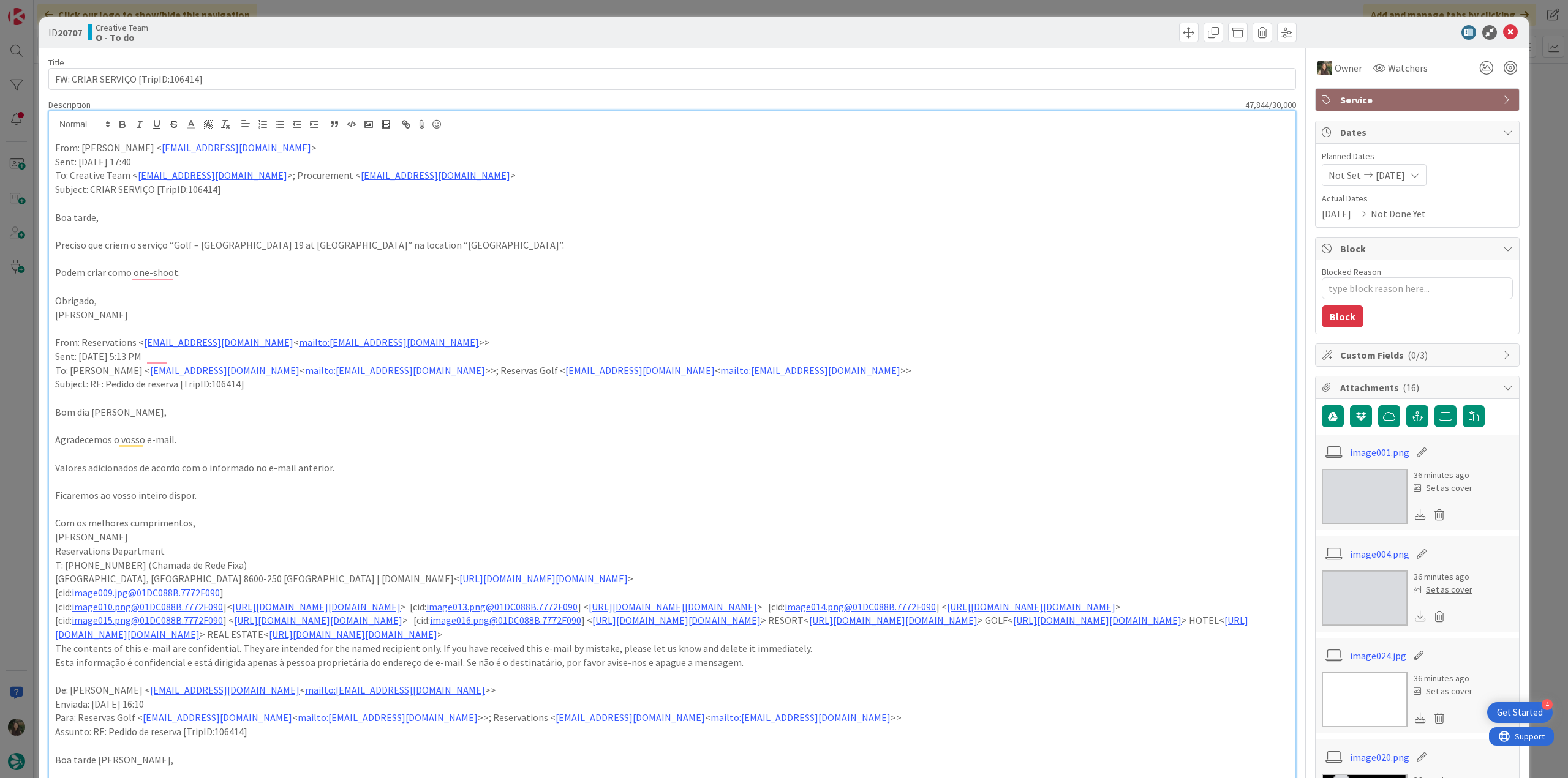
click at [1529, 137] on div "ID 20707 Creative Team O - To do Title 33 / 128 FW: CRIAR SERVIÇO [TripID:10641…" at bounding box center [784, 389] width 1568 height 778
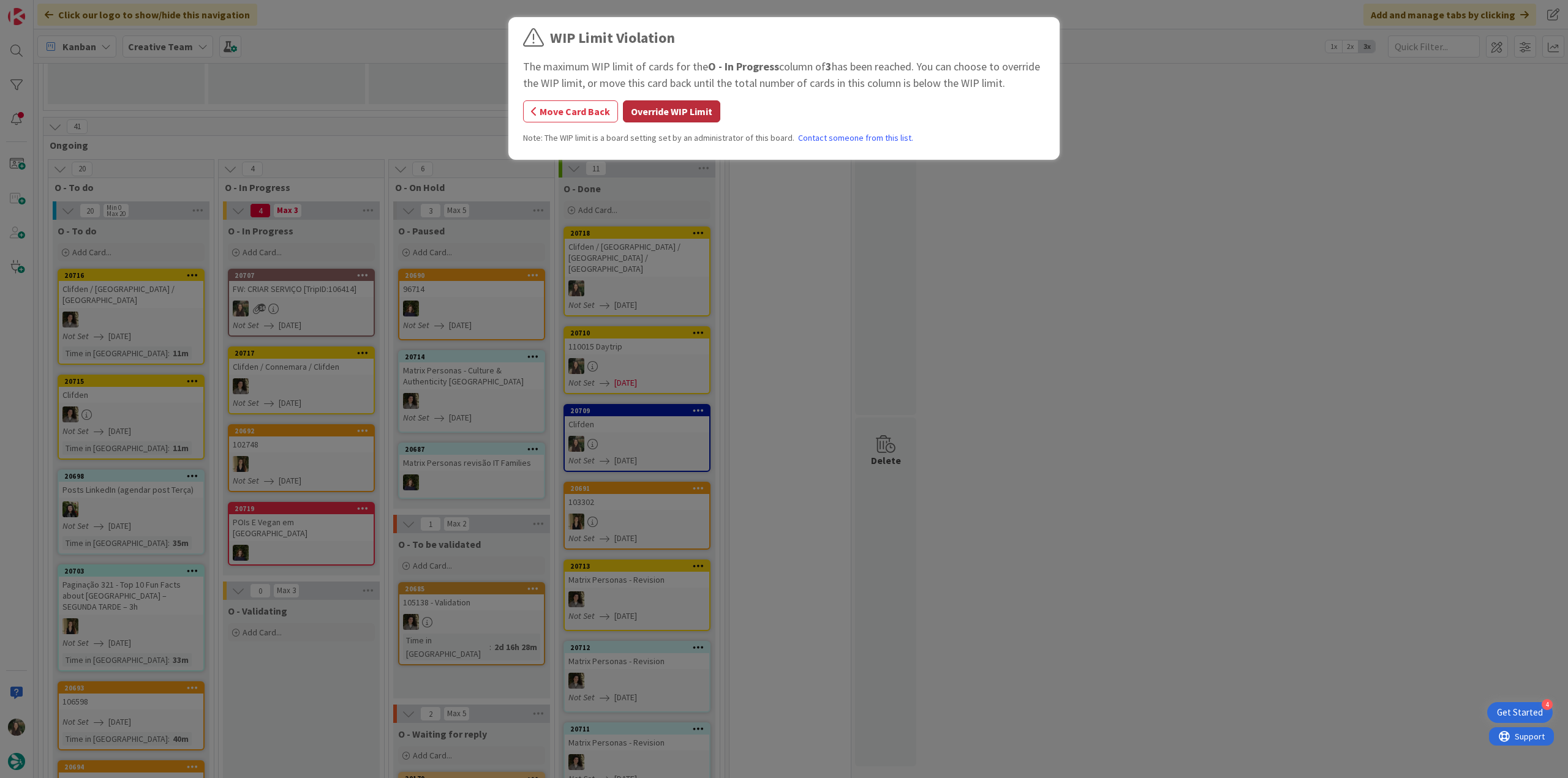
click at [682, 110] on button "Override WIP Limit" at bounding box center [671, 111] width 97 height 22
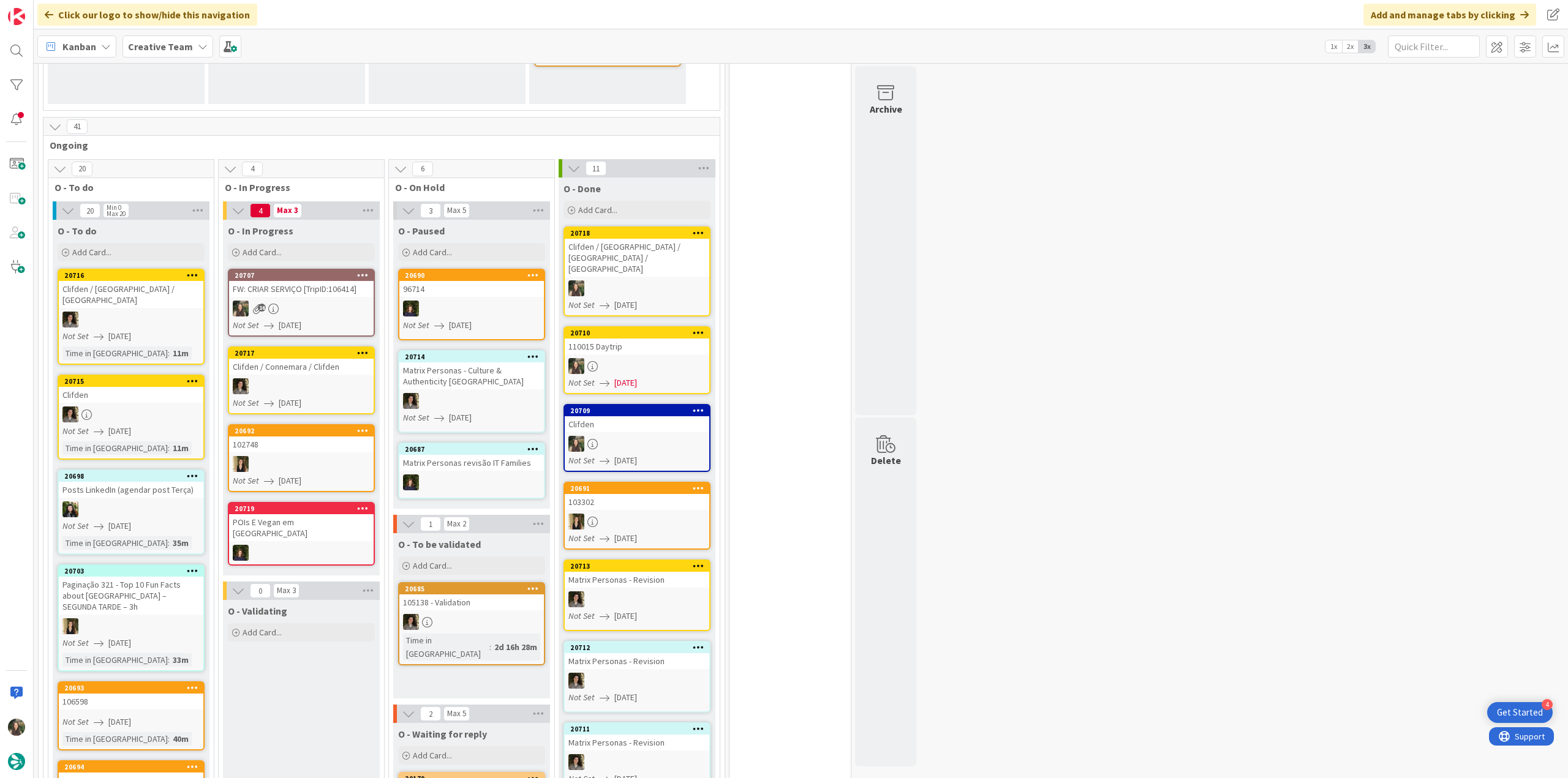
click at [348, 316] on link "20707 FW: CRIAR SERVIÇO [TripID:106414] 16 Not Set [DATE]" at bounding box center [301, 302] width 147 height 68
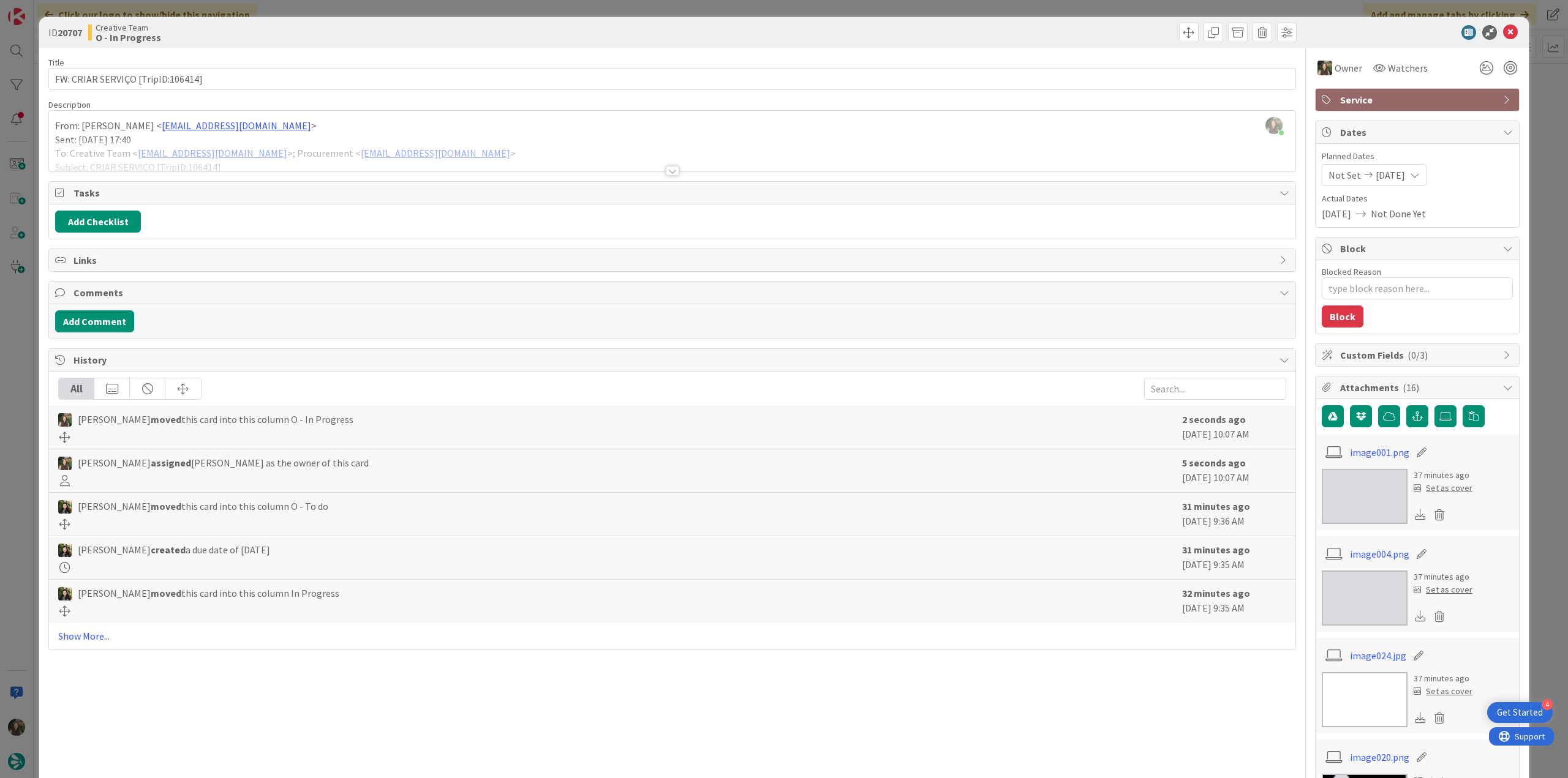
click at [29, 338] on div "ID 20707 Creative Team O - In Progress Title 33 / 128 FW: CRIAR SERVIÇO [TripID…" at bounding box center [784, 389] width 1568 height 778
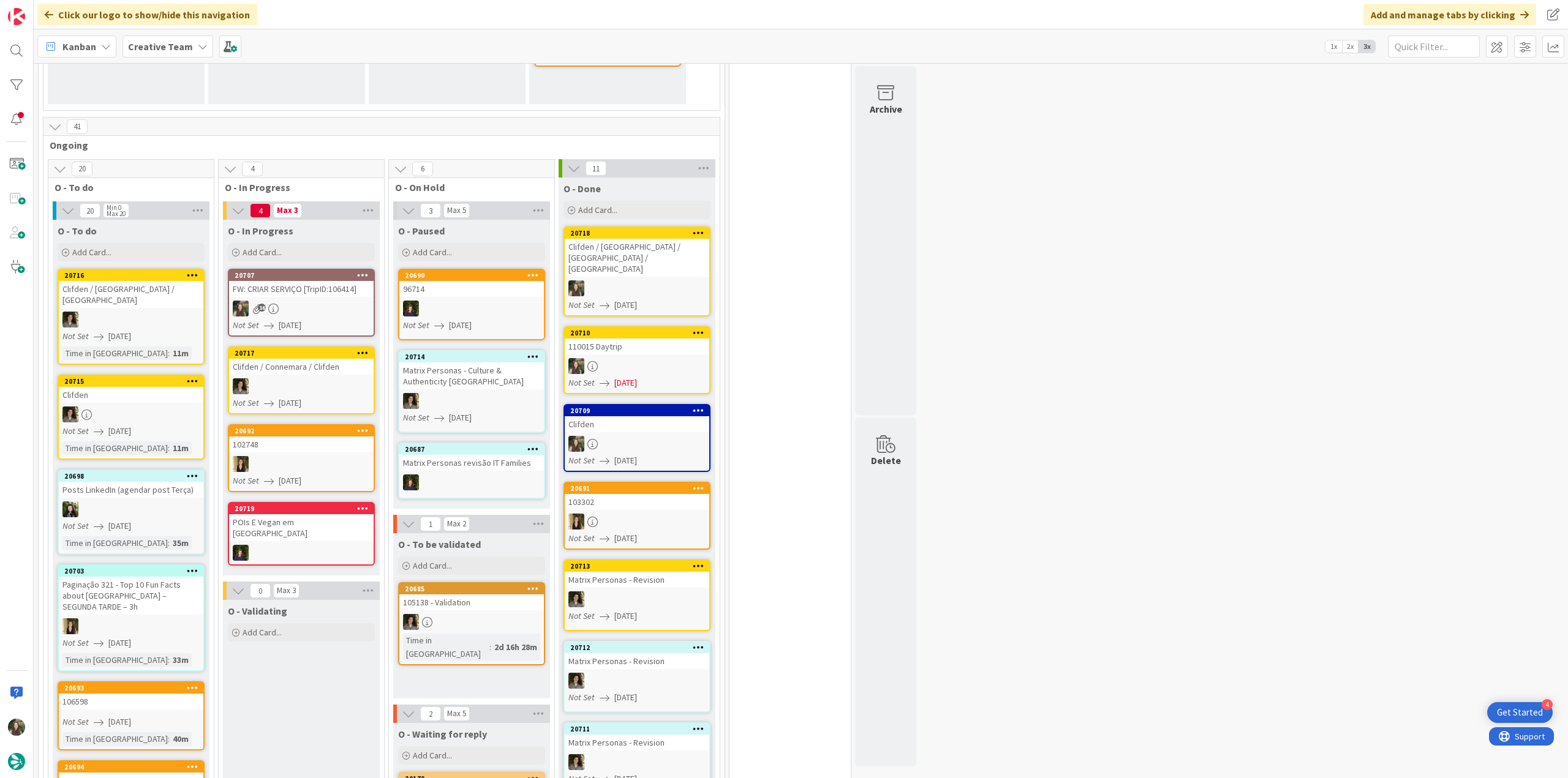
click at [266, 292] on div "FW: CRIAR SERVIÇO [TripID:106414]" at bounding box center [301, 289] width 144 height 16
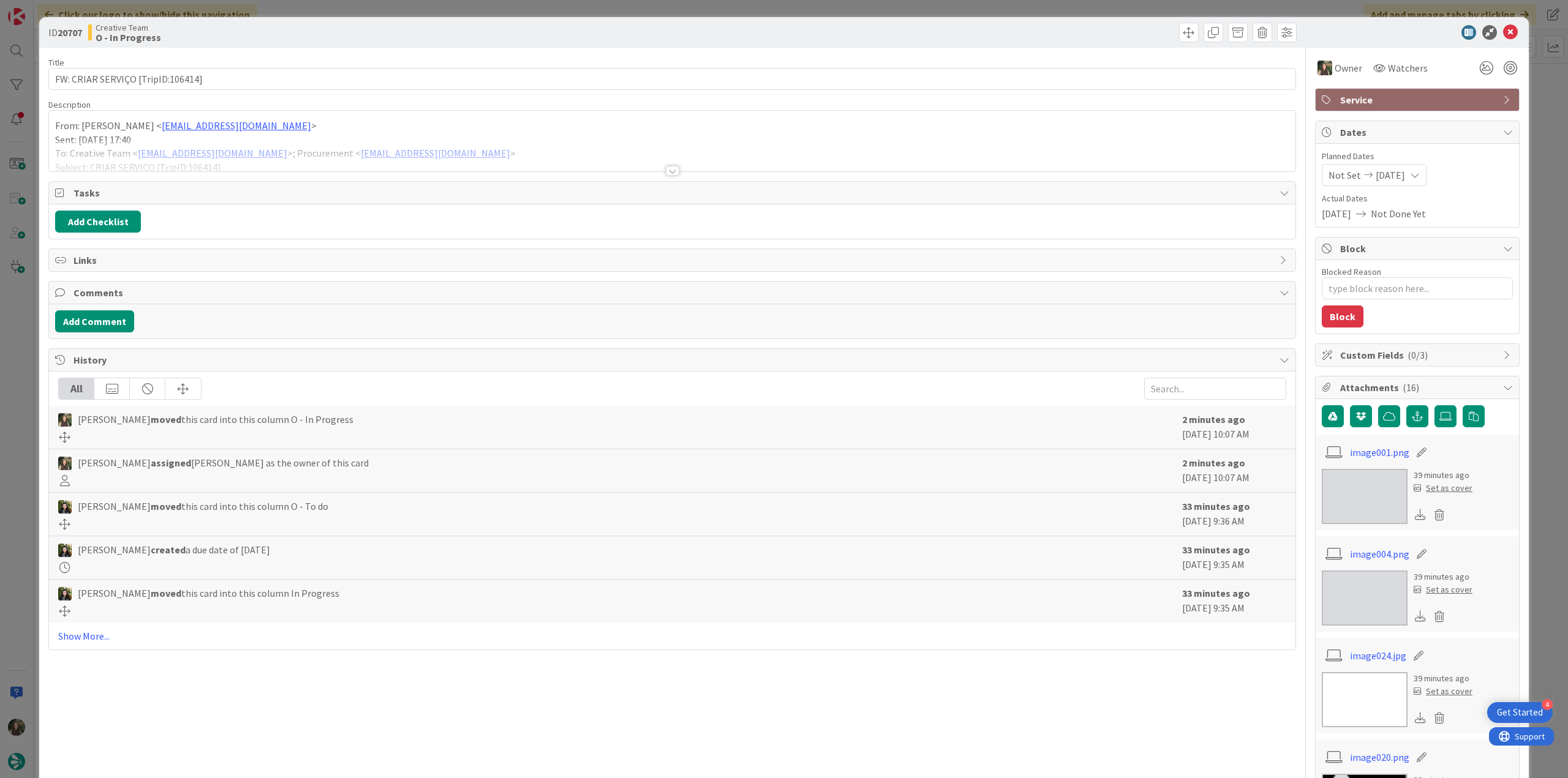
click at [508, 144] on div at bounding box center [672, 156] width 1246 height 31
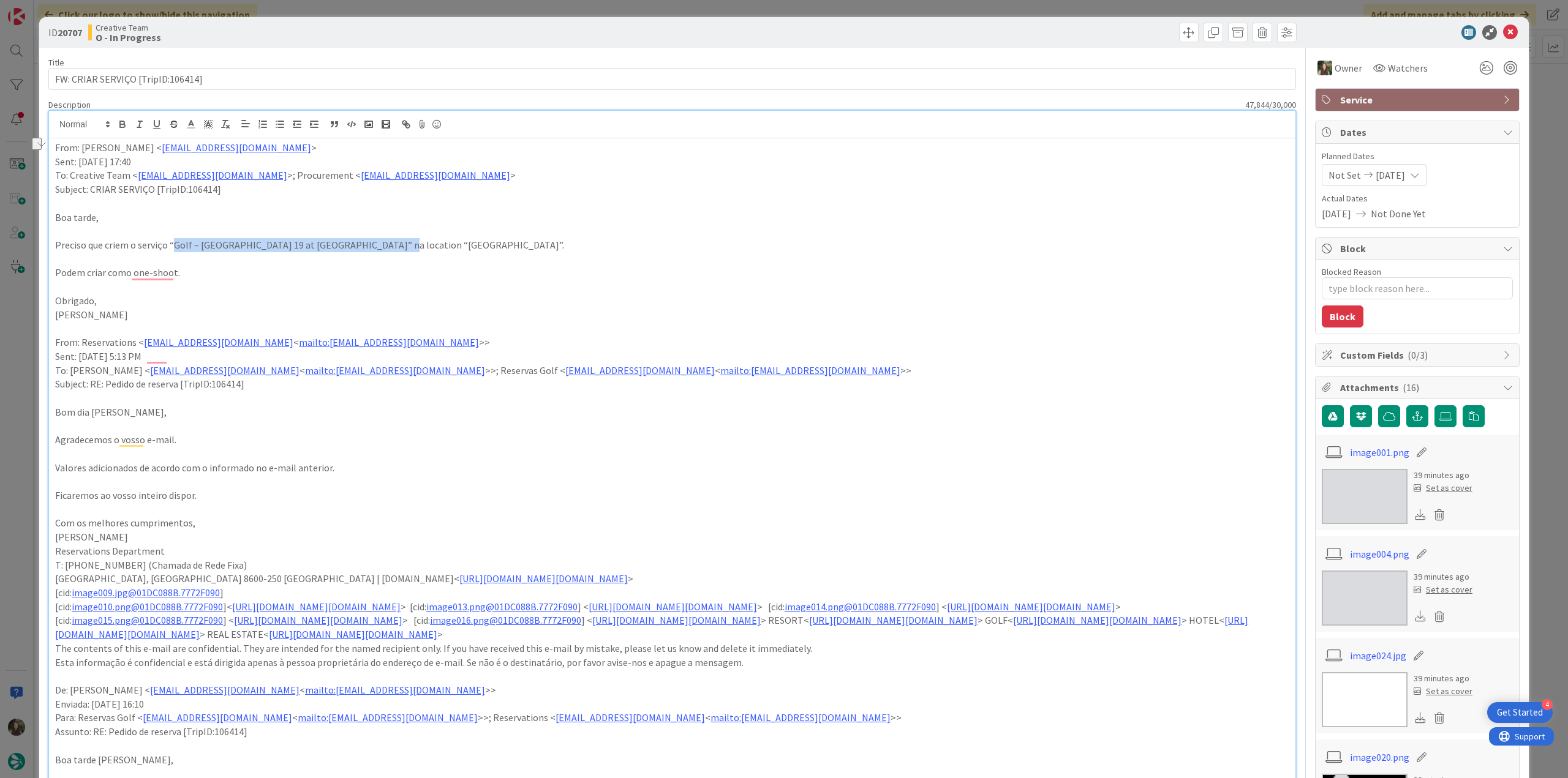
drag, startPoint x: 172, startPoint y: 246, endPoint x: 378, endPoint y: 243, distance: 206.0
click at [378, 243] on p "Preciso que criem o serviço “Golf – [GEOGRAPHIC_DATA] 19 at [GEOGRAPHIC_DATA]” …" at bounding box center [672, 246] width 1234 height 14
copy p "Golf – [GEOGRAPHIC_DATA] 19 at [GEOGRAPHIC_DATA]"
click at [189, 80] on input "FW: CRIAR SERVIÇO [TripID:106414]" at bounding box center [672, 79] width 1248 height 22
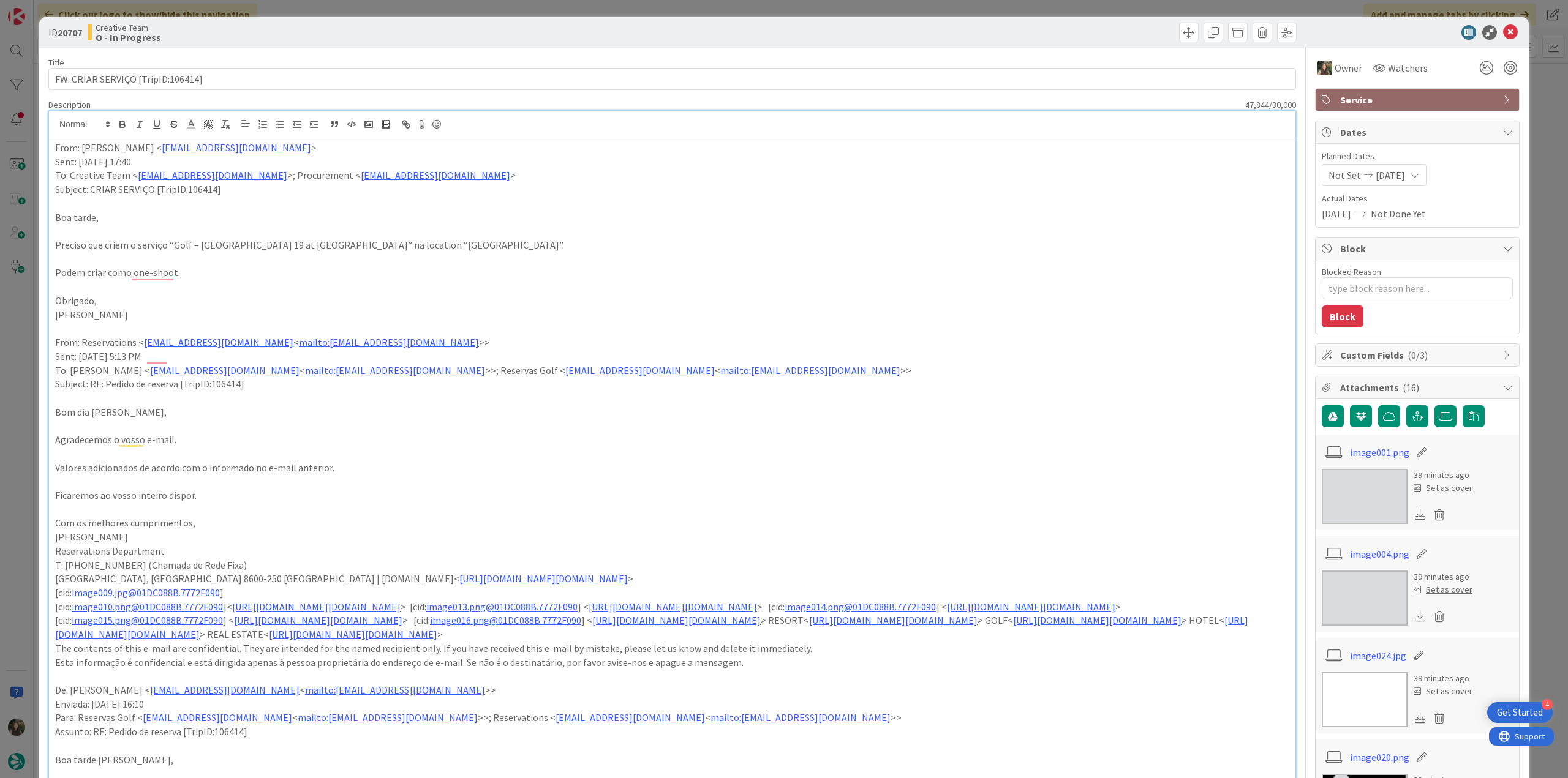
type textarea "x"
click at [225, 76] on input "FW: CRIAR SERVIÇO [TripID:106414]" at bounding box center [672, 79] width 1248 height 22
drag, startPoint x: 201, startPoint y: 79, endPoint x: 78, endPoint y: 78, distance: 123.0
click at [78, 78] on input "FW: CRIAR SERVIÇO [TripID:106414]" at bounding box center [672, 79] width 1248 height 22
type input "FW: erviço"
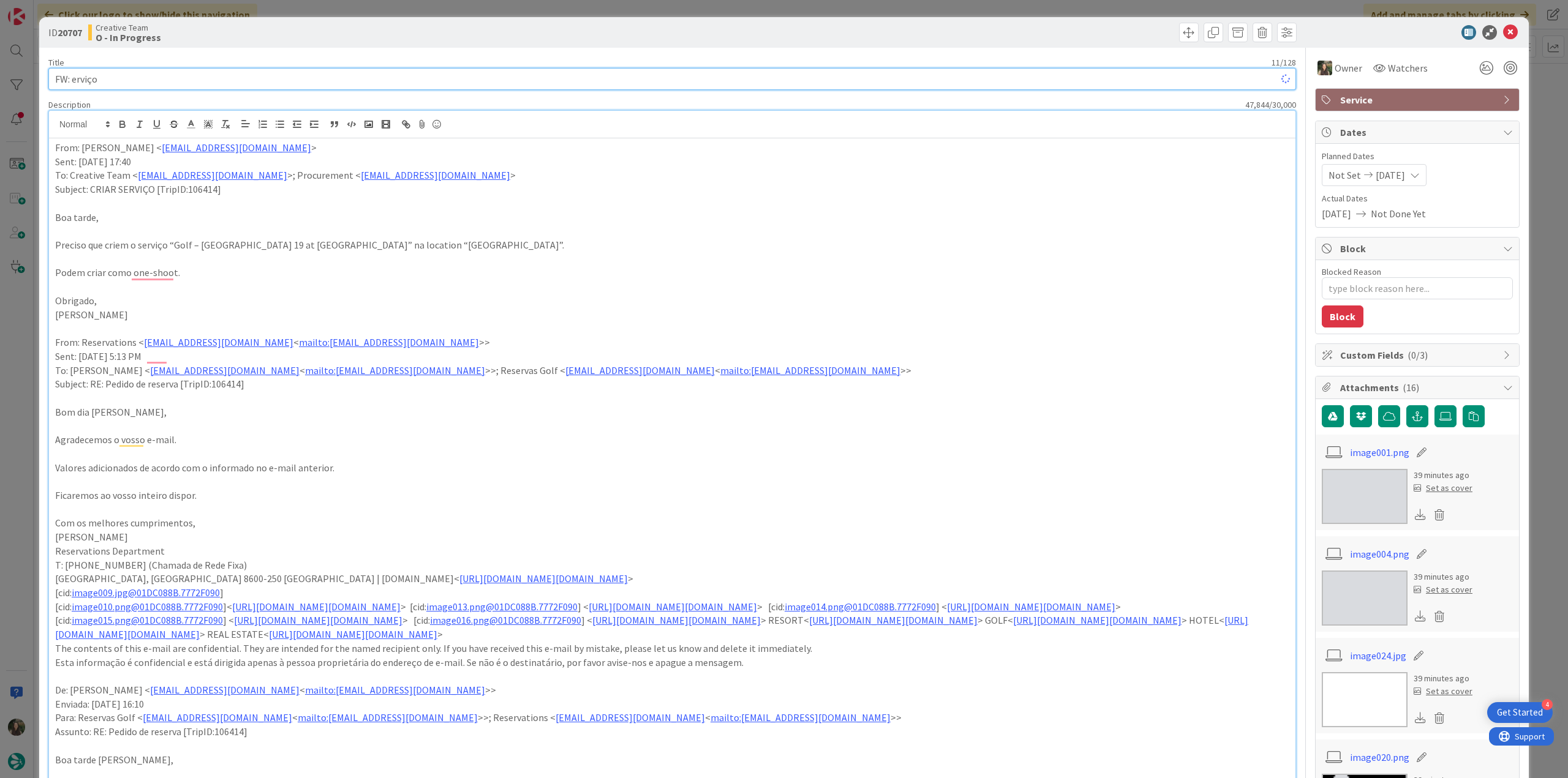
type textarea "x"
type input "FW: erviço"
click at [9, 402] on div "ID 20707 Creative Team O - In Progress Title 11 / 128 FW: erviço Description 47…" at bounding box center [784, 389] width 1568 height 778
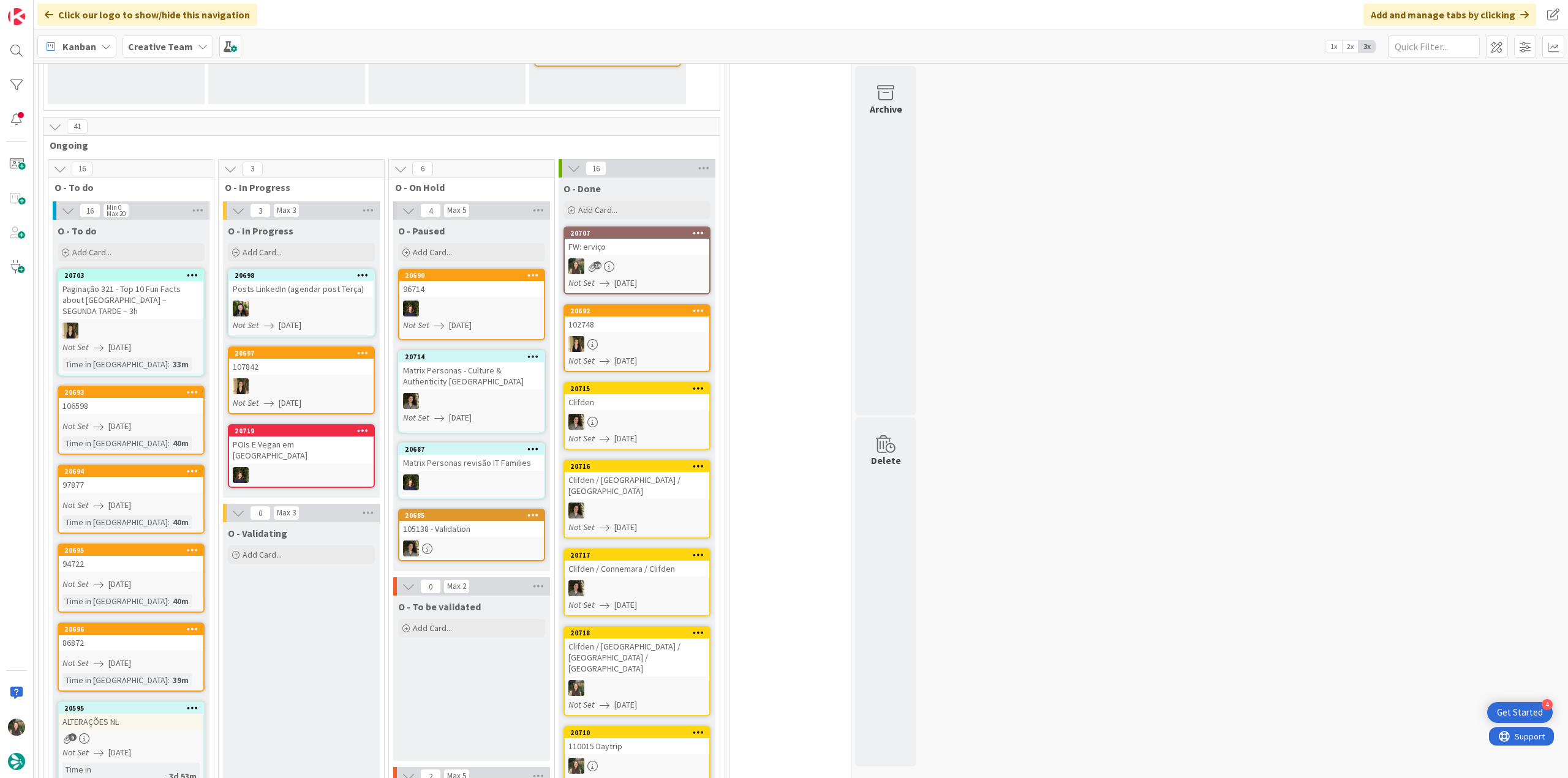
click at [665, 267] on div "16" at bounding box center [636, 266] width 144 height 16
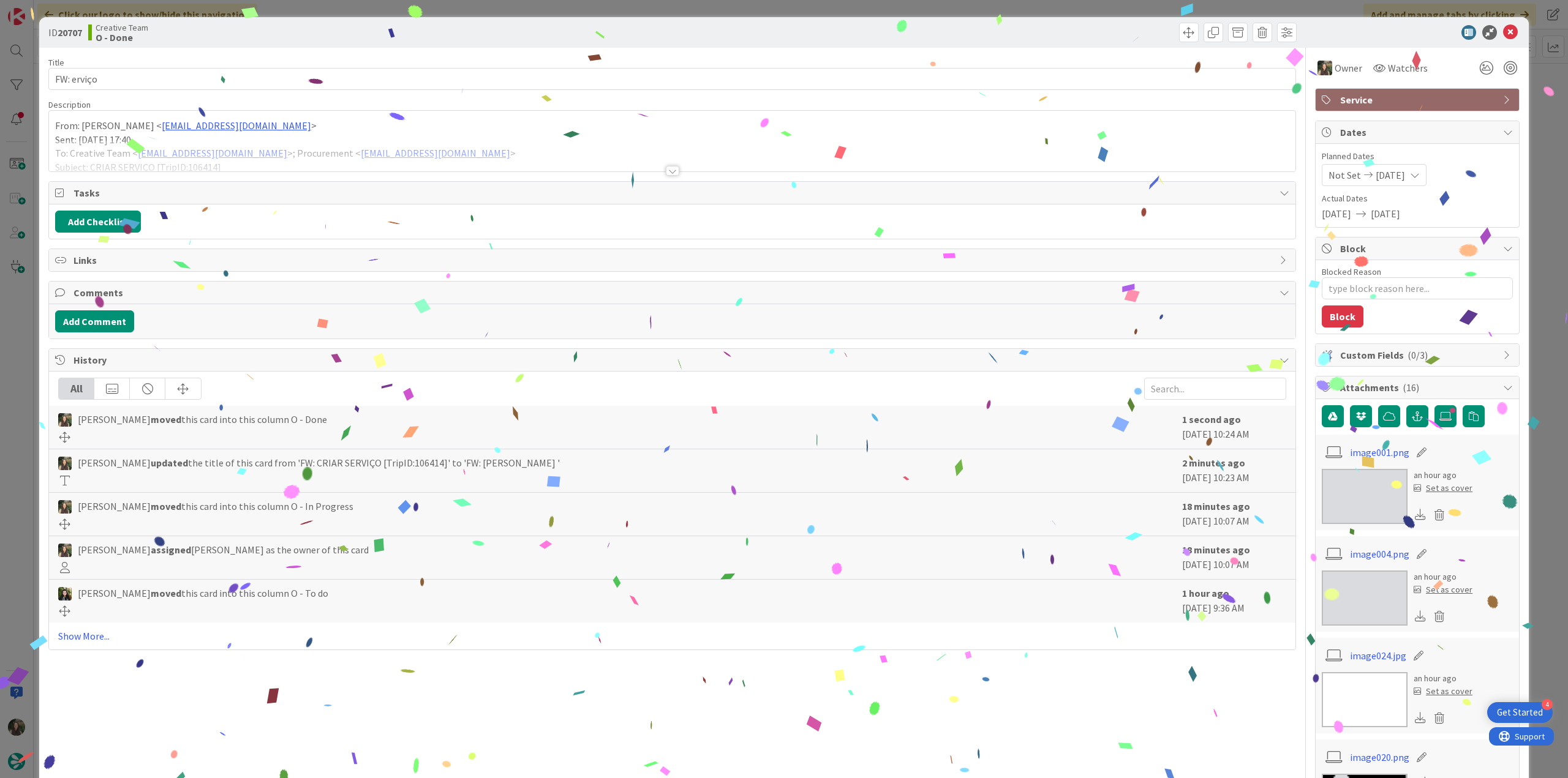
type textarea "x"
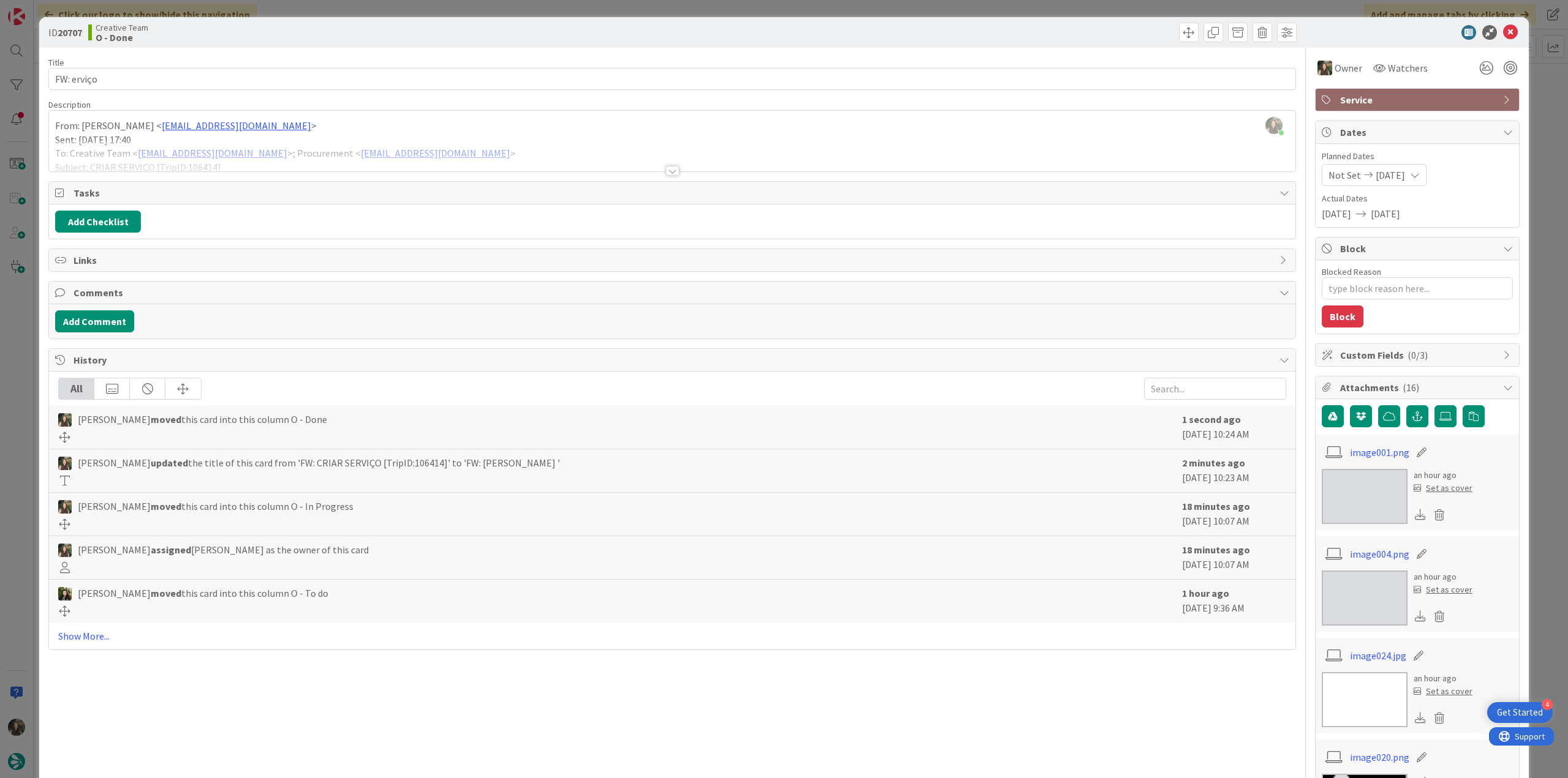
click at [495, 141] on div at bounding box center [672, 156] width 1246 height 31
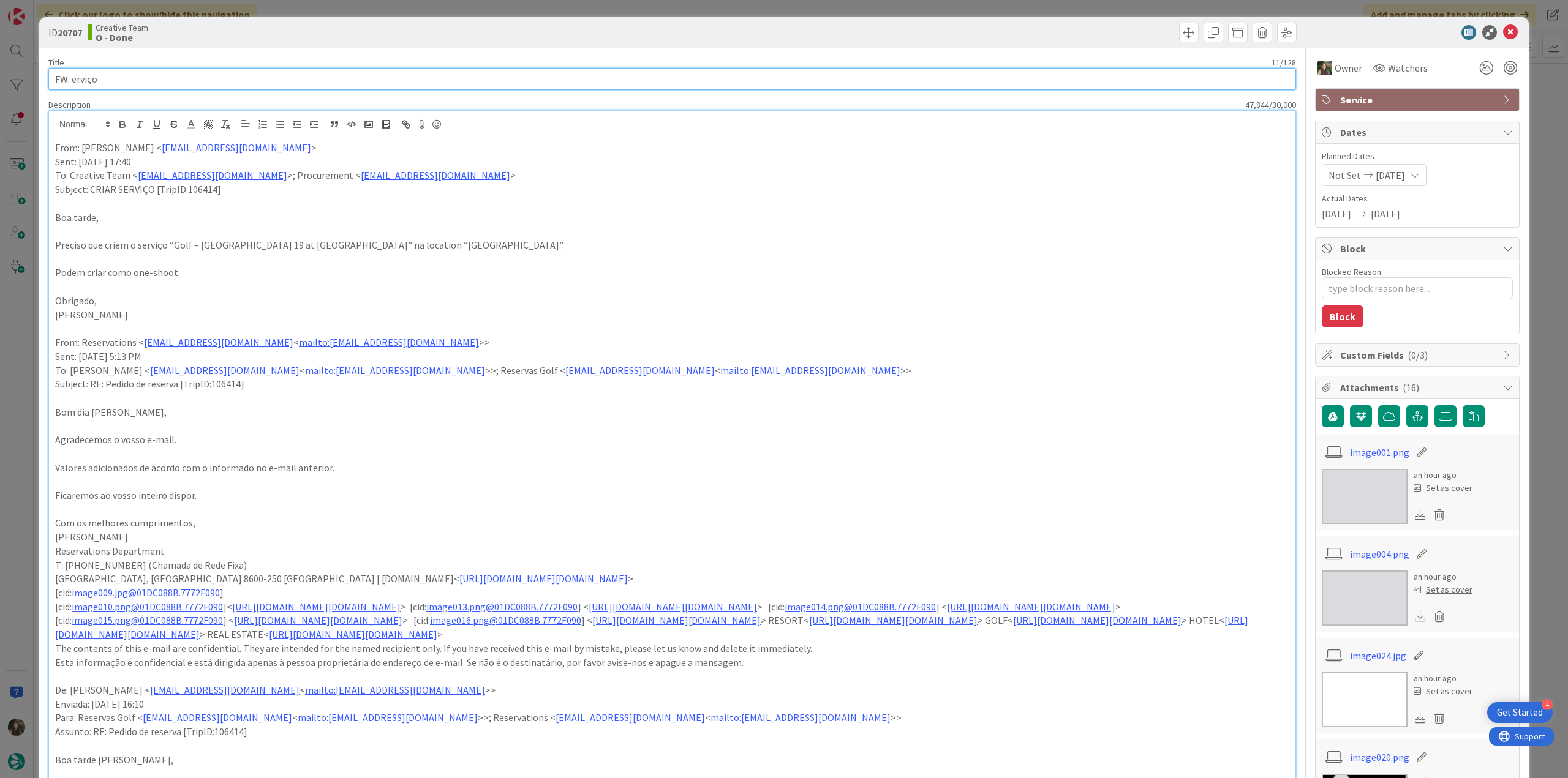
drag, startPoint x: 116, startPoint y: 78, endPoint x: 19, endPoint y: 84, distance: 97.2
click at [19, 84] on div "ID 20707 Creative Team O - Done Title 11 / 128 FW: erviço Description 47,844 / …" at bounding box center [784, 389] width 1568 height 778
paste input "CRIAR SERVIÇO [TripID:106414]"
type input "FW: CRIAR SERVIÇO [TripID:106414]"
type textarea "x"
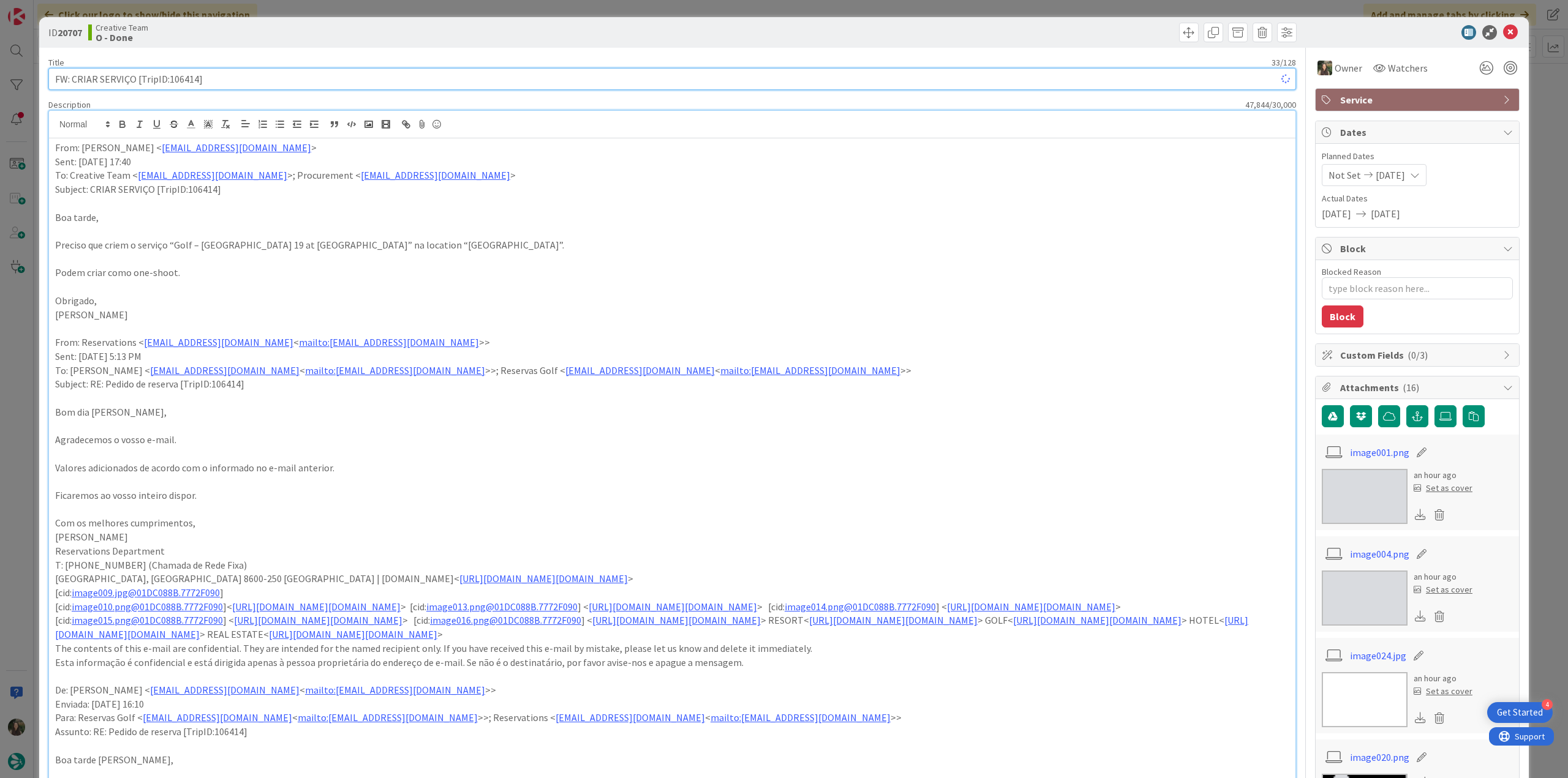
type input "FW: CRIAR SERVIÇO [TripID:106414]"
click at [21, 364] on div "ID 20707 Creative Team O - Done Title 33 / 128 FW: CRIAR SERVIÇO [TripID:106414…" at bounding box center [784, 389] width 1568 height 778
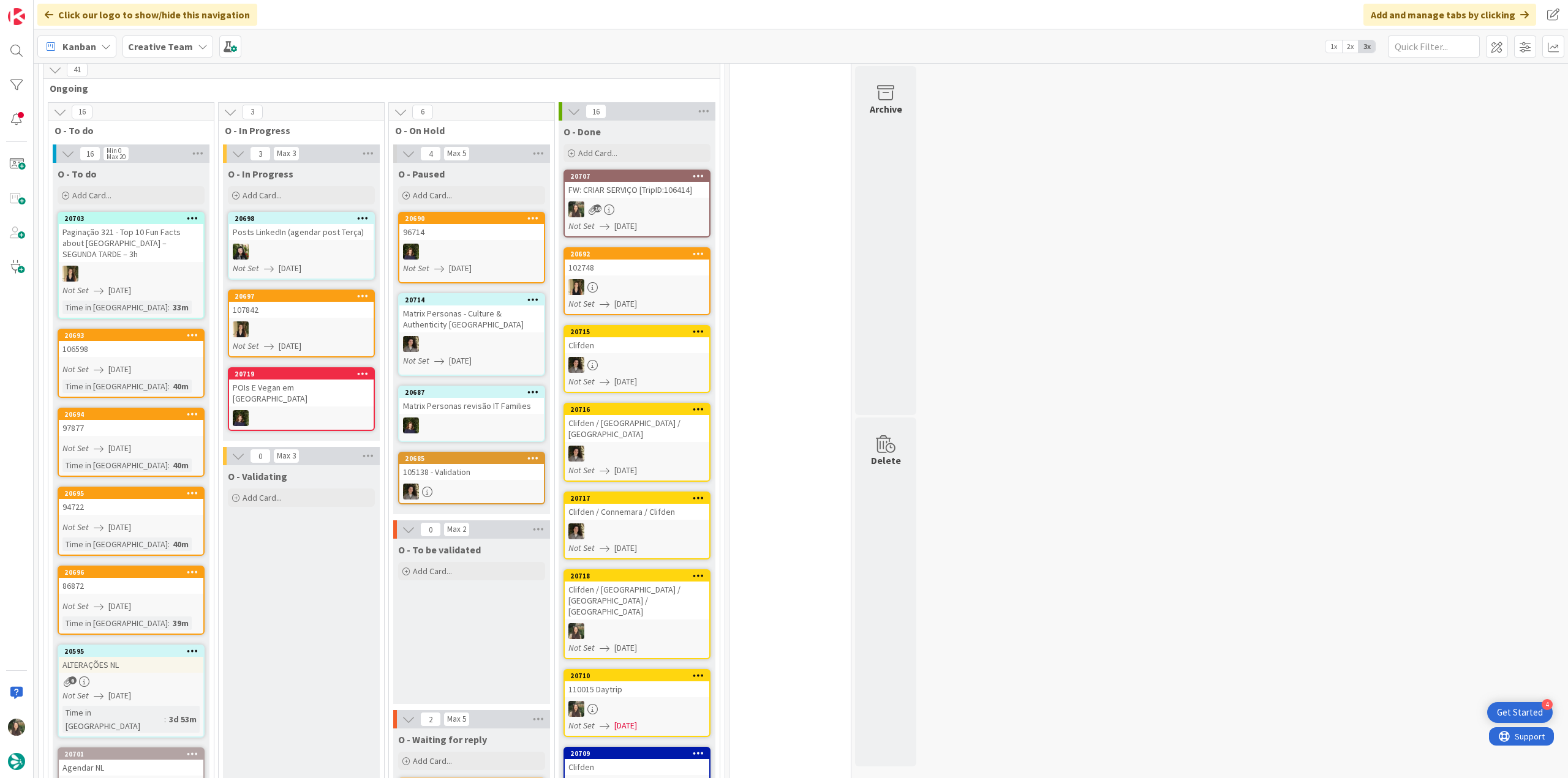
scroll to position [306, 0]
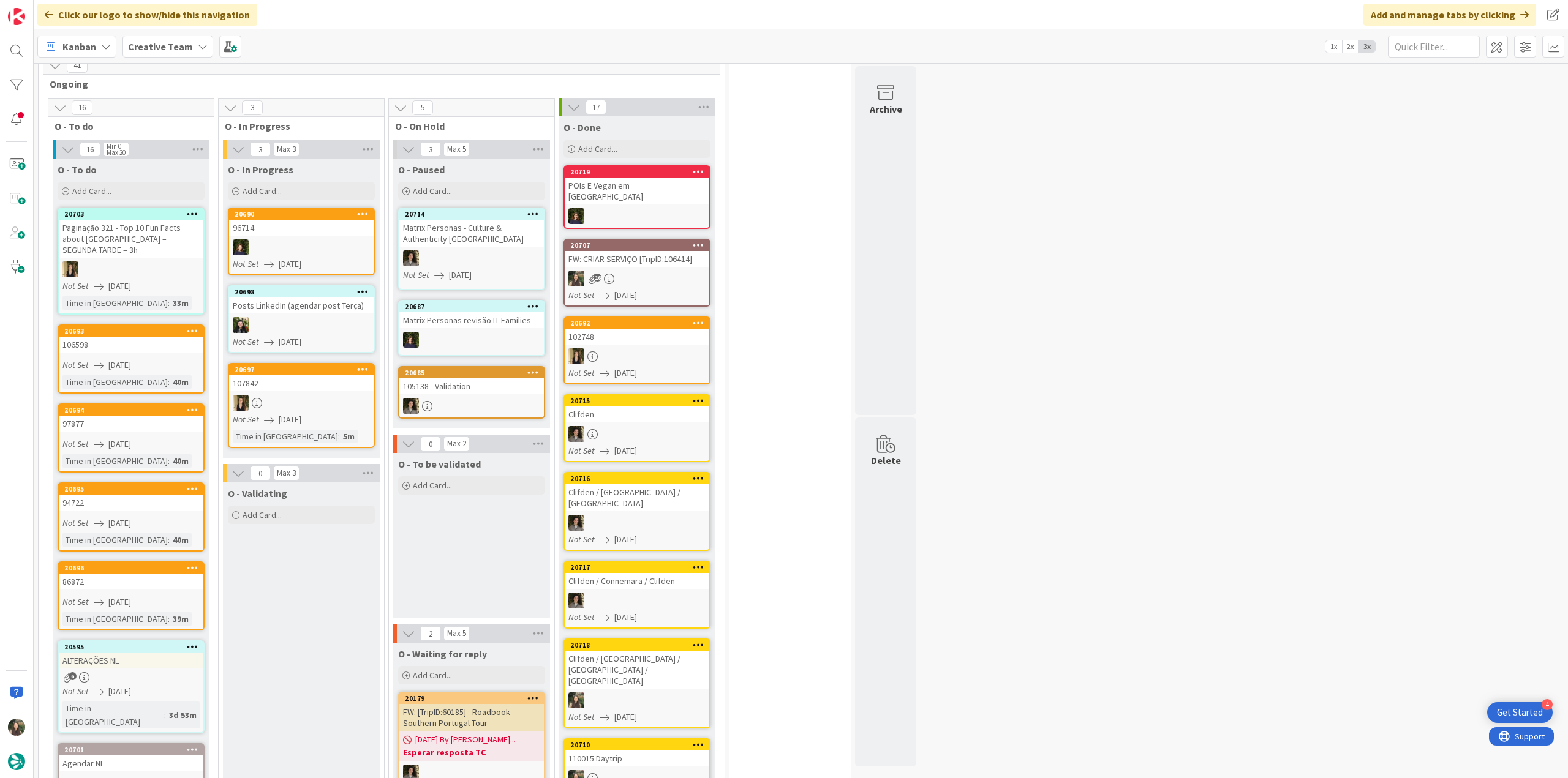
click at [164, 345] on link "20693 106598 Not Set [DATE] Time in [GEOGRAPHIC_DATA] : 40m" at bounding box center [131, 359] width 147 height 69
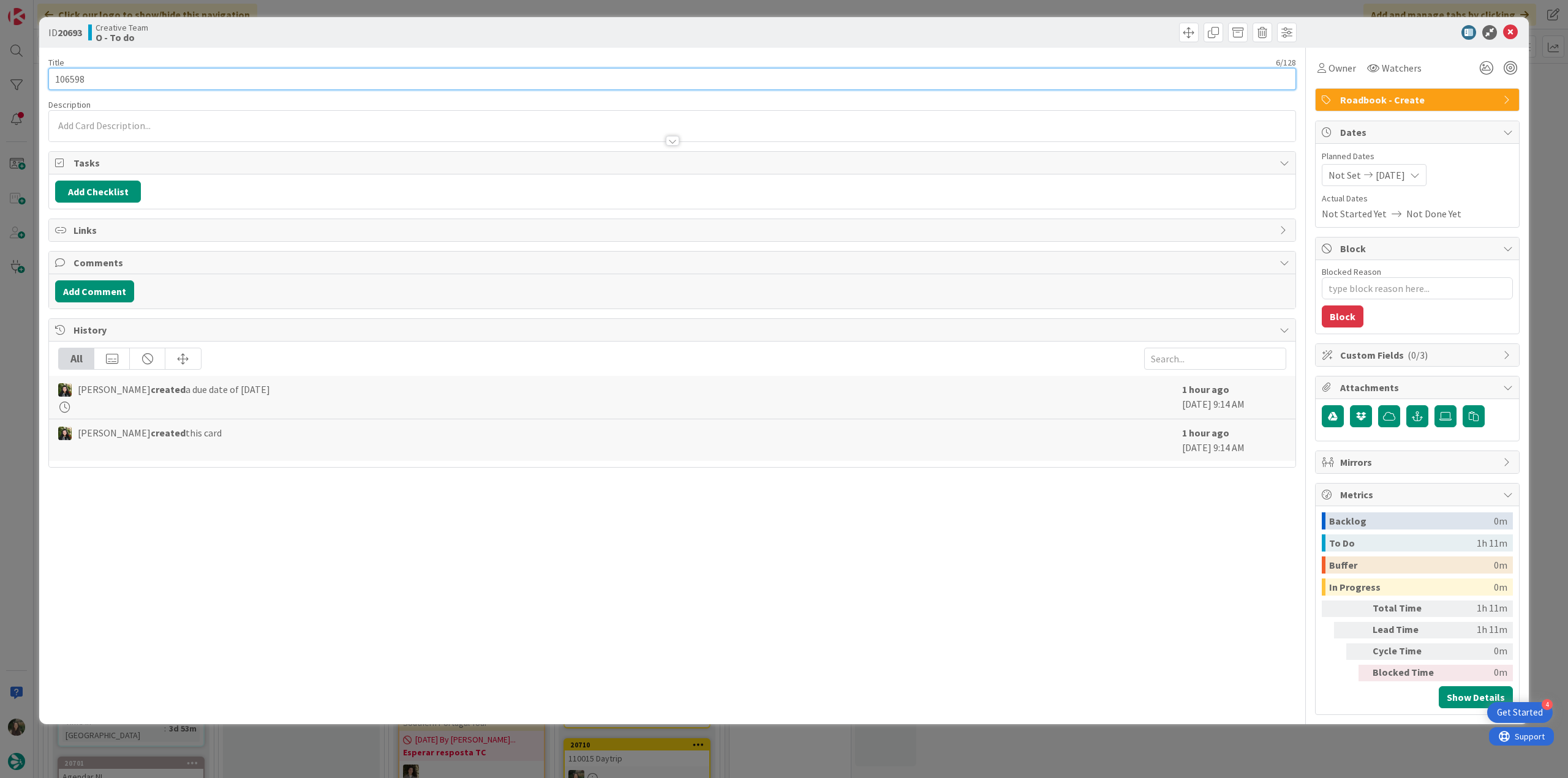
click at [70, 72] on input "106598" at bounding box center [672, 79] width 1248 height 22
click at [22, 346] on div "ID 20693 Creative Team O - To do Title 6 / 128 106598 Description [PERSON_NAME]…" at bounding box center [784, 389] width 1568 height 778
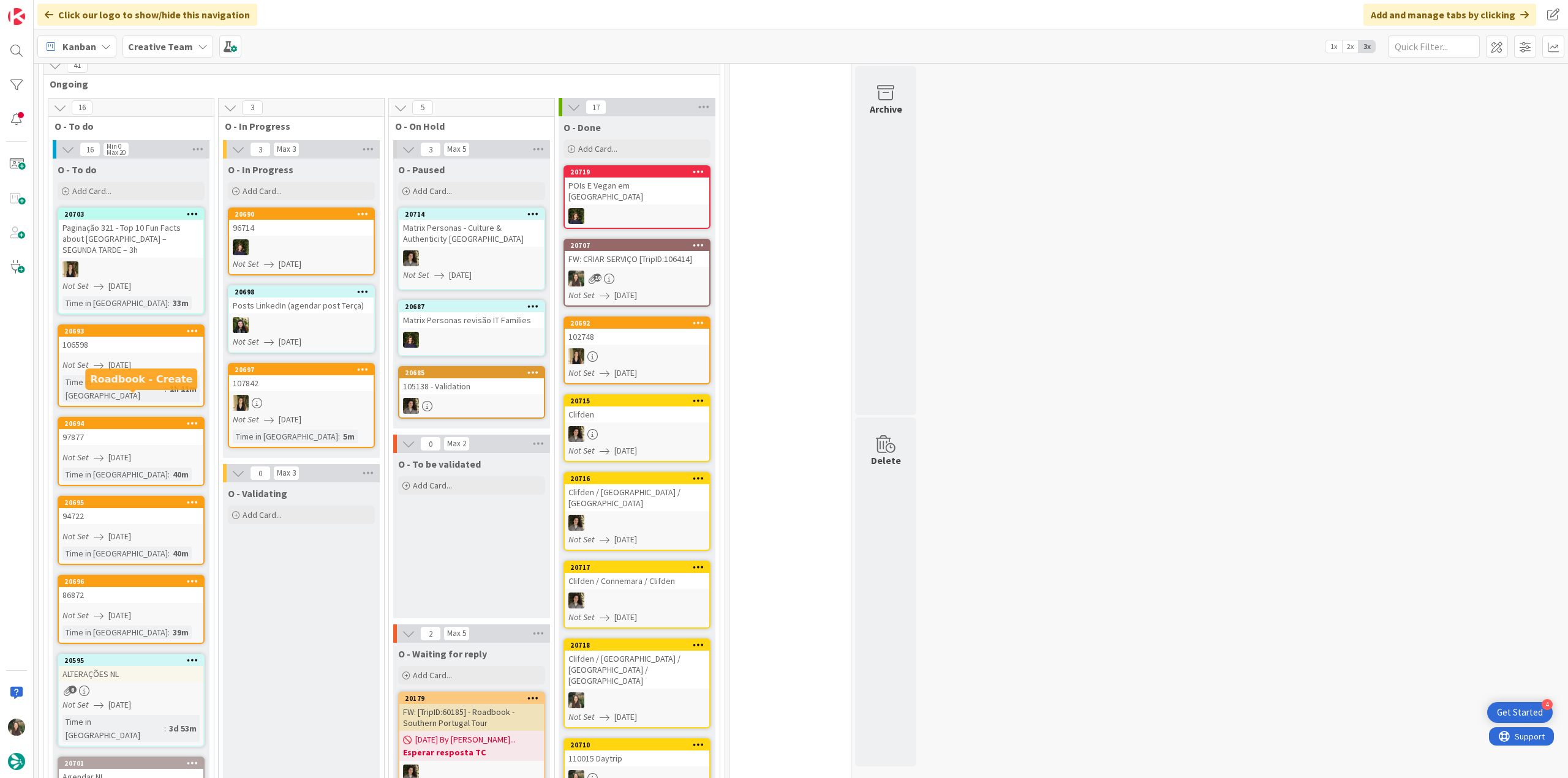
click at [147, 430] on div "97877" at bounding box center [130, 437] width 144 height 16
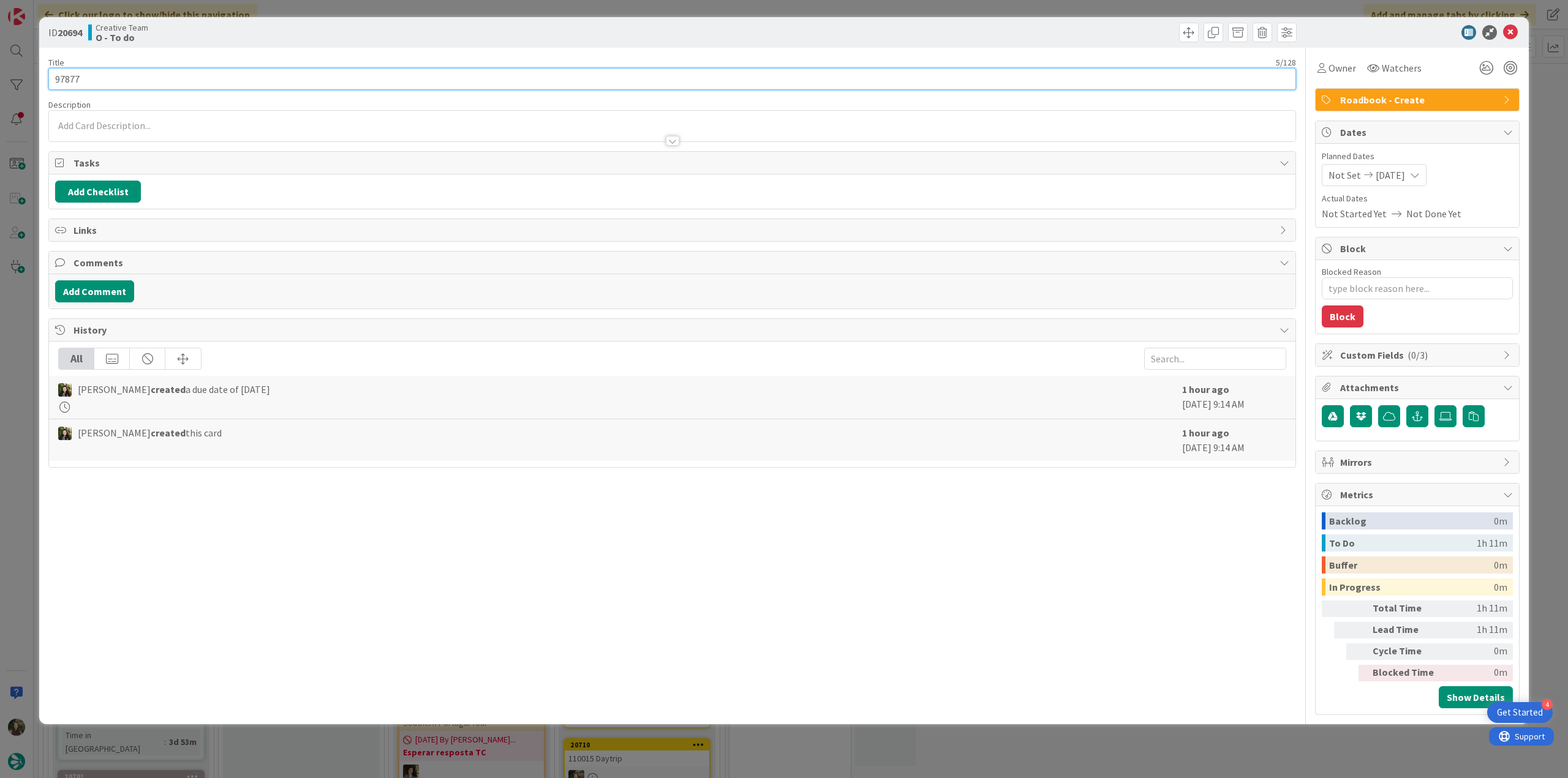
click at [80, 79] on input "97877" at bounding box center [672, 79] width 1248 height 22
click at [26, 352] on div "ID 20694 Creative Team O - To do Title 5 / 128 97877 Description [PERSON_NAME] …" at bounding box center [784, 389] width 1568 height 778
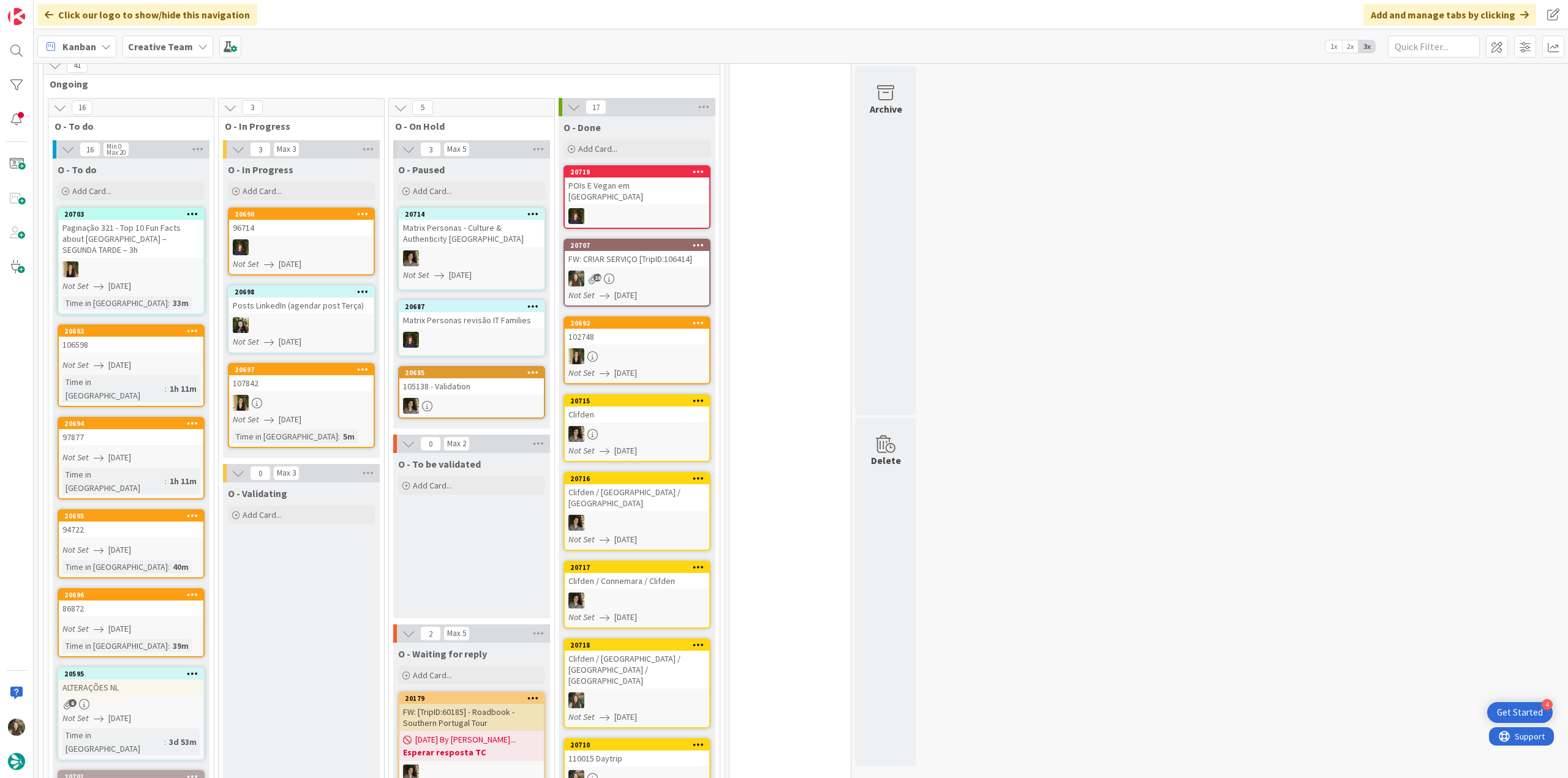
click at [170, 430] on div "97877" at bounding box center [130, 437] width 144 height 16
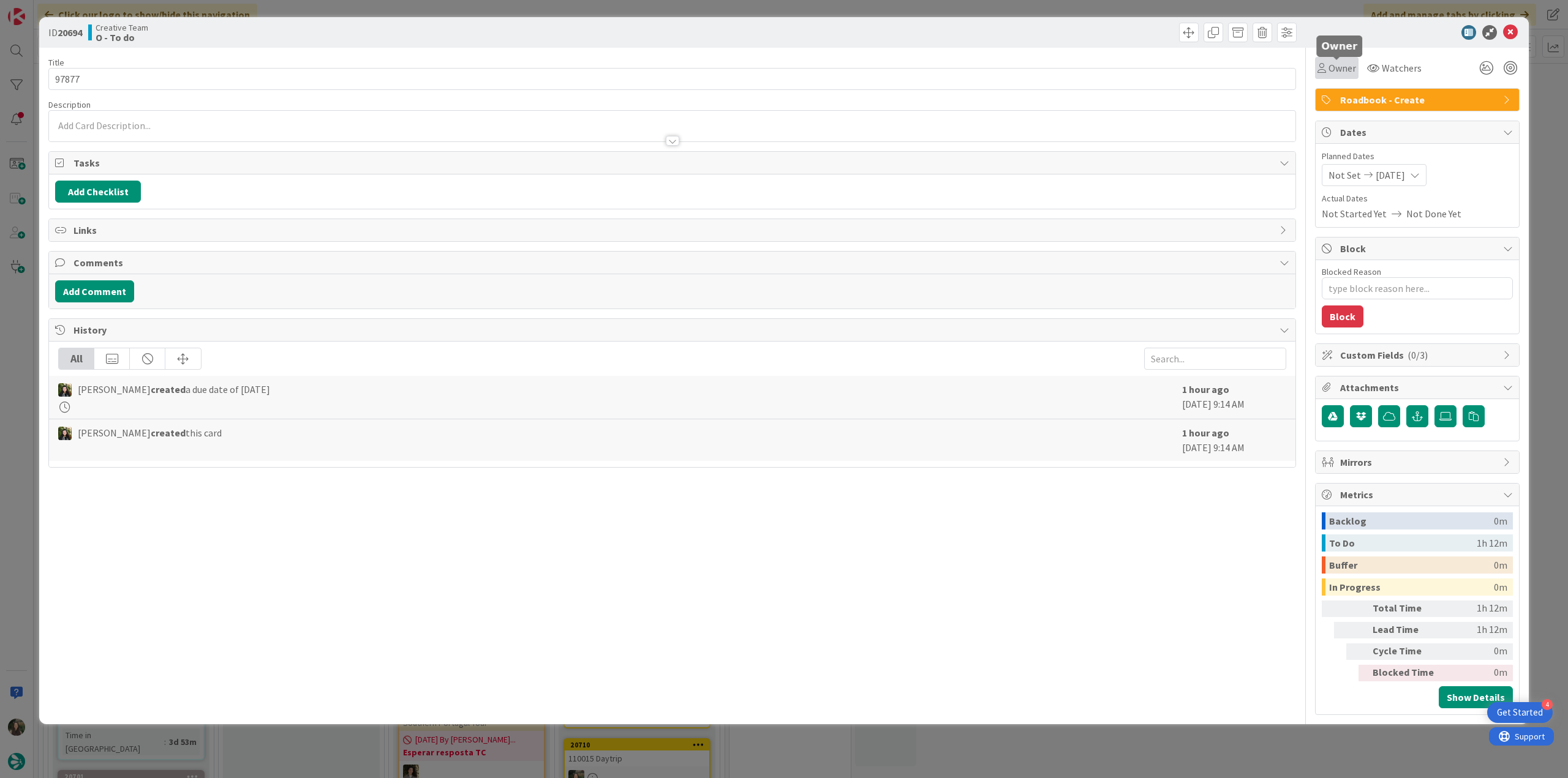
click at [1326, 64] on div "Owner" at bounding box center [1336, 68] width 38 height 15
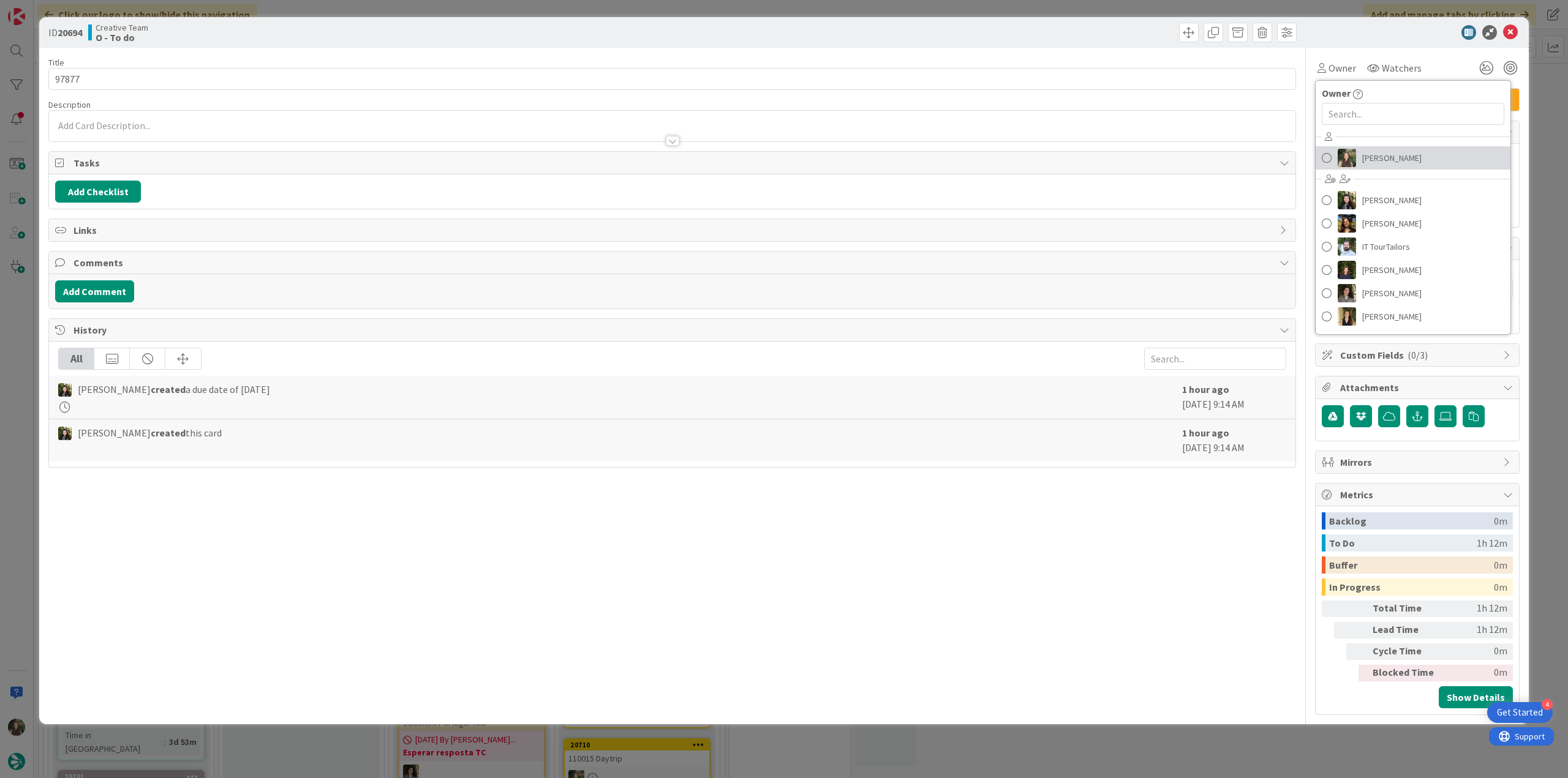
drag, startPoint x: 1397, startPoint y: 153, endPoint x: 1411, endPoint y: 156, distance: 14.3
click at [1397, 153] on span "[PERSON_NAME]" at bounding box center [1392, 158] width 59 height 19
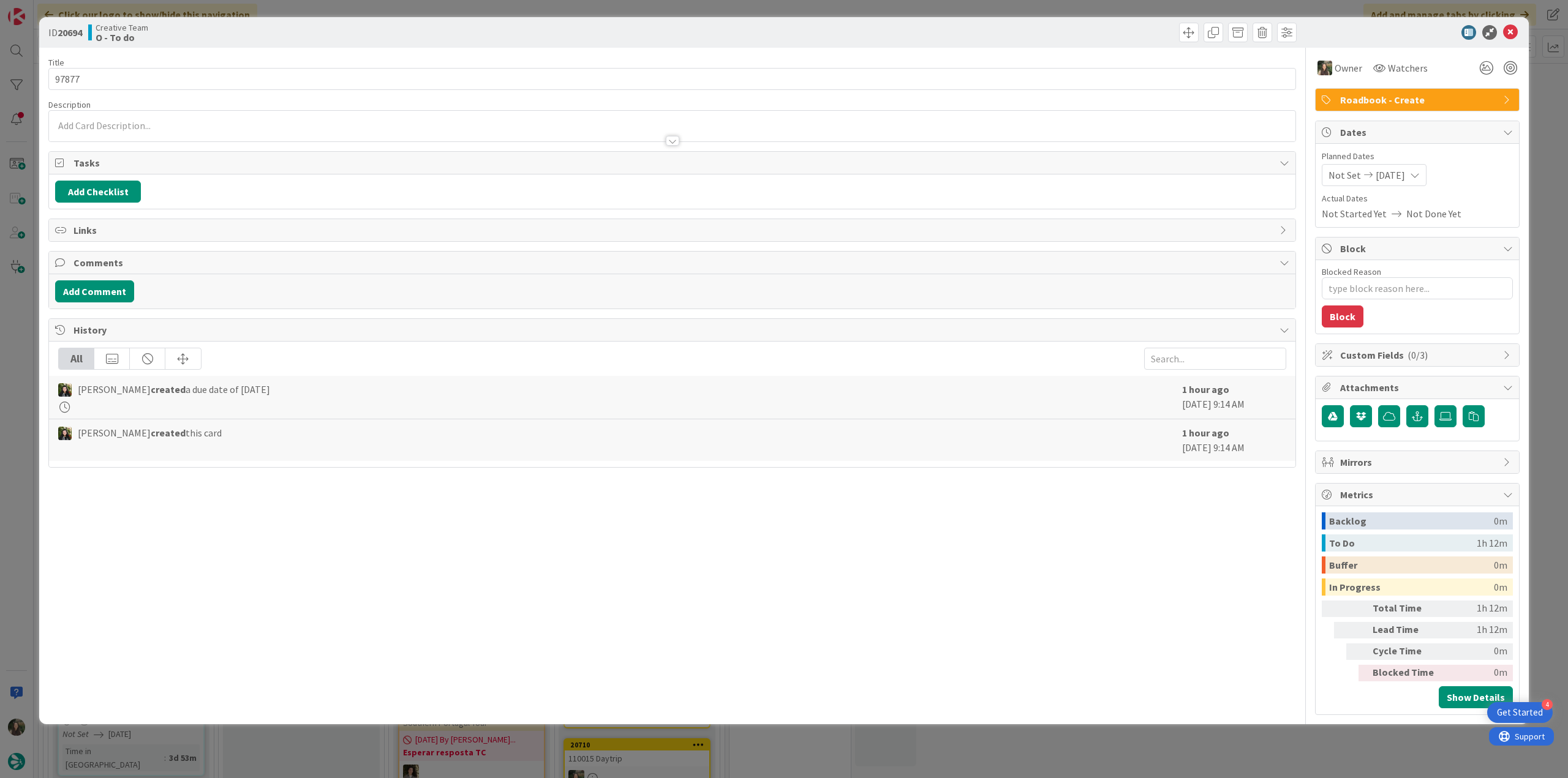
click at [1541, 108] on div "ID 20694 Creative Team O - To do Title 5 / 128 97877 Description Owner Watchers…" at bounding box center [784, 389] width 1568 height 778
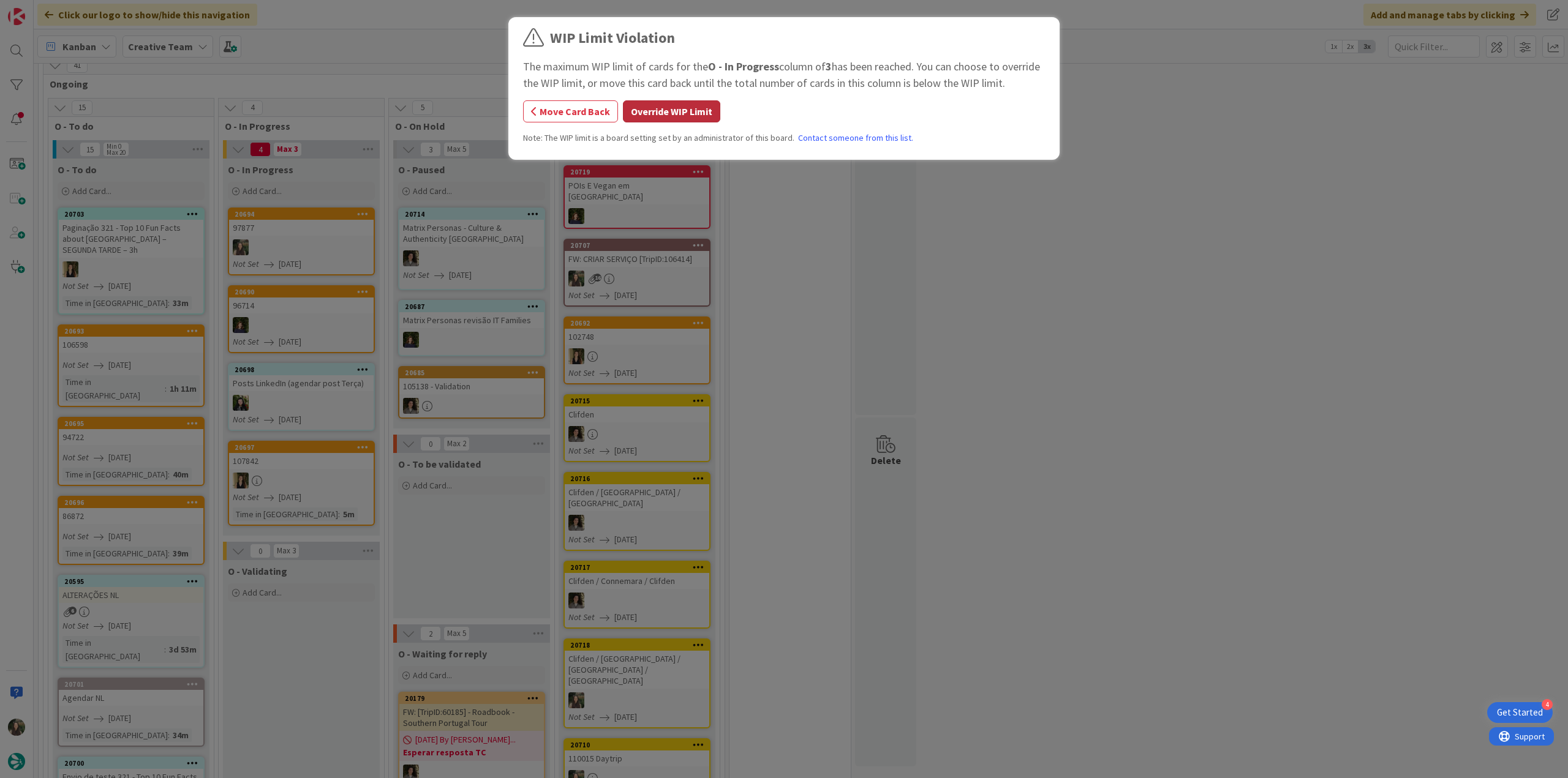
click at [699, 113] on button "Override WIP Limit" at bounding box center [671, 111] width 97 height 22
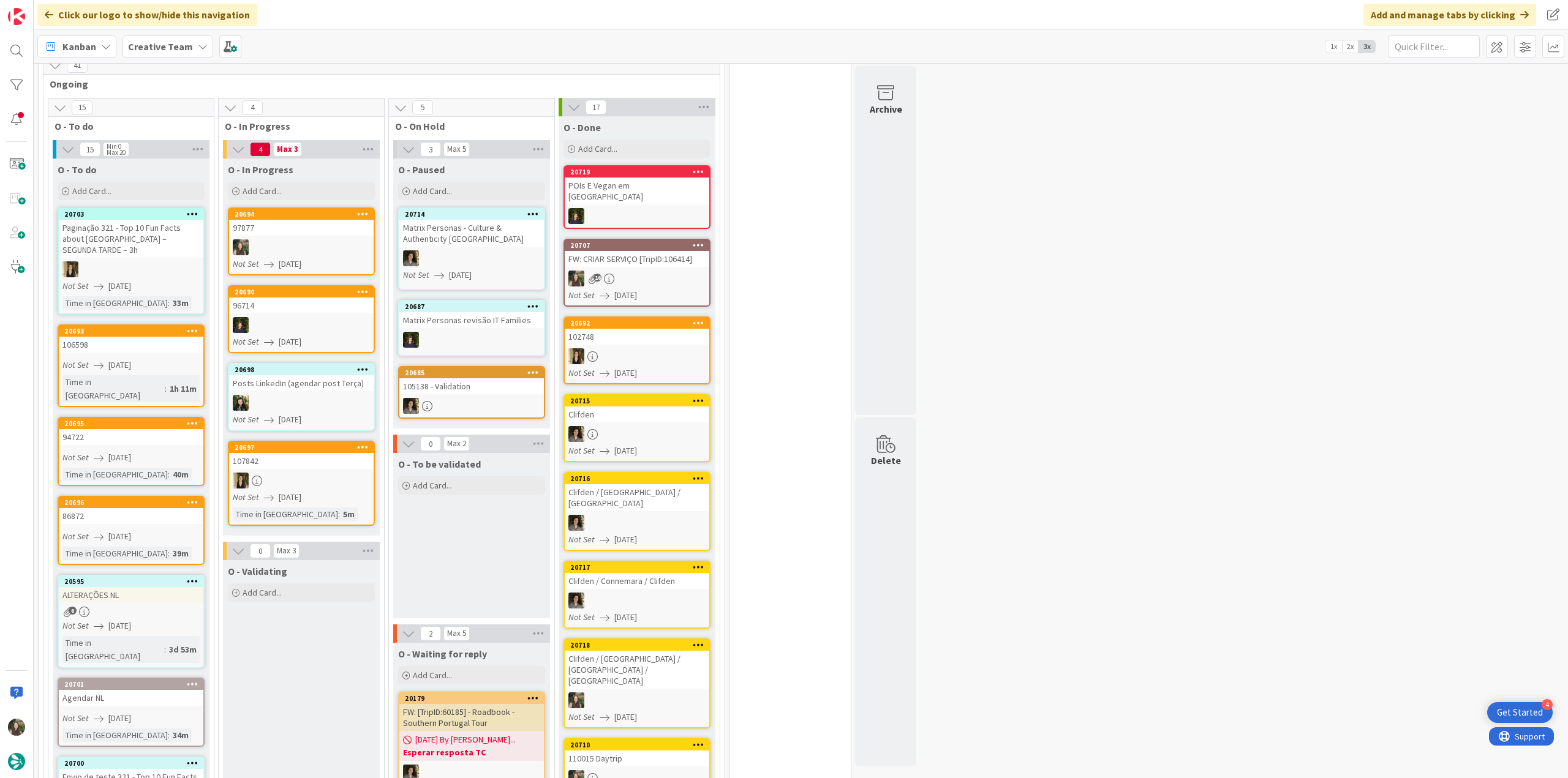
click at [513, 394] on link "20685 105138 - Validation" at bounding box center [472, 393] width 147 height 53
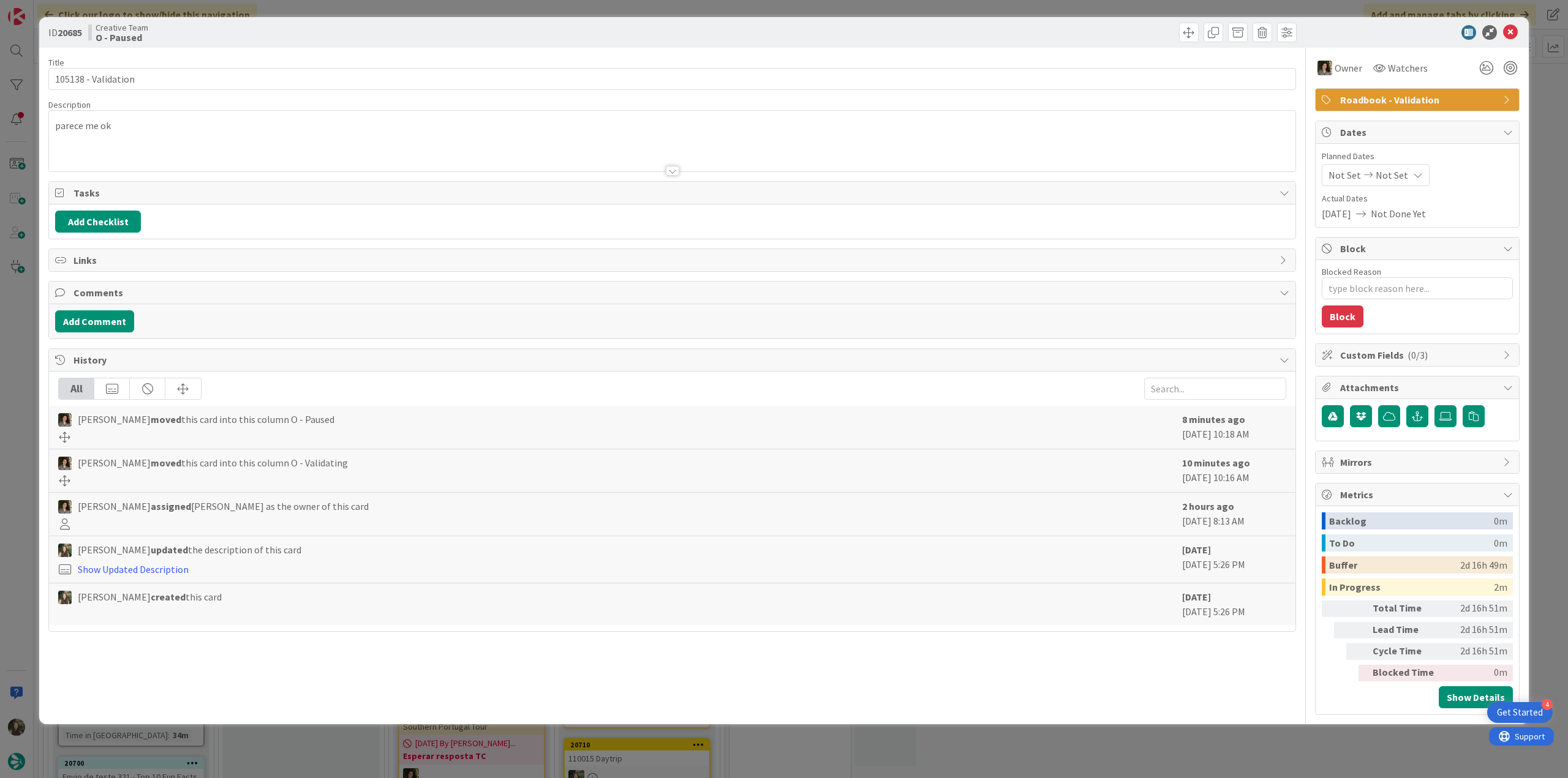
click at [1546, 210] on div "ID 20685 Creative Team O - Paused Title 19 / 128 105138 - Validation Descriptio…" at bounding box center [784, 389] width 1568 height 778
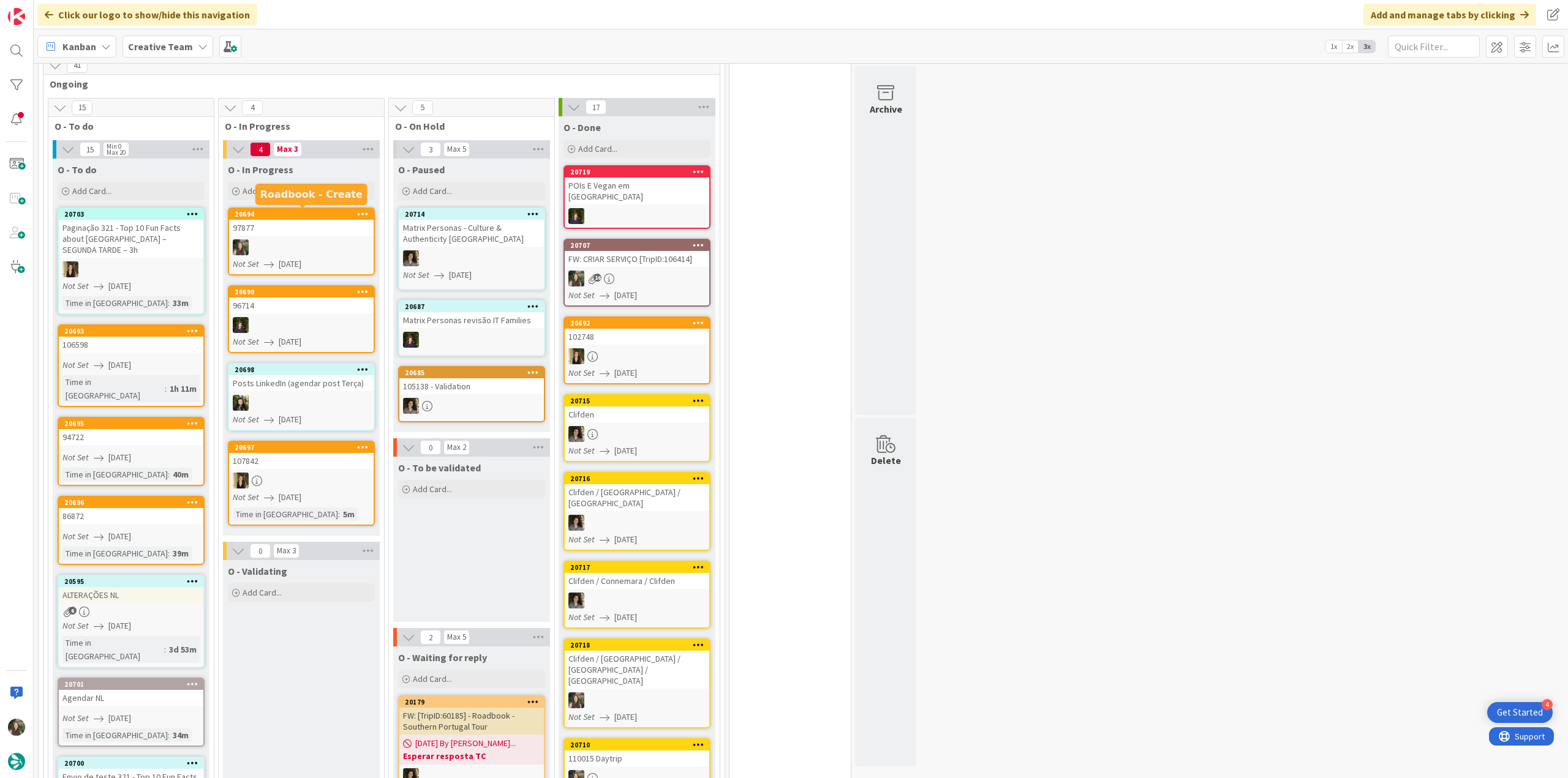
click at [313, 235] on link "20694 97877 Not Set [DATE]" at bounding box center [301, 241] width 147 height 68
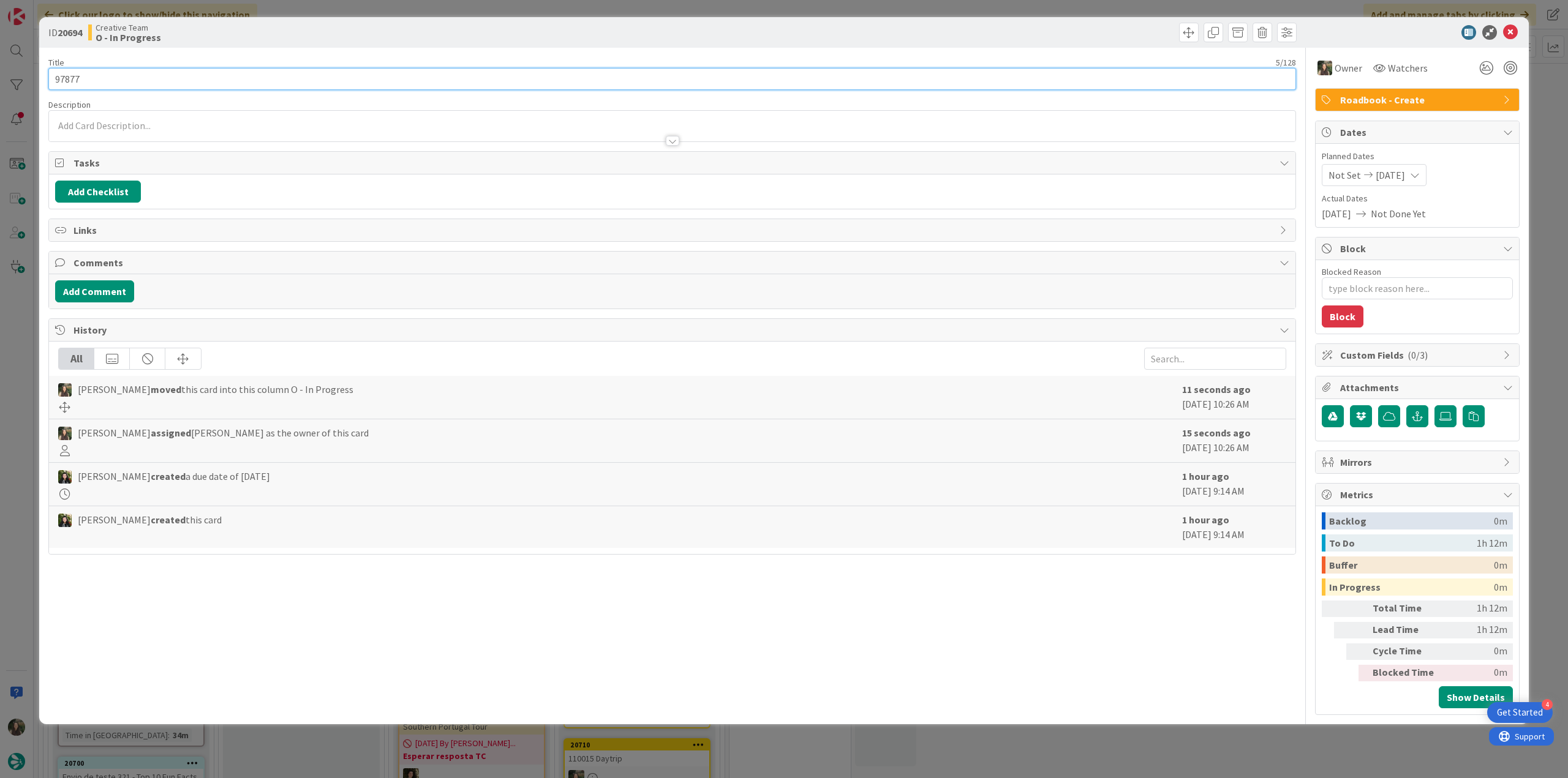
click at [73, 79] on input "97877" at bounding box center [672, 79] width 1248 height 22
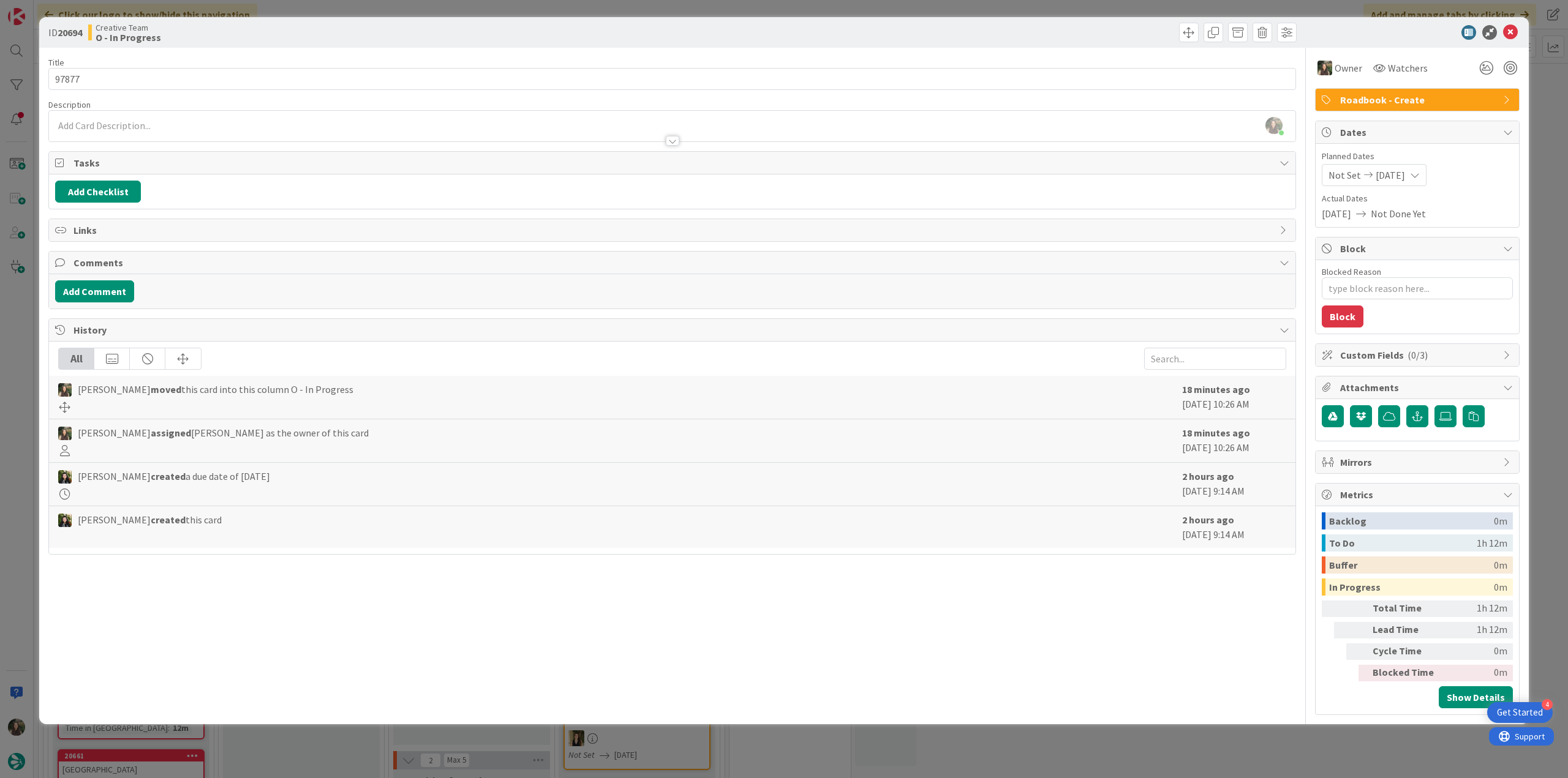
type textarea "x"
